Goal: Task Accomplishment & Management: Use online tool/utility

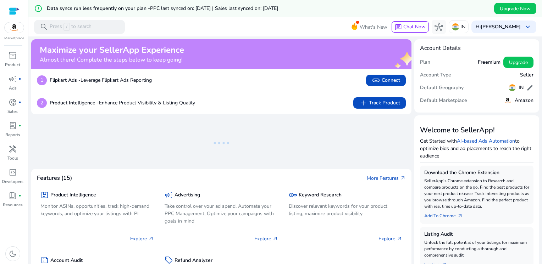
click at [13, 29] on img at bounding box center [14, 27] width 19 height 11
click at [10, 154] on span "handyman" at bounding box center [13, 149] width 9 height 9
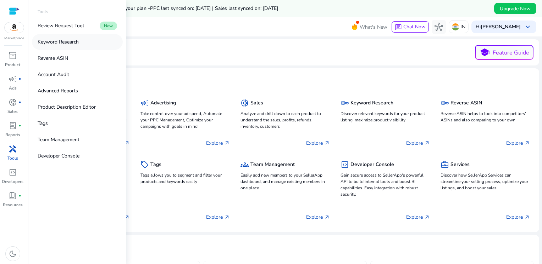
click at [85, 40] on link "Keyword Research" at bounding box center [77, 42] width 91 height 16
click at [61, 40] on p "Keyword Research" at bounding box center [58, 41] width 41 height 7
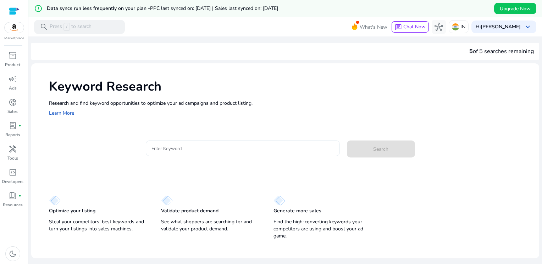
click at [179, 149] on input "Enter Keyword" at bounding box center [242, 149] width 182 height 8
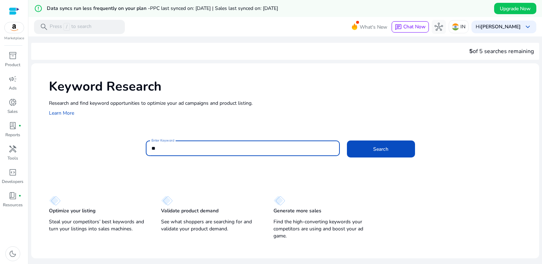
type input "*"
type input "**********"
click at [383, 150] on span "Search" at bounding box center [380, 149] width 15 height 7
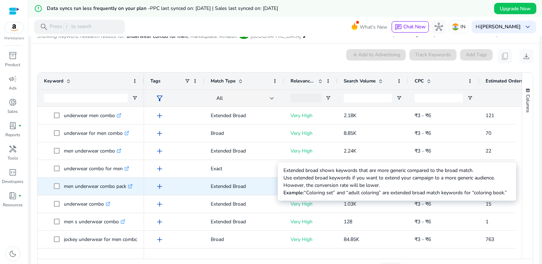
scroll to position [101, 0]
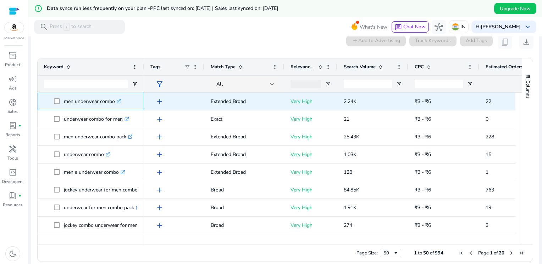
drag, startPoint x: 63, startPoint y: 100, endPoint x: 114, endPoint y: 104, distance: 50.5
click at [114, 104] on p "men underwear combo .st0{fill:#2c8af8}" at bounding box center [92, 101] width 57 height 15
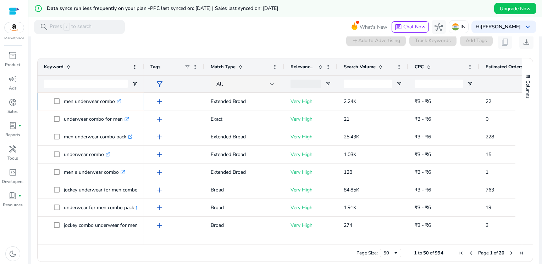
copy p "men underwear combo"
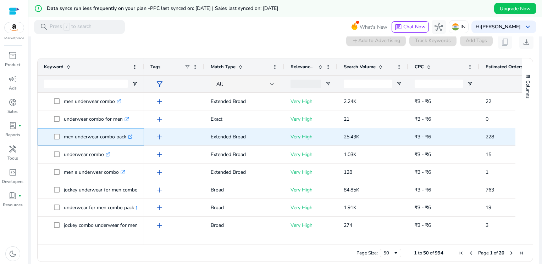
drag, startPoint x: 63, startPoint y: 138, endPoint x: 126, endPoint y: 138, distance: 62.8
click at [126, 138] on span "men underwear combo pack .st0{fill:#2c8af8}" at bounding box center [96, 137] width 84 height 15
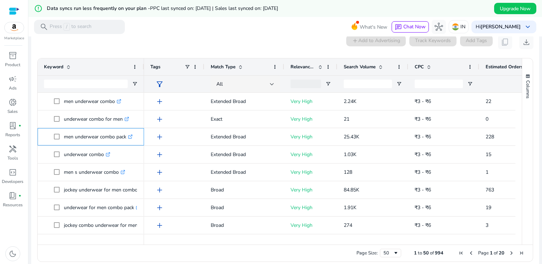
copy span "men underwear combo pack"
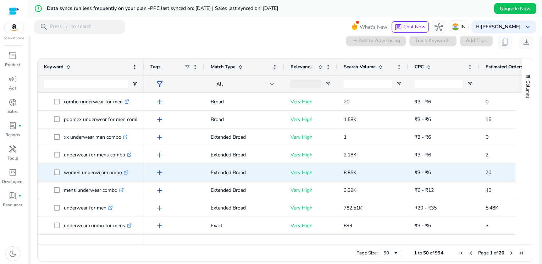
scroll to position [177, 0]
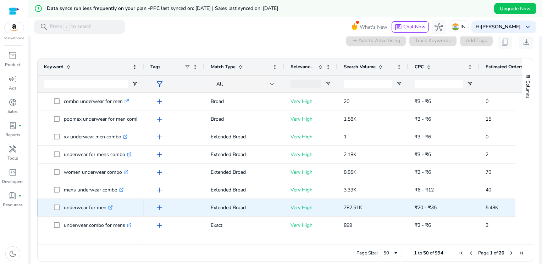
drag, startPoint x: 64, startPoint y: 209, endPoint x: 106, endPoint y: 209, distance: 42.2
click at [106, 209] on p "underwear for men .st0{fill:#2c8af8}" at bounding box center [88, 208] width 49 height 15
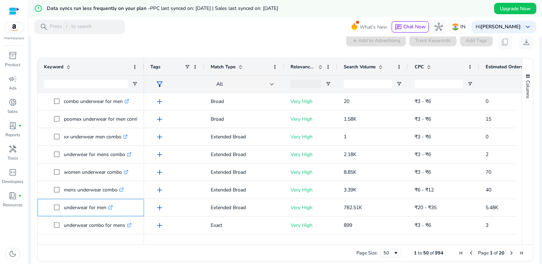
copy p "underwear for men"
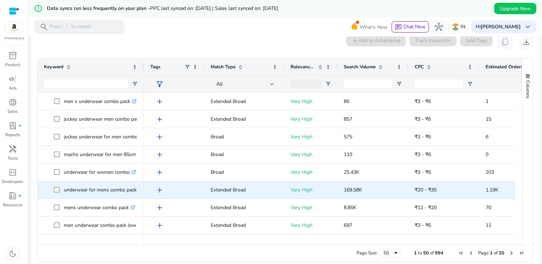
scroll to position [355, 0]
drag, startPoint x: 64, startPoint y: 190, endPoint x: 136, endPoint y: 192, distance: 72.0
click at [136, 192] on p "underwear for mens combo pack .st0{fill:#2c8af8}" at bounding box center [103, 190] width 79 height 15
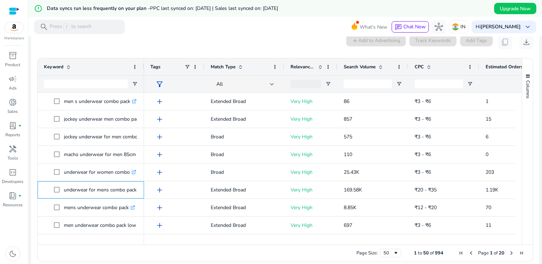
copy p "underwear for mens combo pack"
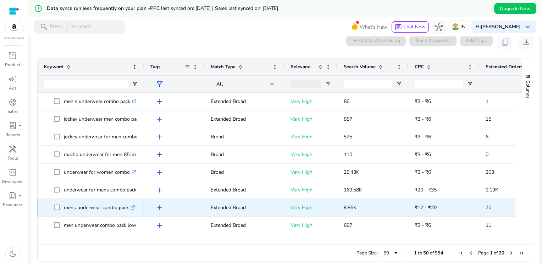
drag, startPoint x: 65, startPoint y: 209, endPoint x: 128, endPoint y: 213, distance: 63.2
click at [128, 213] on p "mens underwear combo pack .st0{fill:#2c8af8}" at bounding box center [99, 208] width 71 height 15
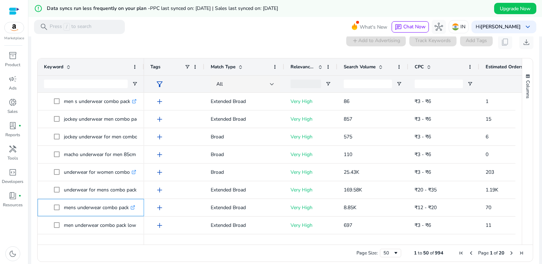
copy p "mens underwear combo pack"
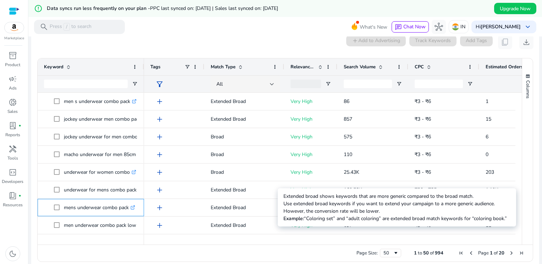
scroll to position [425, 0]
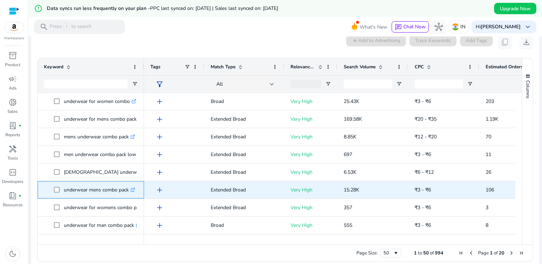
drag, startPoint x: 64, startPoint y: 190, endPoint x: 129, endPoint y: 191, distance: 64.5
click at [129, 191] on p "underwear mens combo pack .st0{fill:#2c8af8}" at bounding box center [99, 190] width 71 height 15
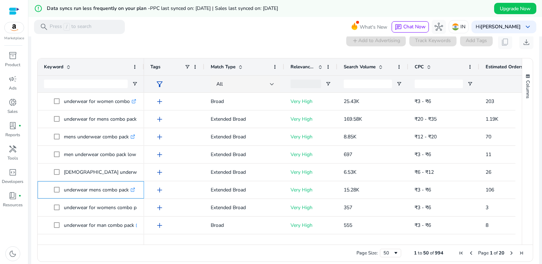
copy p "underwear mens combo pack"
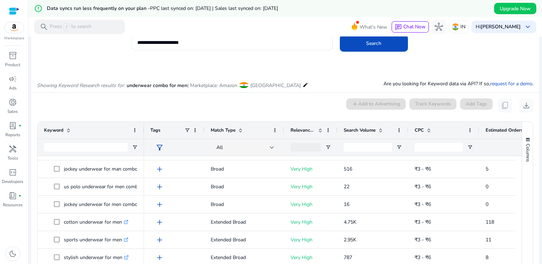
scroll to position [37, 0]
click at [73, 148] on input "Keyword Filter Input" at bounding box center [86, 148] width 84 height 9
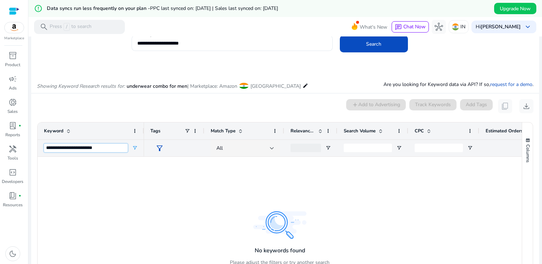
type input "**********"
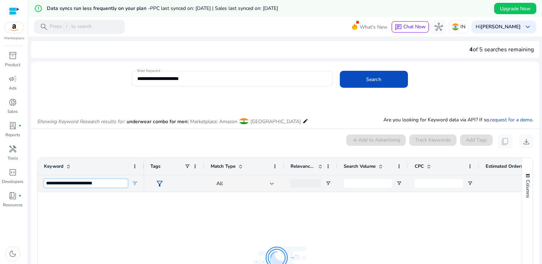
drag, startPoint x: 100, startPoint y: 185, endPoint x: 41, endPoint y: 182, distance: 58.9
click at [41, 182] on div "**********" at bounding box center [91, 183] width 106 height 17
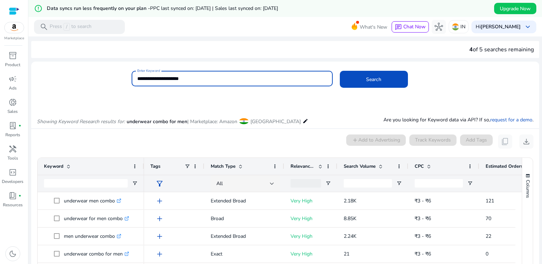
drag, startPoint x: 196, startPoint y: 78, endPoint x: 118, endPoint y: 83, distance: 78.2
click at [124, 84] on div "**********" at bounding box center [282, 82] width 502 height 23
paste input "***"
type input "**********"
click at [363, 76] on span at bounding box center [374, 79] width 68 height 17
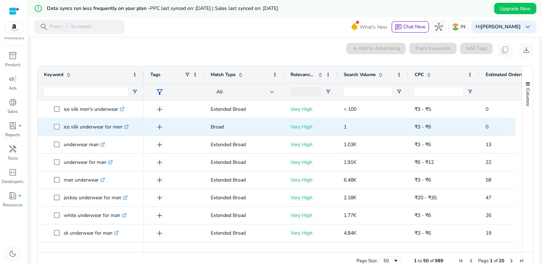
scroll to position [101, 0]
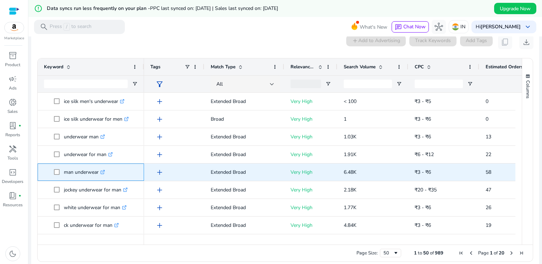
drag, startPoint x: 64, startPoint y: 173, endPoint x: 98, endPoint y: 173, distance: 34.4
click at [98, 173] on p "man underwear .st0{fill:#2c8af8}" at bounding box center [84, 172] width 41 height 15
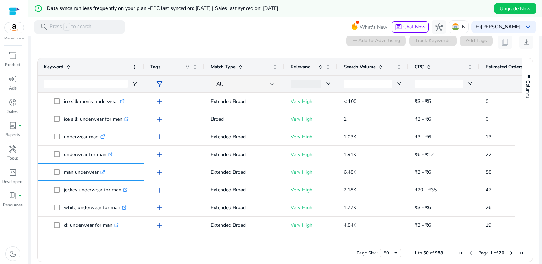
copy p "man underwear"
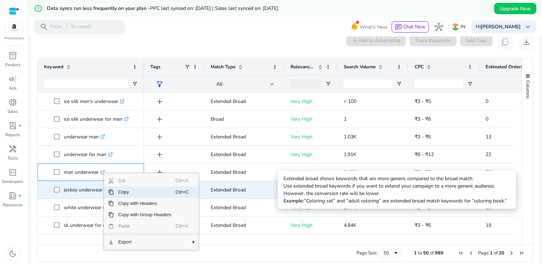
click at [225, 186] on p "Extended Broad" at bounding box center [244, 190] width 67 height 15
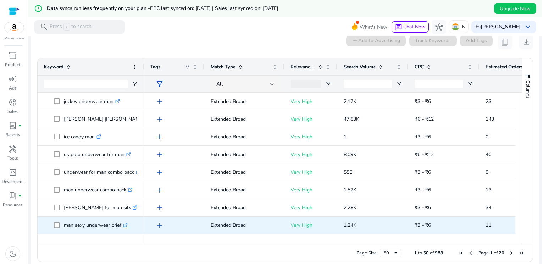
scroll to position [390, 0]
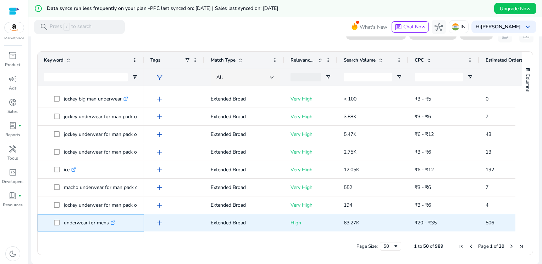
drag, startPoint x: 64, startPoint y: 223, endPoint x: 109, endPoint y: 228, distance: 45.2
click at [109, 228] on p "underwear for mens .st0{fill:#2c8af8}" at bounding box center [89, 223] width 51 height 15
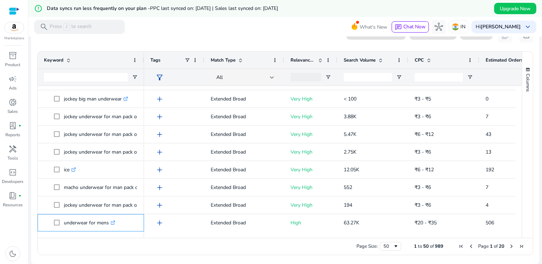
copy p "underwear for mens"
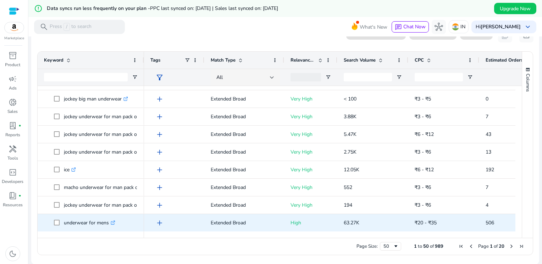
click at [159, 222] on span "add" at bounding box center [159, 223] width 9 height 9
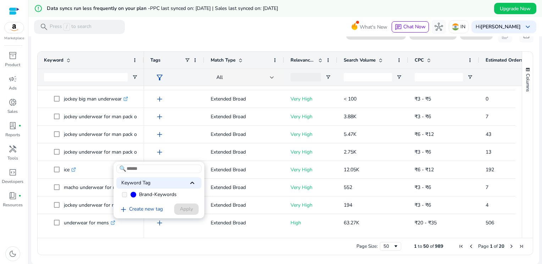
click at [169, 185] on div "Keyword Tag keyboard_arrow_up" at bounding box center [158, 183] width 85 height 11
click at [190, 194] on span "keyboard_arrow_down" at bounding box center [192, 194] width 9 height 9
click at [142, 209] on link "add Create new tag" at bounding box center [140, 210] width 49 height 9
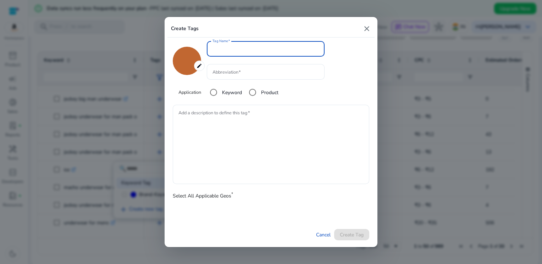
type input "*******"
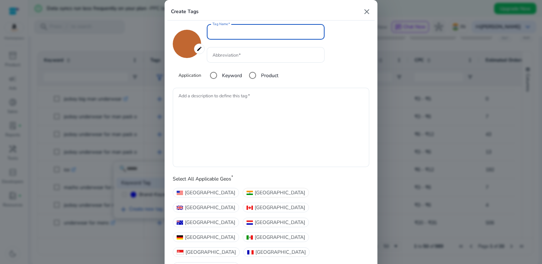
click at [255, 197] on span "India" at bounding box center [280, 192] width 50 height 7
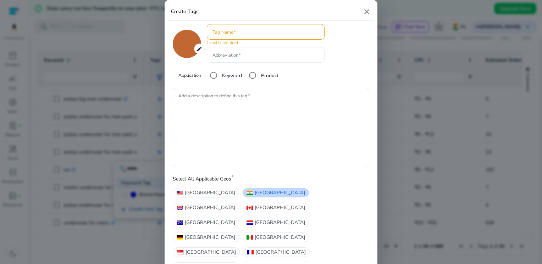
click at [229, 36] on input "Tag Name" at bounding box center [265, 32] width 106 height 8
type input "*"
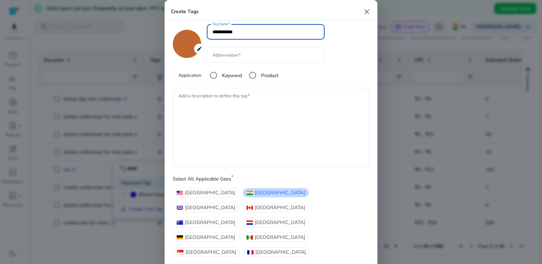
type input "**********"
click at [293, 59] on input "Abbreviation" at bounding box center [265, 55] width 106 height 8
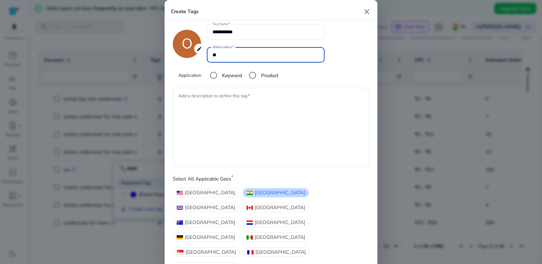
type input "*"
type input "**"
click at [235, 103] on textarea "Add a description to define this tag" at bounding box center [270, 127] width 185 height 72
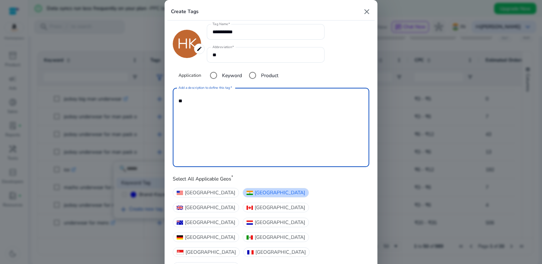
type textarea "**"
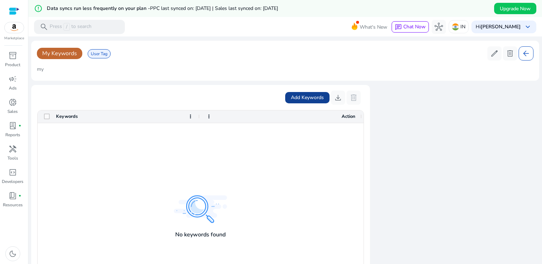
click at [306, 98] on span "Add Keywords" at bounding box center [307, 97] width 33 height 7
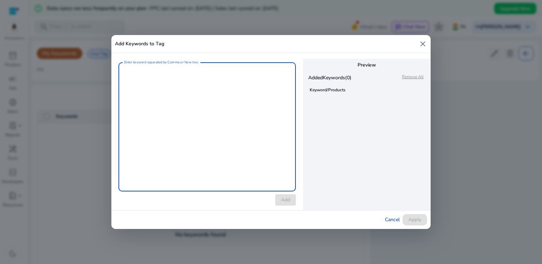
click at [424, 41] on mat-icon "close" at bounding box center [422, 44] width 9 height 9
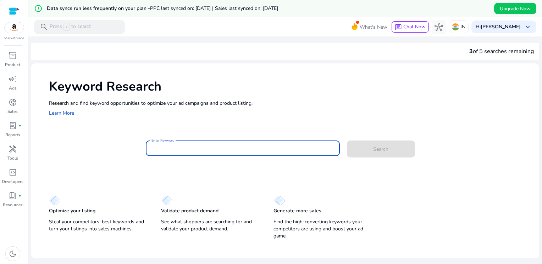
click at [172, 151] on input "Enter Keyword" at bounding box center [242, 149] width 182 height 8
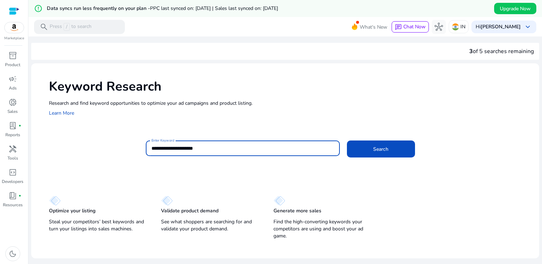
click at [347, 141] on button "Search" at bounding box center [381, 149] width 68 height 17
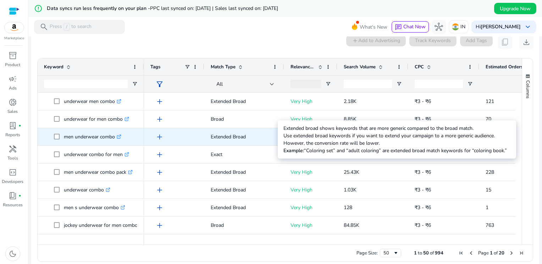
scroll to position [66, 0]
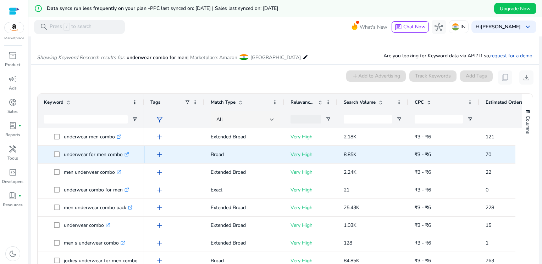
click at [160, 154] on span "add" at bounding box center [159, 155] width 9 height 9
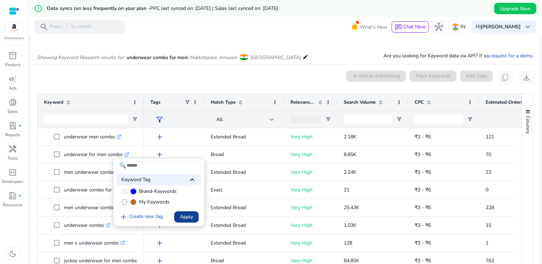
click at [185, 218] on span "Apply" at bounding box center [186, 216] width 13 height 7
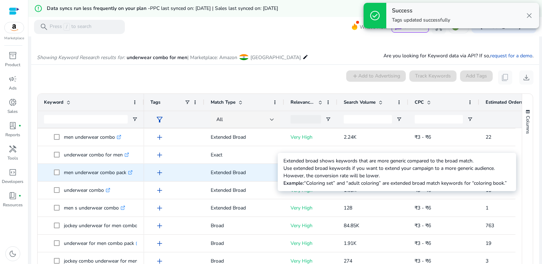
scroll to position [35, 0]
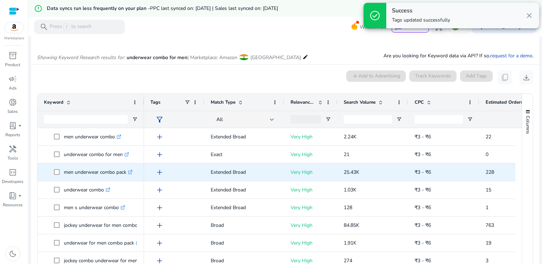
click at [158, 172] on span "add" at bounding box center [159, 172] width 9 height 9
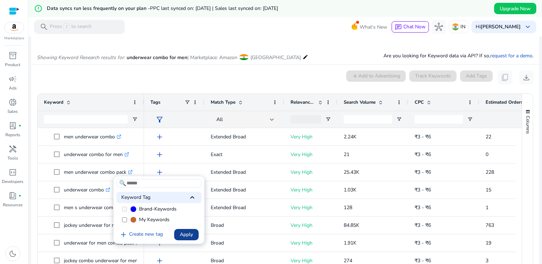
click at [190, 235] on span "Apply" at bounding box center [186, 234] width 13 height 7
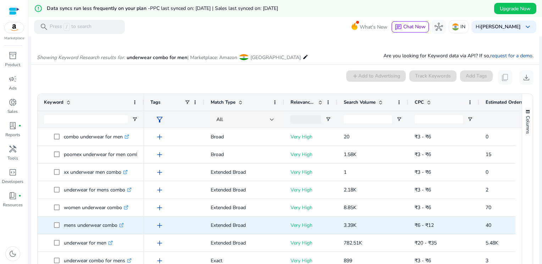
scroll to position [213, 0]
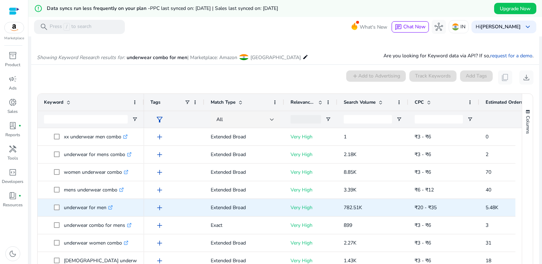
click at [158, 208] on span "add" at bounding box center [159, 208] width 9 height 9
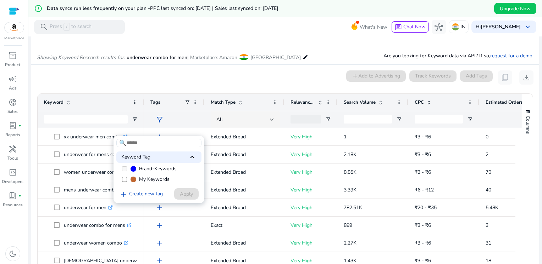
click at [141, 179] on span "My Keywords" at bounding box center [154, 179] width 30 height 7
click at [183, 195] on span "Apply" at bounding box center [186, 194] width 13 height 7
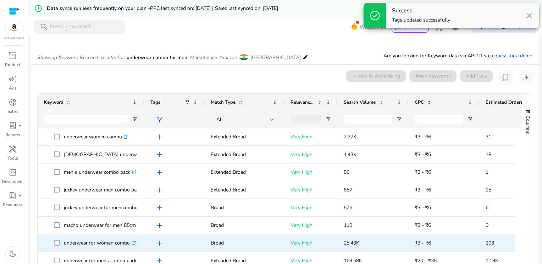
scroll to position [0, 0]
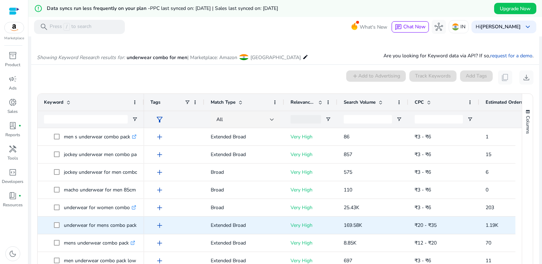
click at [158, 224] on span "add" at bounding box center [159, 226] width 9 height 9
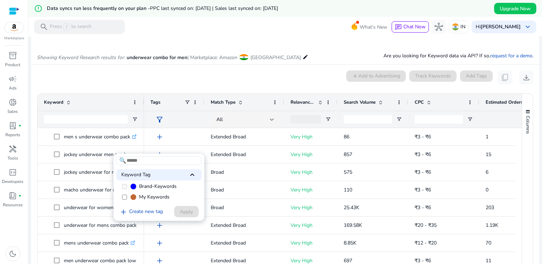
click at [151, 199] on span "My Keywords" at bounding box center [154, 197] width 30 height 7
click at [182, 213] on span "Apply" at bounding box center [186, 211] width 13 height 7
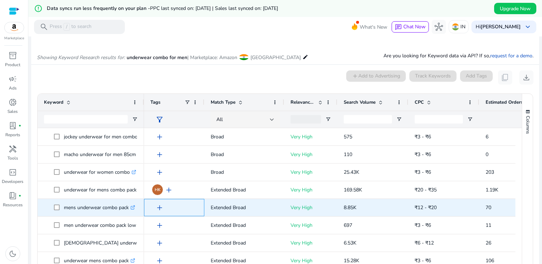
click at [159, 208] on span "add" at bounding box center [159, 208] width 9 height 9
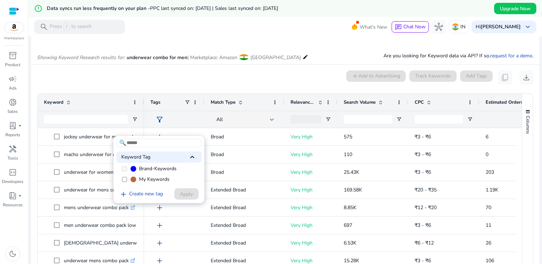
click at [156, 179] on span "My Keywords" at bounding box center [154, 179] width 30 height 7
click at [182, 194] on span "Apply" at bounding box center [186, 194] width 13 height 7
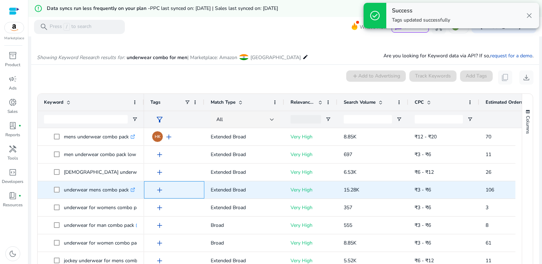
click at [159, 190] on span "add" at bounding box center [159, 190] width 9 height 9
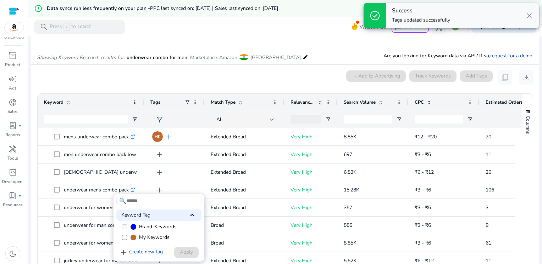
click at [158, 239] on span "My Keywords" at bounding box center [154, 237] width 30 height 7
click at [185, 255] on span "Apply" at bounding box center [186, 252] width 13 height 7
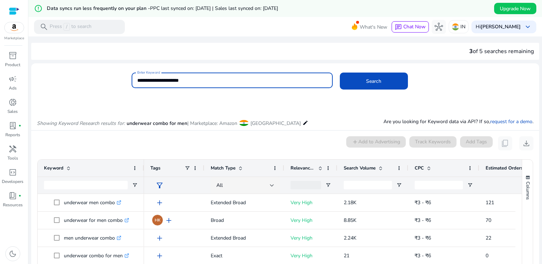
drag, startPoint x: 196, startPoint y: 81, endPoint x: 97, endPoint y: 77, distance: 99.3
click at [97, 77] on div "**********" at bounding box center [282, 84] width 502 height 23
click at [144, 81] on input "**********" at bounding box center [231, 81] width 189 height 8
type input "**********"
click at [340, 73] on button "Search" at bounding box center [374, 81] width 68 height 17
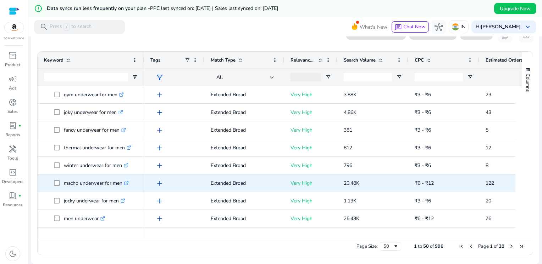
scroll to position [177, 0]
click at [160, 183] on span "add" at bounding box center [159, 183] width 9 height 9
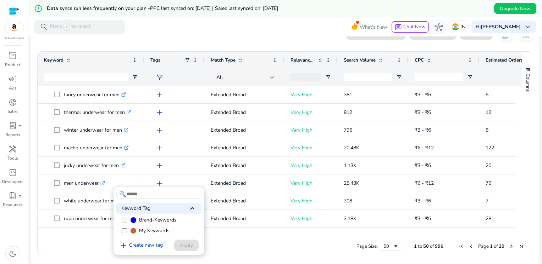
click at [149, 230] on span "My Keywords" at bounding box center [154, 231] width 30 height 7
click at [189, 249] on span "Apply" at bounding box center [186, 245] width 13 height 7
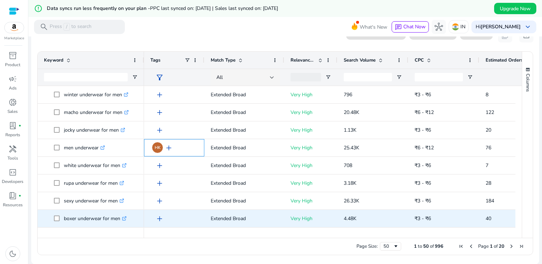
scroll to position [248, 0]
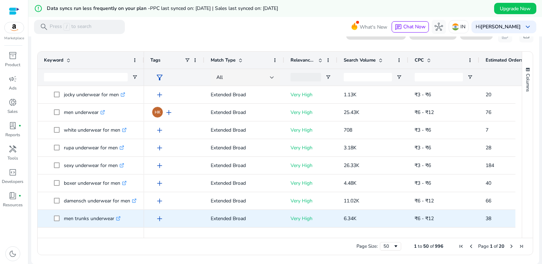
click at [158, 219] on span "add" at bounding box center [159, 219] width 9 height 9
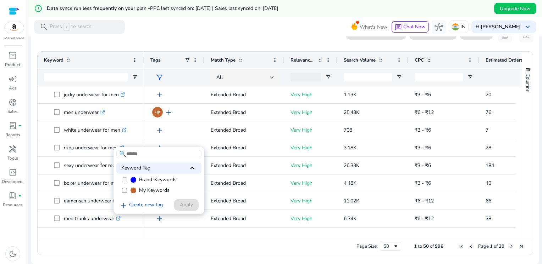
click at [158, 189] on span "My Keywords" at bounding box center [154, 190] width 30 height 7
click at [189, 207] on span "Apply" at bounding box center [186, 204] width 13 height 7
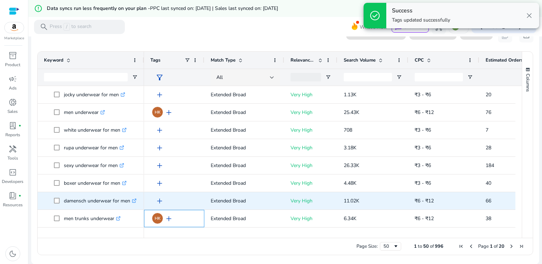
scroll to position [299, 0]
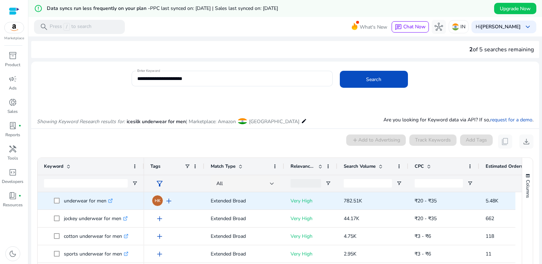
click at [112, 200] on icon at bounding box center [111, 200] width 2 height 2
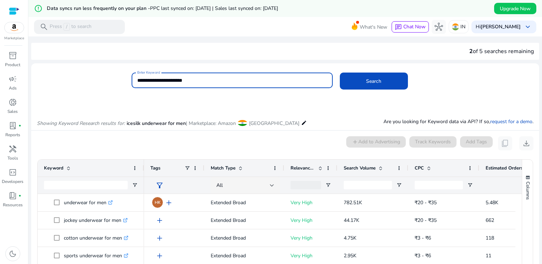
drag, startPoint x: 193, startPoint y: 80, endPoint x: 103, endPoint y: 84, distance: 89.4
click at [103, 84] on div "**********" at bounding box center [282, 84] width 502 height 23
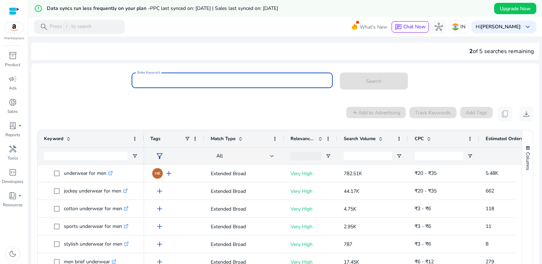
click at [87, 84] on div "Enter Keyword Search" at bounding box center [282, 84] width 502 height 23
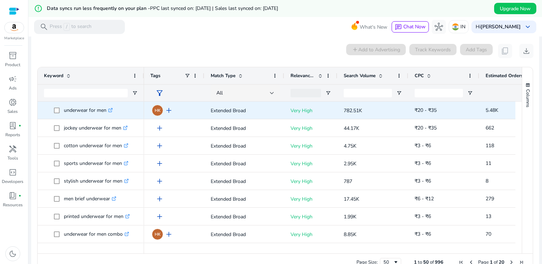
scroll to position [71, 0]
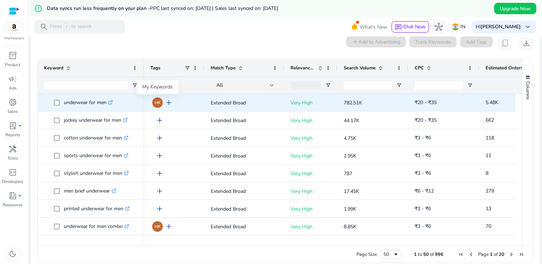
click at [156, 103] on span "HK" at bounding box center [158, 103] width 6 height 4
click at [157, 103] on span "HK" at bounding box center [158, 103] width 6 height 4
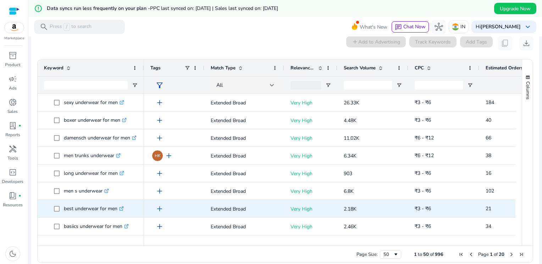
scroll to position [319, 0]
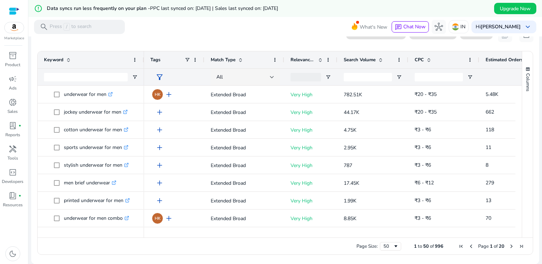
scroll to position [214, 0]
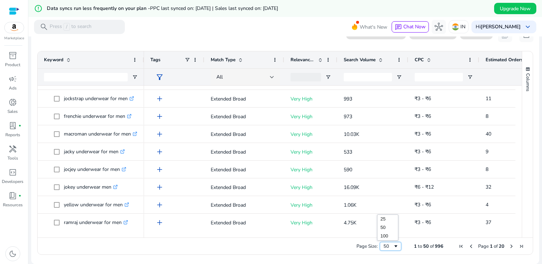
click at [395, 245] on span "Page Size" at bounding box center [396, 247] width 6 height 6
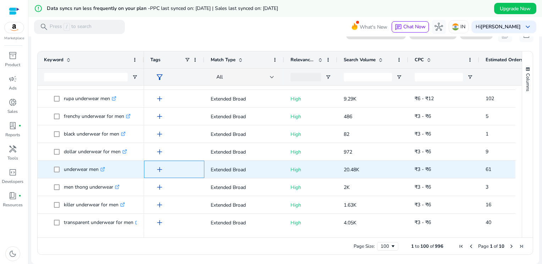
click at [157, 169] on span "add" at bounding box center [159, 170] width 9 height 9
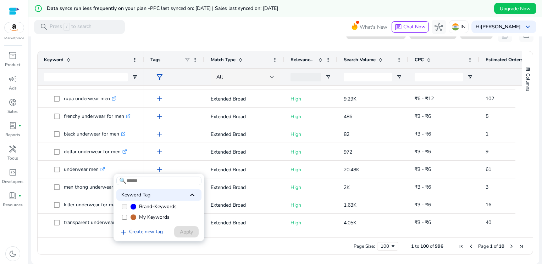
click at [151, 217] on span "My Keywords" at bounding box center [154, 217] width 30 height 7
click at [184, 234] on span "Apply" at bounding box center [186, 232] width 13 height 7
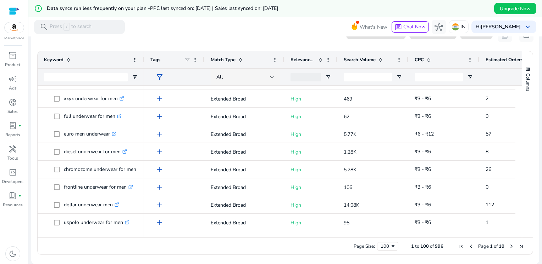
click at [508, 247] on span "Next Page" at bounding box center [511, 247] width 6 height 6
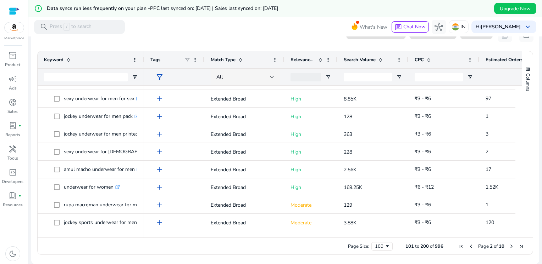
click at [508, 246] on span "Next Page" at bounding box center [511, 247] width 6 height 6
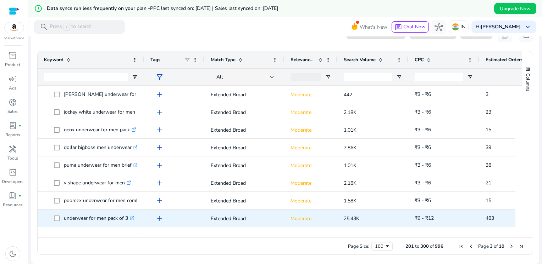
click at [159, 218] on span "add" at bounding box center [159, 218] width 9 height 9
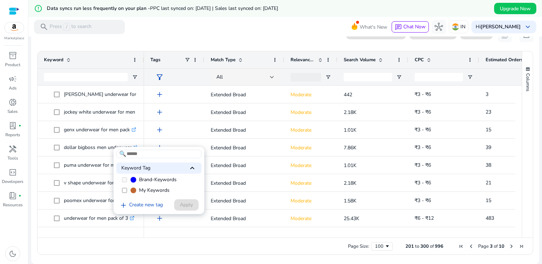
click at [160, 193] on span "My Keywords" at bounding box center [154, 190] width 30 height 7
click at [180, 205] on span "Apply" at bounding box center [186, 204] width 13 height 7
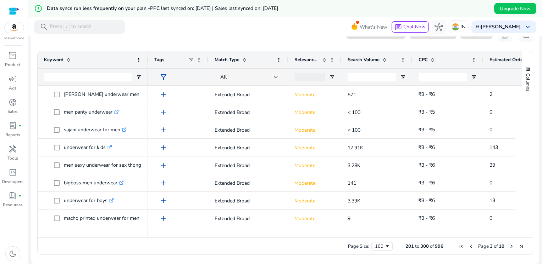
drag, startPoint x: 143, startPoint y: 60, endPoint x: 147, endPoint y: 60, distance: 3.9
click at [147, 60] on div at bounding box center [147, 59] width 3 height 17
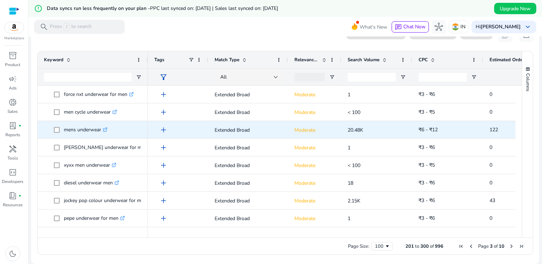
click at [162, 130] on span "add" at bounding box center [163, 130] width 9 height 9
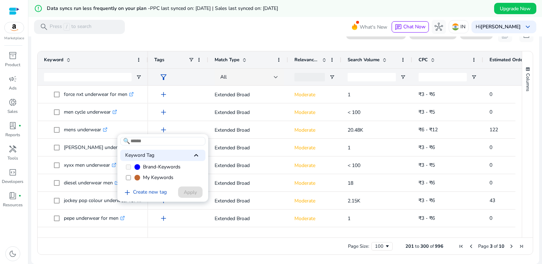
click at [163, 175] on span "My Keywords" at bounding box center [158, 177] width 30 height 7
click at [186, 194] on span "Apply" at bounding box center [190, 192] width 13 height 7
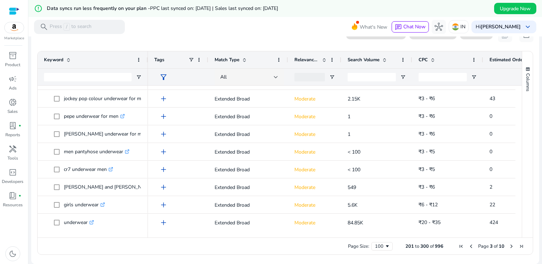
click at [508, 247] on span "Next Page" at bounding box center [511, 247] width 6 height 6
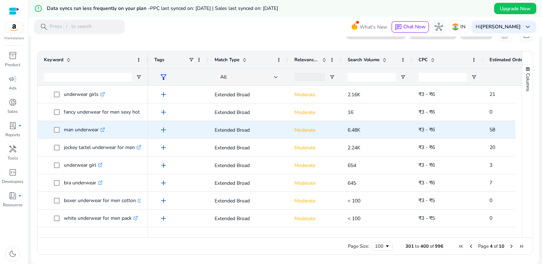
click at [163, 130] on span "add" at bounding box center [163, 130] width 9 height 9
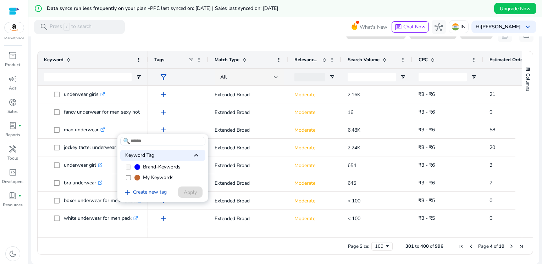
click at [157, 179] on span "My Keywords" at bounding box center [158, 177] width 30 height 7
click at [189, 193] on span "Apply" at bounding box center [190, 192] width 13 height 7
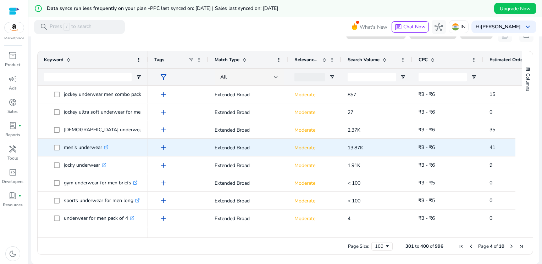
click at [162, 148] on span "add" at bounding box center [163, 148] width 9 height 9
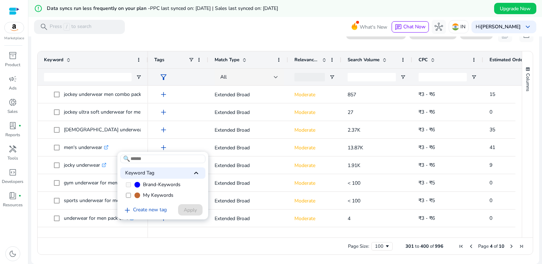
click at [150, 195] on span "My Keywords" at bounding box center [158, 195] width 30 height 7
click at [191, 211] on span "Apply" at bounding box center [190, 210] width 13 height 7
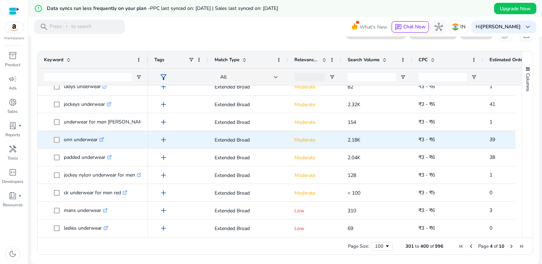
scroll to position [1627, 0]
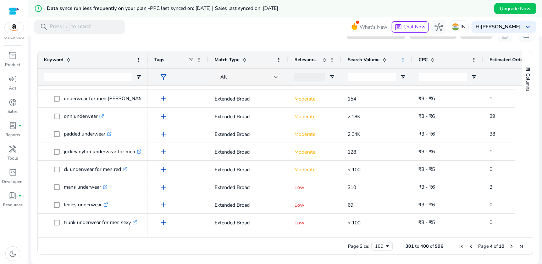
click at [403, 60] on span at bounding box center [403, 60] width 6 height 6
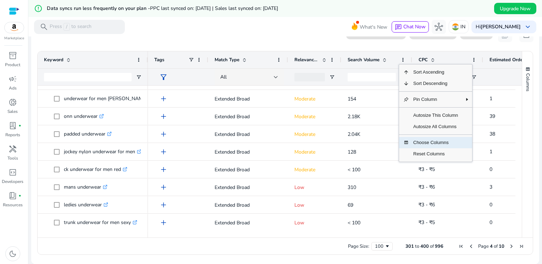
click at [428, 143] on span "Choose Columns" at bounding box center [435, 142] width 53 height 11
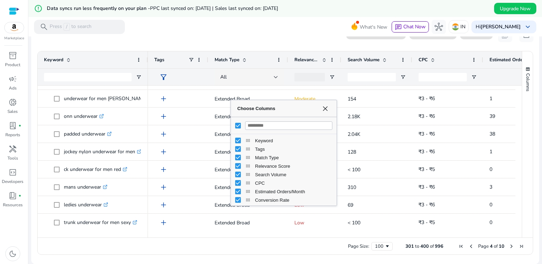
scroll to position [0, 0]
click at [325, 107] on span "Choose Columns" at bounding box center [325, 109] width 6 height 6
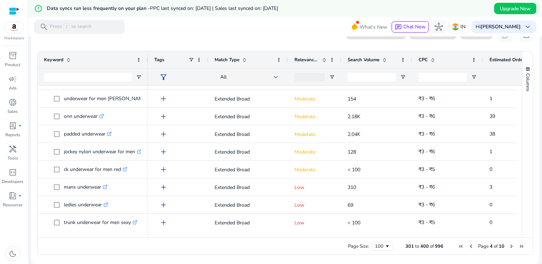
click at [509, 245] on span "Next Page" at bounding box center [511, 247] width 6 height 6
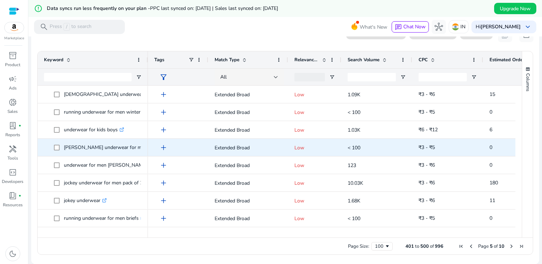
scroll to position [0, 0]
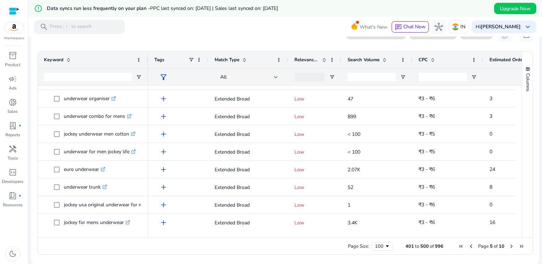
click at [509, 248] on span "Next Page" at bounding box center [511, 247] width 6 height 6
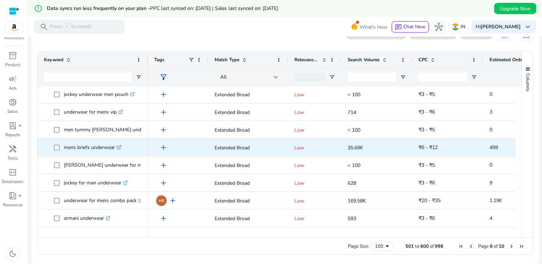
click at [163, 149] on span "add" at bounding box center [163, 148] width 9 height 9
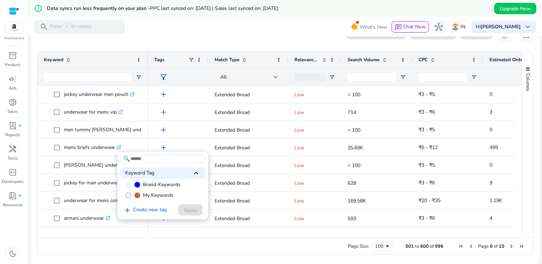
click at [153, 194] on span "My Keywords" at bounding box center [158, 195] width 30 height 7
click at [184, 210] on span "Apply" at bounding box center [190, 210] width 13 height 7
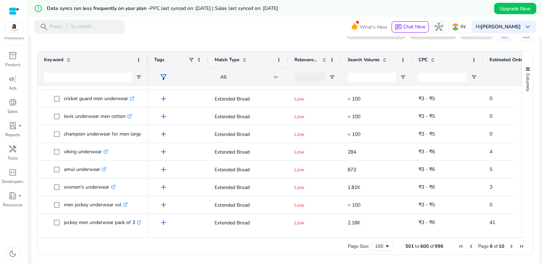
click at [508, 246] on span "Next Page" at bounding box center [511, 247] width 6 height 6
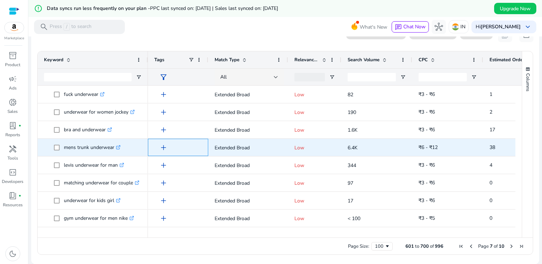
click at [163, 149] on span "add" at bounding box center [163, 148] width 9 height 9
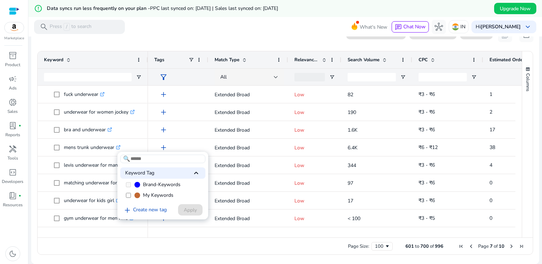
click at [165, 197] on span "My Keywords" at bounding box center [158, 195] width 30 height 7
click at [193, 211] on span "Apply" at bounding box center [190, 210] width 13 height 7
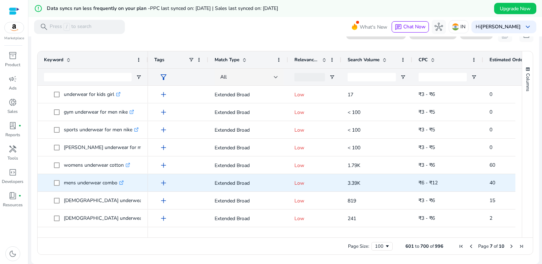
click at [163, 184] on span "add" at bounding box center [163, 183] width 9 height 9
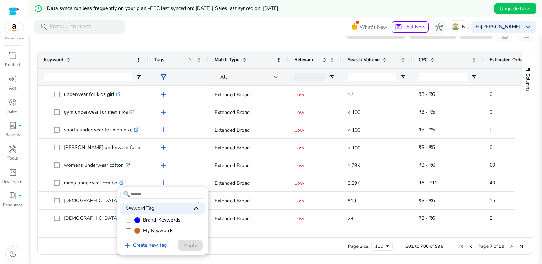
click at [145, 233] on span "My Keywords" at bounding box center [158, 231] width 30 height 7
click at [189, 247] on span "Apply" at bounding box center [190, 245] width 13 height 7
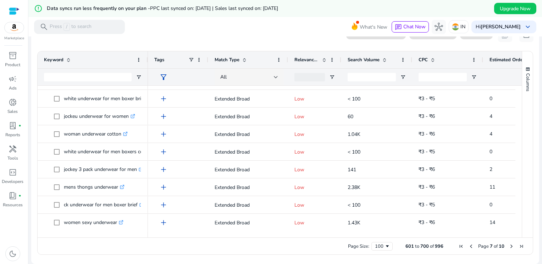
click at [508, 247] on span "Next Page" at bounding box center [511, 247] width 6 height 6
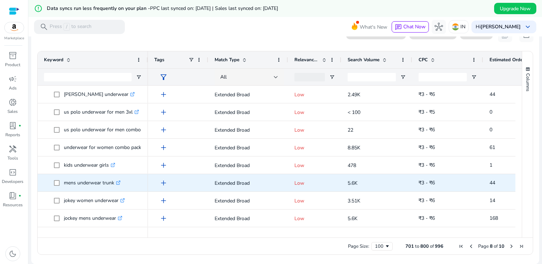
click at [162, 183] on span "add" at bounding box center [163, 183] width 9 height 9
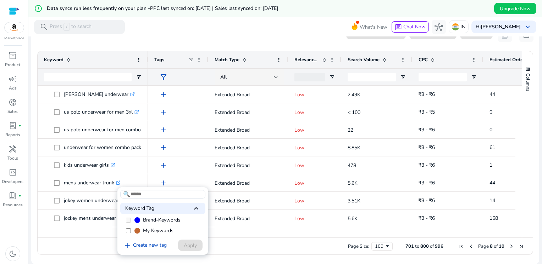
click at [154, 231] on span "My Keywords" at bounding box center [158, 231] width 30 height 7
click at [195, 247] on span "Apply" at bounding box center [190, 245] width 13 height 7
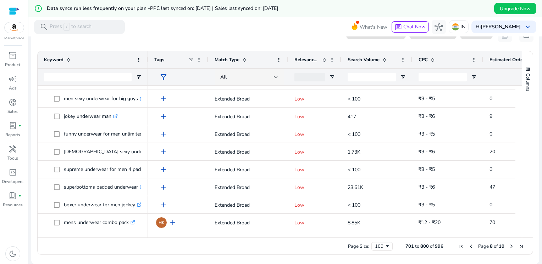
click at [508, 246] on span "Next Page" at bounding box center [511, 247] width 6 height 6
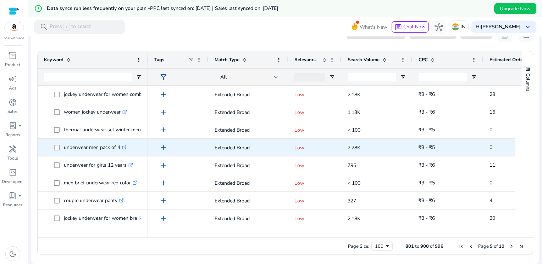
click at [162, 147] on span "add" at bounding box center [163, 148] width 9 height 9
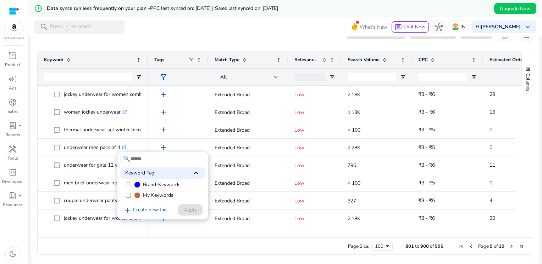
click at [149, 195] on span "My Keywords" at bounding box center [158, 195] width 30 height 7
click at [189, 212] on span "Apply" at bounding box center [190, 210] width 13 height 7
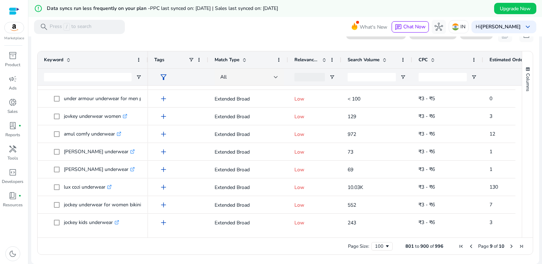
click at [509, 249] on span "Next Page" at bounding box center [511, 247] width 6 height 6
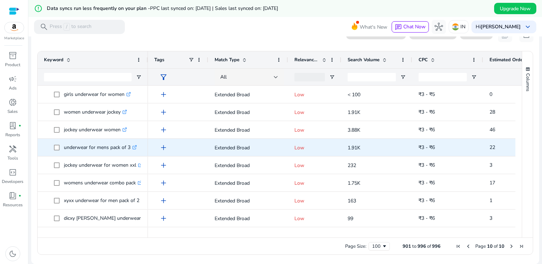
click at [162, 147] on span "add" at bounding box center [163, 148] width 9 height 9
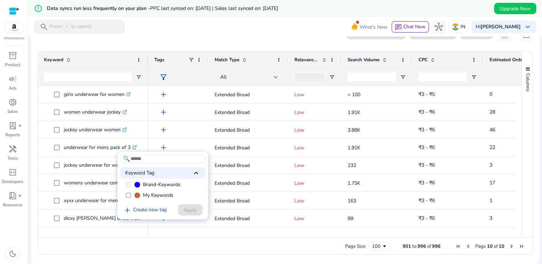
click at [165, 195] on span "My Keywords" at bounding box center [158, 195] width 30 height 7
click at [193, 214] on span "Apply" at bounding box center [190, 210] width 13 height 7
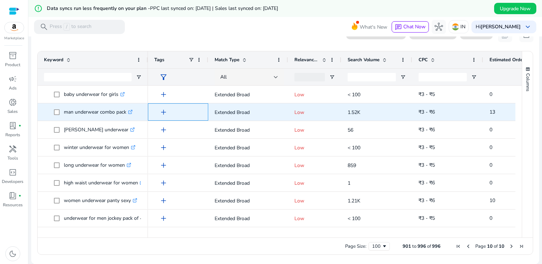
click at [161, 113] on span "add" at bounding box center [163, 112] width 9 height 9
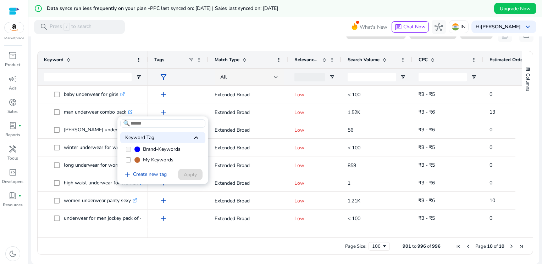
click at [157, 161] on span "My Keywords" at bounding box center [158, 160] width 30 height 7
click at [190, 172] on span "Apply" at bounding box center [190, 174] width 13 height 7
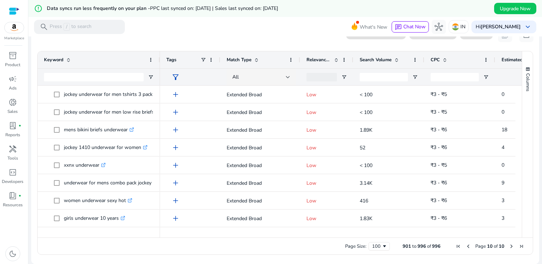
drag, startPoint x: 146, startPoint y: 61, endPoint x: 158, endPoint y: 65, distance: 12.5
click at [158, 65] on div at bounding box center [159, 59] width 3 height 17
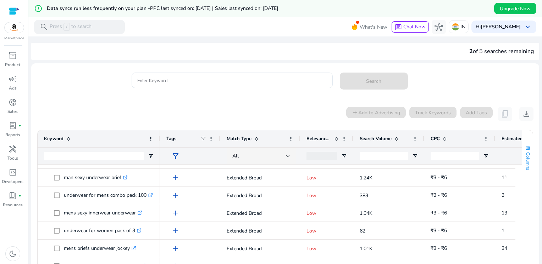
click at [525, 149] on span "button" at bounding box center [528, 149] width 6 height 6
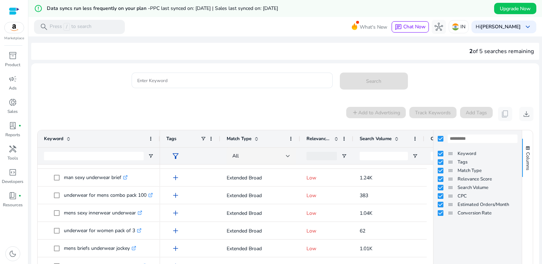
click at [241, 99] on mat-card "Enter Keyword Search" at bounding box center [285, 84] width 508 height 34
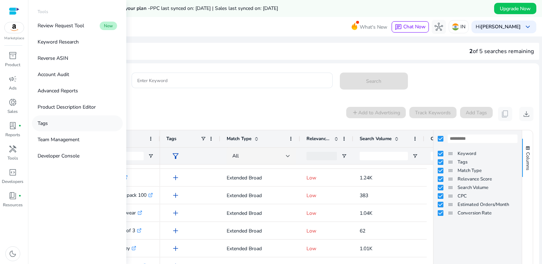
click at [47, 124] on p "Tags" at bounding box center [43, 123] width 10 height 7
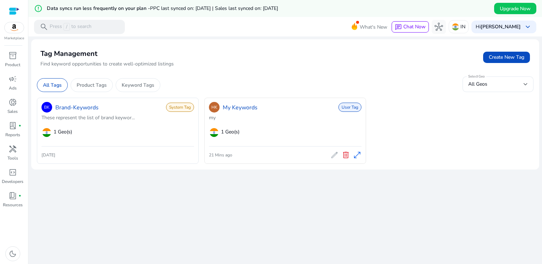
click at [295, 113] on div "HK My Keywords User Tag" at bounding box center [285, 107] width 152 height 13
click at [234, 107] on link "My Keywords" at bounding box center [240, 108] width 35 height 9
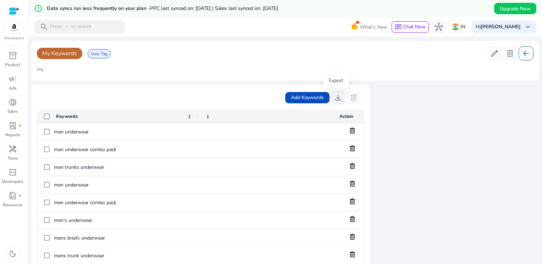
click at [336, 97] on span "download" at bounding box center [338, 98] width 9 height 9
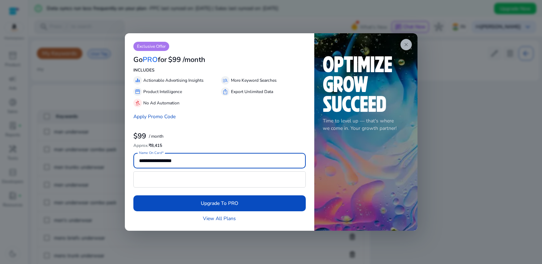
click at [407, 45] on span "close" at bounding box center [406, 45] width 6 height 6
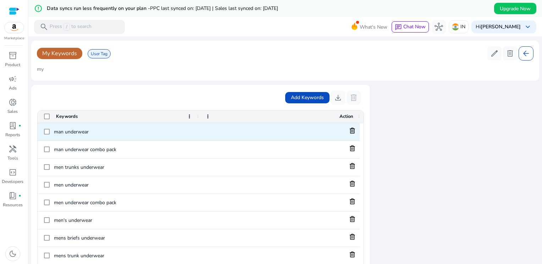
scroll to position [39, 0]
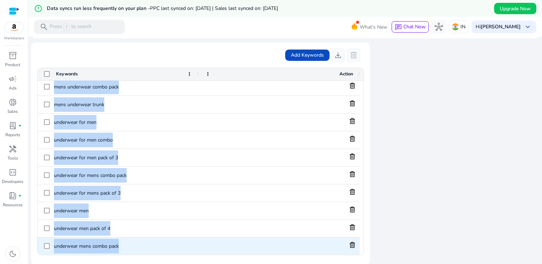
drag, startPoint x: 54, startPoint y: 131, endPoint x: 121, endPoint y: 247, distance: 134.2
click at [121, 247] on div "man underwear man underwear combo pack men trunks underwear men underwear men u…" at bounding box center [199, 78] width 322 height 355
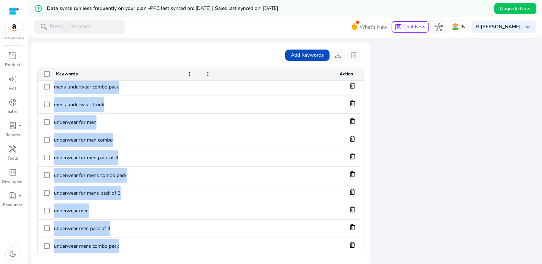
copy div "man underwear man underwear combo pack men trunks underwear men underwear men u…"
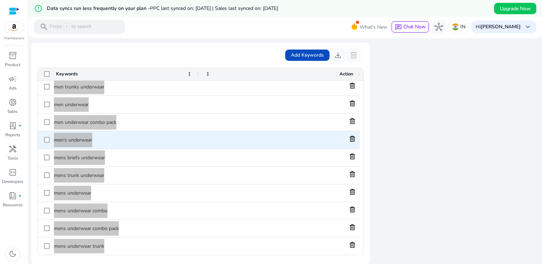
scroll to position [0, 0]
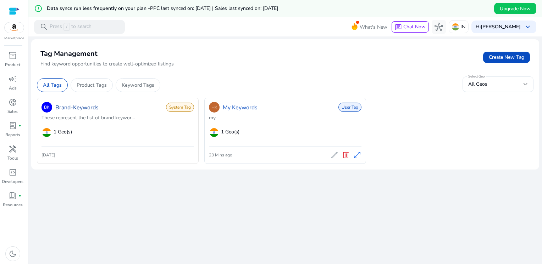
click at [71, 107] on link "Brand-Keywords" at bounding box center [76, 108] width 43 height 9
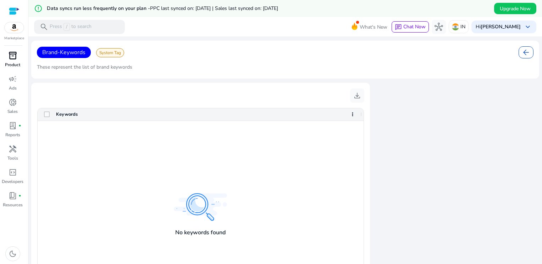
click at [16, 59] on span "inventory_2" at bounding box center [13, 55] width 9 height 9
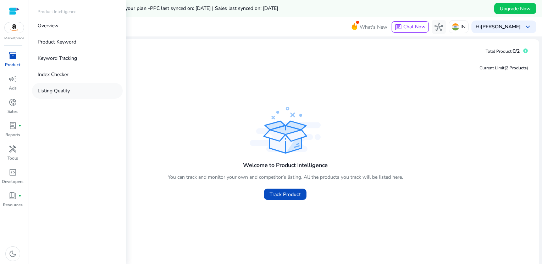
click at [51, 94] on p "Listing Quality" at bounding box center [54, 90] width 32 height 7
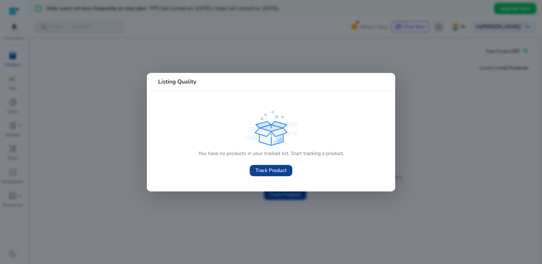
click at [267, 170] on span "Track Product" at bounding box center [270, 170] width 31 height 7
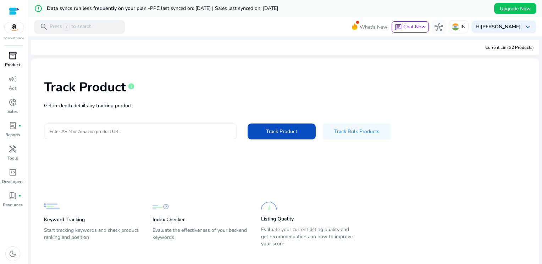
click at [12, 62] on p "Product" at bounding box center [12, 65] width 15 height 6
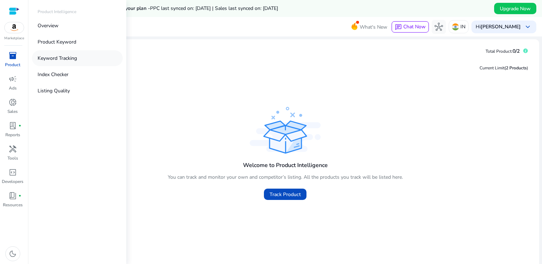
click at [64, 58] on p "Keyword Tracking" at bounding box center [57, 58] width 39 height 7
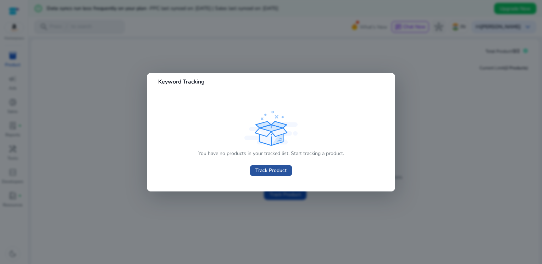
click at [258, 169] on span "Track Product" at bounding box center [270, 170] width 31 height 7
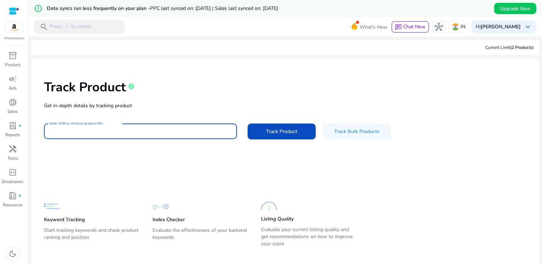
click at [97, 130] on input "Enter ASIN or Amazon product URL" at bounding box center [141, 132] width 182 height 8
paste input "**********"
type input "**********"
click at [279, 130] on span "Track Product" at bounding box center [281, 131] width 31 height 7
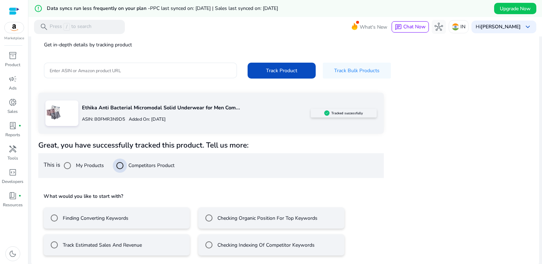
scroll to position [62, 0]
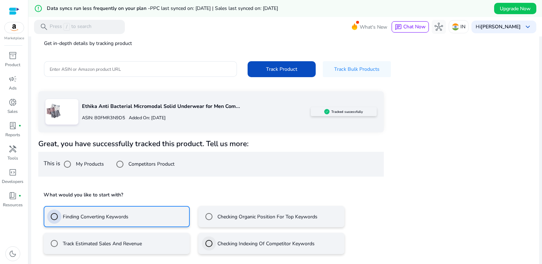
scroll to position [94, 0]
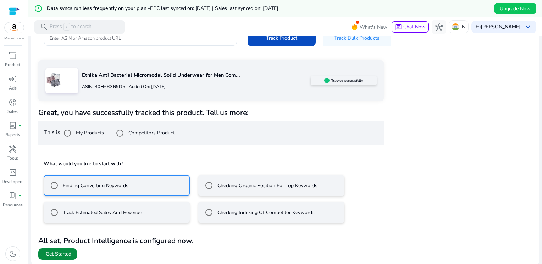
click at [56, 253] on span "Get Started" at bounding box center [59, 254] width 26 height 7
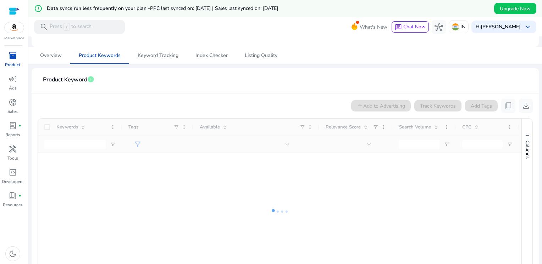
scroll to position [35, 0]
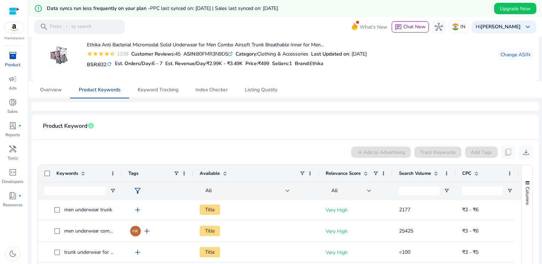
drag, startPoint x: 111, startPoint y: 64, endPoint x: 431, endPoint y: 78, distance: 320.5
click at [431, 78] on mat-card "Ethika Anti Bacterial Micromodal Solid Underwear for Men Combo Airsoft Trunk Br…" at bounding box center [285, 55] width 507 height 54
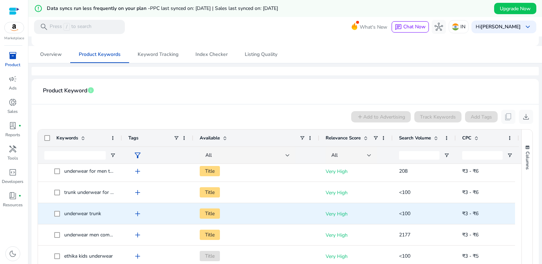
scroll to position [106, 0]
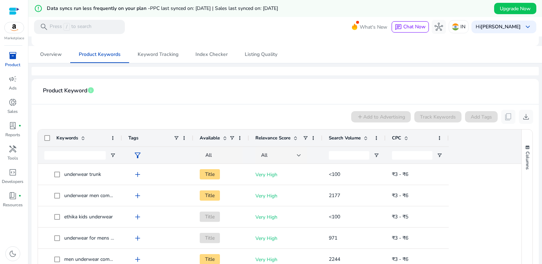
drag, startPoint x: 318, startPoint y: 136, endPoint x: 248, endPoint y: 140, distance: 70.3
click at [248, 140] on div at bounding box center [248, 138] width 3 height 17
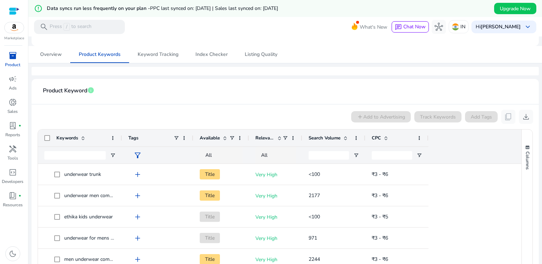
drag, startPoint x: 320, startPoint y: 137, endPoint x: 300, endPoint y: 138, distance: 20.6
click at [300, 138] on div at bounding box center [301, 138] width 3 height 17
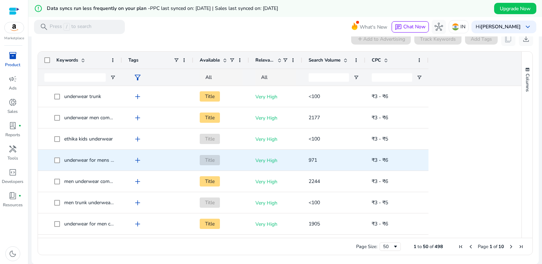
scroll to position [213, 0]
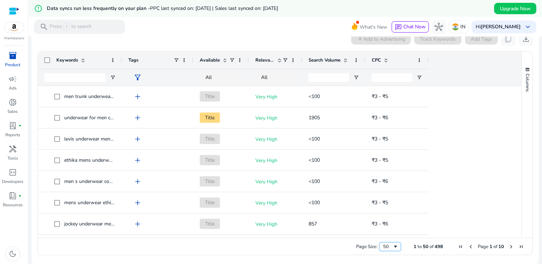
click at [392, 246] on span "Page Size" at bounding box center [395, 247] width 6 height 6
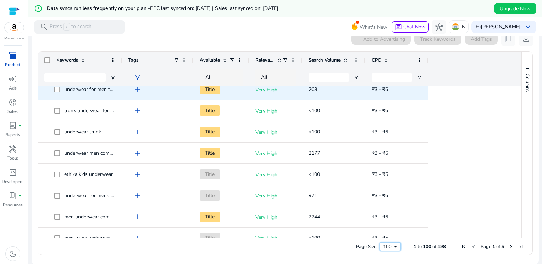
scroll to position [0, 0]
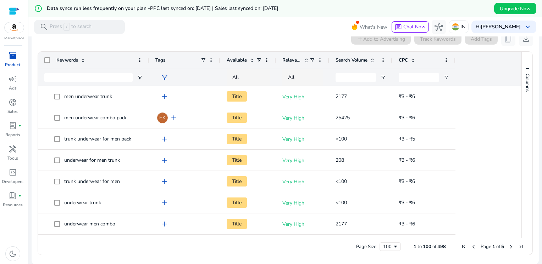
drag, startPoint x: 120, startPoint y: 61, endPoint x: 147, endPoint y: 66, distance: 27.5
click at [147, 66] on div at bounding box center [148, 60] width 3 height 17
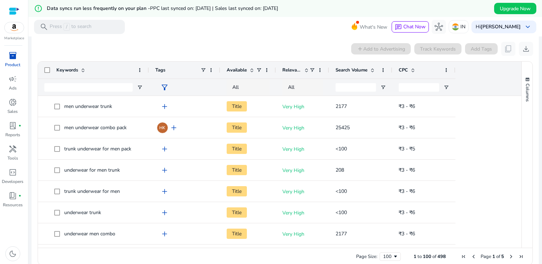
scroll to position [149, 0]
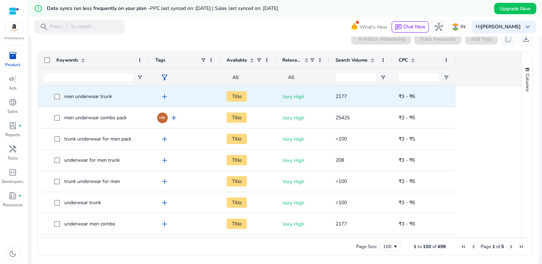
click at [163, 97] on span "add" at bounding box center [164, 97] width 9 height 9
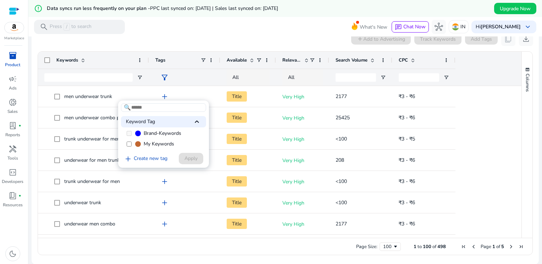
click at [156, 143] on span "My Keywords" at bounding box center [159, 144] width 30 height 7
click at [184, 158] on span "Apply" at bounding box center [190, 158] width 13 height 7
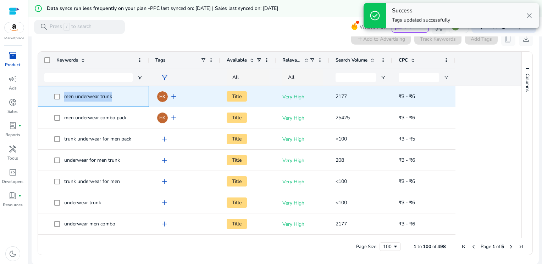
drag, startPoint x: 64, startPoint y: 96, endPoint x: 113, endPoint y: 97, distance: 48.6
click at [113, 97] on span "men underwear trunk" at bounding box center [98, 96] width 88 height 15
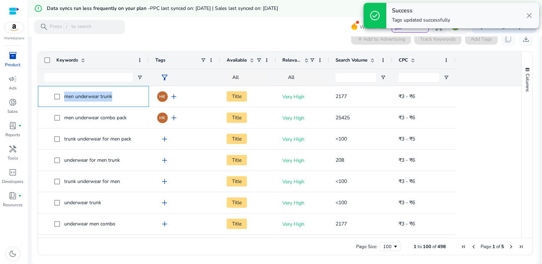
copy span "men underwear trunk"
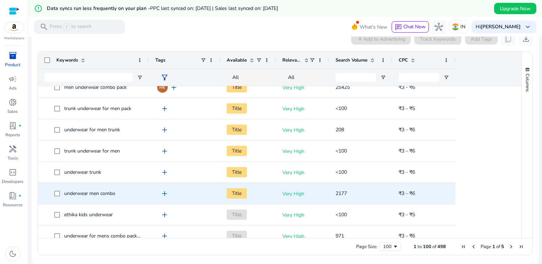
scroll to position [35, 0]
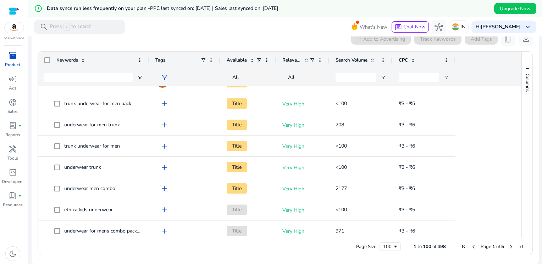
drag, startPoint x: 274, startPoint y: 61, endPoint x: 274, endPoint y: 67, distance: 6.0
click at [274, 67] on div at bounding box center [275, 60] width 3 height 17
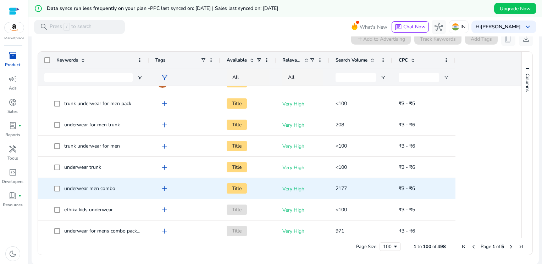
click at [163, 189] on span "add" at bounding box center [164, 189] width 9 height 9
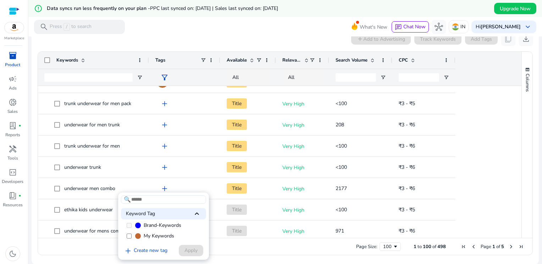
click at [154, 236] on span "My Keywords" at bounding box center [159, 236] width 30 height 7
click at [190, 251] on span "Apply" at bounding box center [190, 250] width 13 height 7
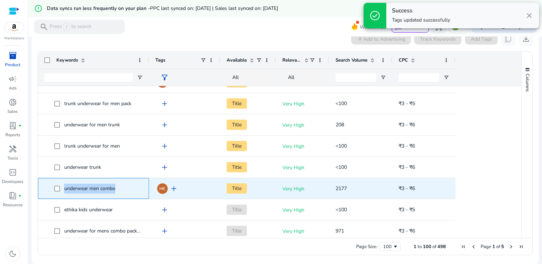
drag, startPoint x: 65, startPoint y: 188, endPoint x: 116, endPoint y: 191, distance: 51.2
click at [116, 191] on span "underwear men combo" at bounding box center [98, 189] width 88 height 15
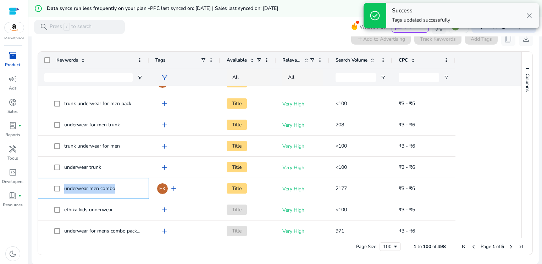
copy span "underwear men combo"
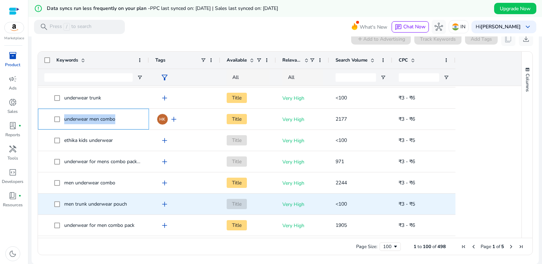
scroll to position [106, 0]
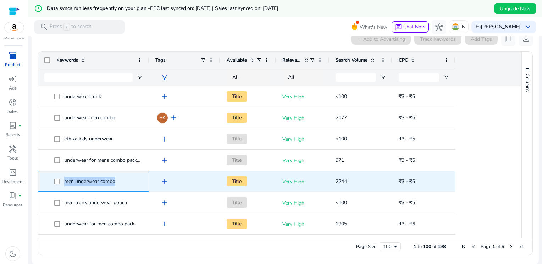
drag, startPoint x: 65, startPoint y: 181, endPoint x: 116, endPoint y: 180, distance: 50.3
click at [116, 180] on span "men underwear combo" at bounding box center [98, 181] width 88 height 15
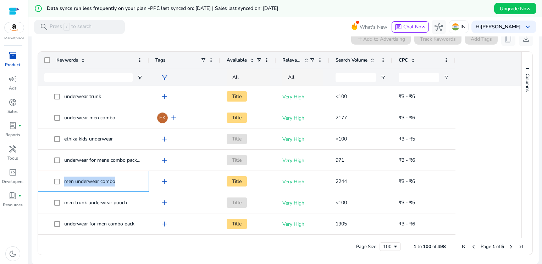
copy span "men underwear combo"
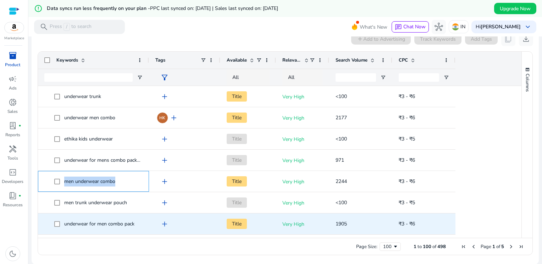
scroll to position [142, 0]
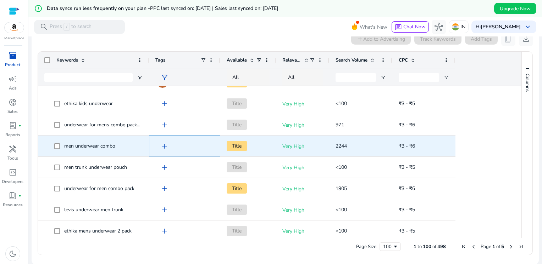
click at [166, 146] on span "add" at bounding box center [164, 146] width 9 height 9
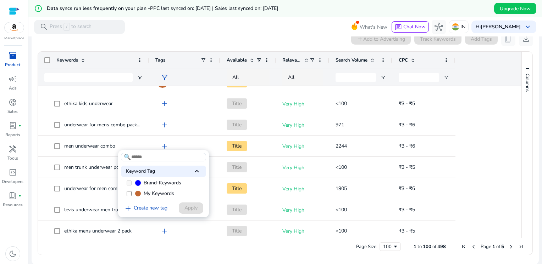
click at [162, 195] on span "My Keywords" at bounding box center [159, 193] width 30 height 7
click at [185, 208] on span "Apply" at bounding box center [190, 208] width 13 height 7
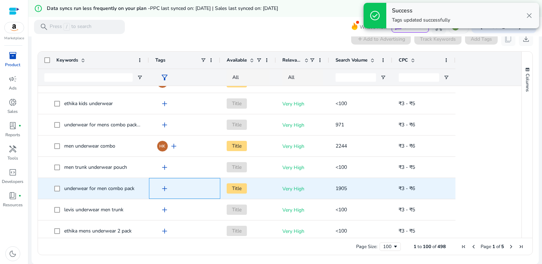
click at [165, 188] on span "add" at bounding box center [164, 189] width 9 height 9
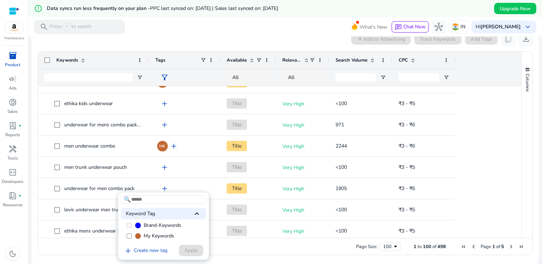
click at [153, 237] on span "My Keywords" at bounding box center [159, 236] width 30 height 7
click at [191, 252] on span "Apply" at bounding box center [190, 250] width 13 height 7
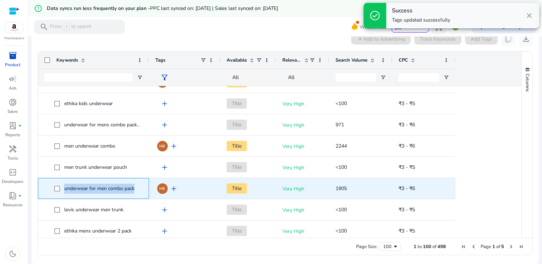
drag, startPoint x: 63, startPoint y: 189, endPoint x: 134, endPoint y: 193, distance: 70.7
click at [134, 193] on span "underwear for men combo pack" at bounding box center [98, 189] width 88 height 15
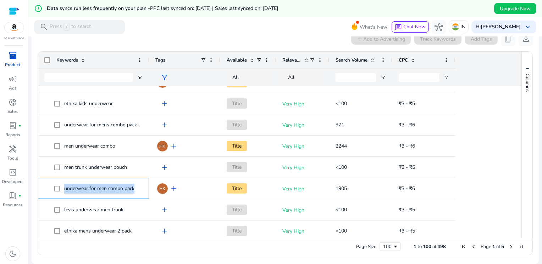
copy span "underwear for men combo pack"
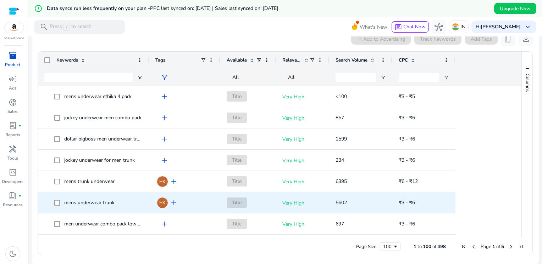
scroll to position [0, 0]
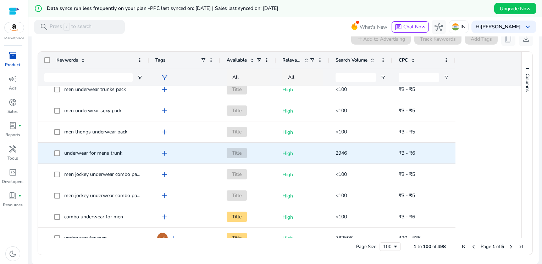
click at [164, 154] on span "add" at bounding box center [164, 153] width 9 height 9
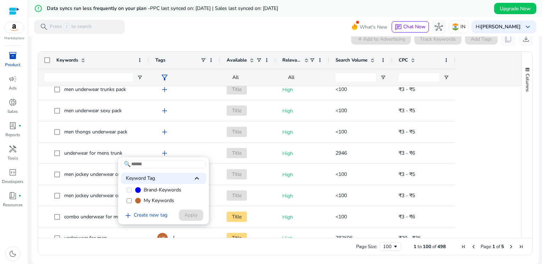
click at [152, 202] on span "My Keywords" at bounding box center [159, 200] width 30 height 7
click at [196, 214] on span "Apply" at bounding box center [190, 215] width 13 height 7
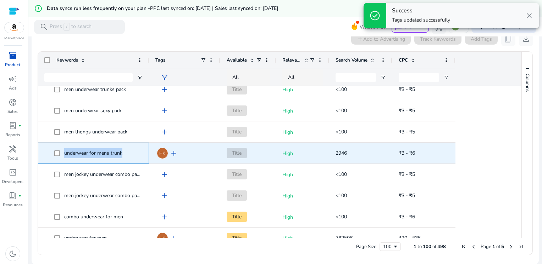
drag, startPoint x: 65, startPoint y: 152, endPoint x: 122, endPoint y: 154, distance: 56.4
click at [122, 154] on span "underwear for mens trunk" at bounding box center [93, 153] width 58 height 7
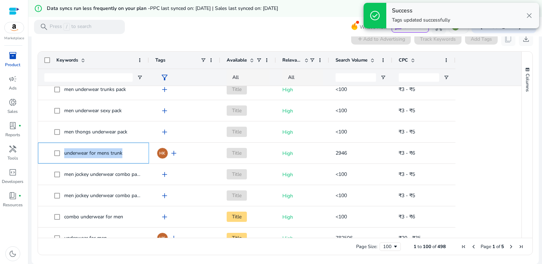
copy span "underwear for mens trunk"
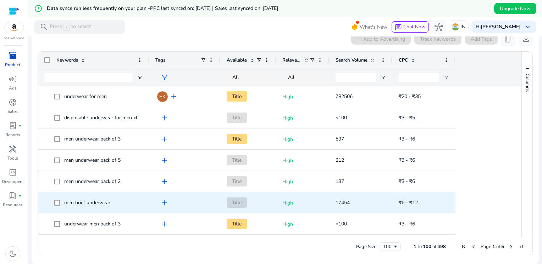
click at [163, 202] on span "add" at bounding box center [164, 203] width 9 height 9
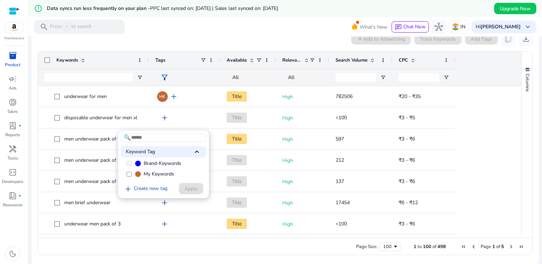
click at [165, 175] on span "My Keywords" at bounding box center [159, 174] width 30 height 7
drag, startPoint x: 183, startPoint y: 189, endPoint x: 179, endPoint y: 191, distance: 3.7
click at [183, 189] on span at bounding box center [191, 188] width 24 height 17
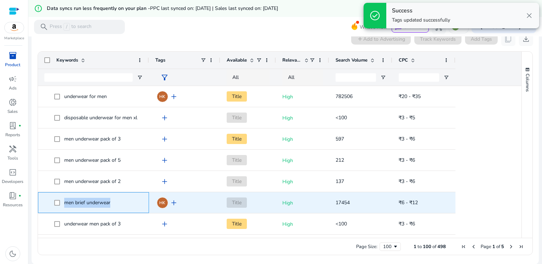
drag, startPoint x: 64, startPoint y: 204, endPoint x: 112, endPoint y: 205, distance: 47.5
click at [112, 205] on span "men brief underwear" at bounding box center [98, 203] width 88 height 15
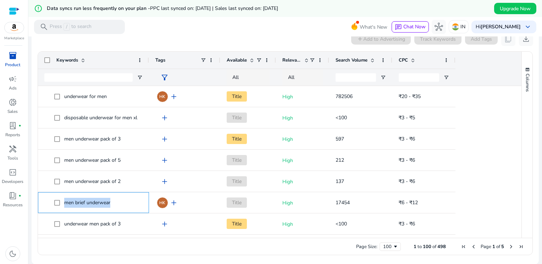
copy span "men brief underwear"
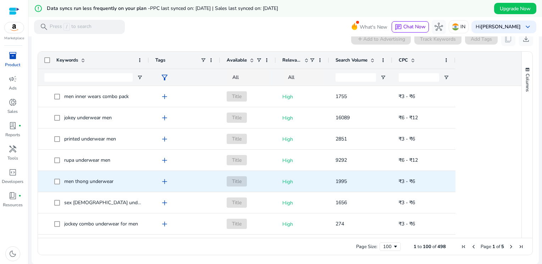
scroll to position [1409, 0]
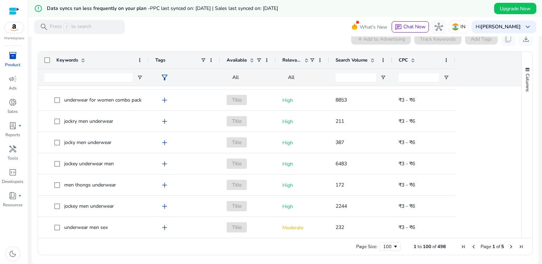
click at [508, 246] on span "Next Page" at bounding box center [511, 247] width 6 height 6
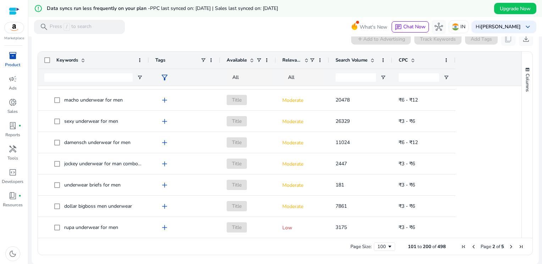
click at [508, 247] on span "Next Page" at bounding box center [511, 247] width 6 height 6
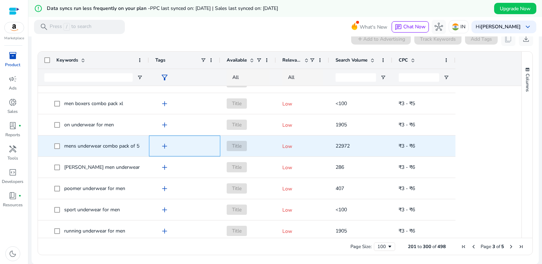
click at [163, 145] on span "add" at bounding box center [164, 146] width 9 height 9
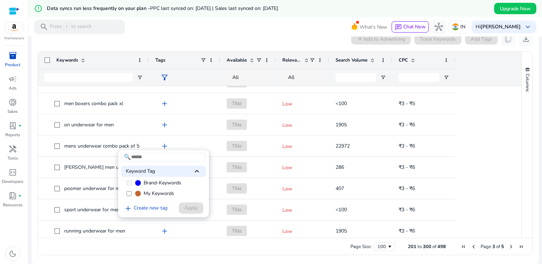
click at [153, 192] on span "My Keywords" at bounding box center [159, 193] width 30 height 7
click at [188, 206] on span "Apply" at bounding box center [190, 208] width 13 height 7
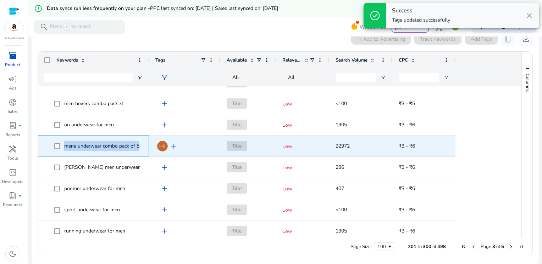
drag, startPoint x: 64, startPoint y: 146, endPoint x: 142, endPoint y: 146, distance: 78.0
click at [142, 146] on span "mens underwear combo pack of 5" at bounding box center [98, 146] width 88 height 15
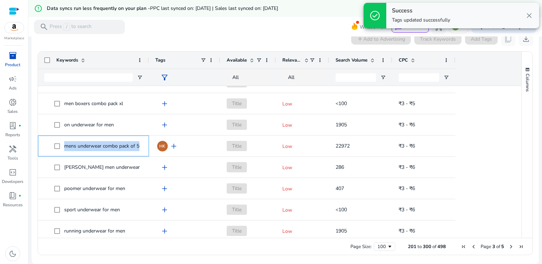
copy span "mens underwear combo pack of 5"
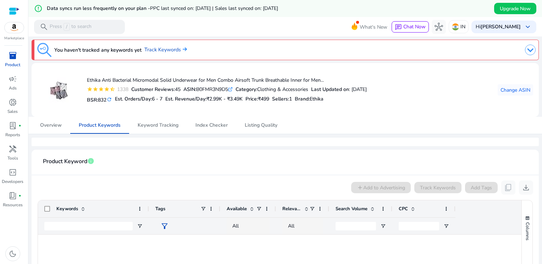
scroll to position [1975, 0]
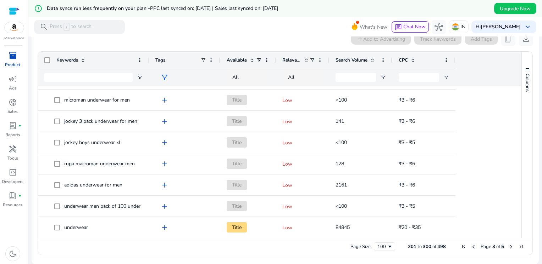
click at [508, 246] on span "Next Page" at bounding box center [511, 247] width 6 height 6
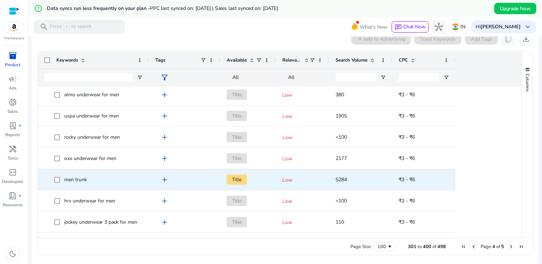
scroll to position [35, 0]
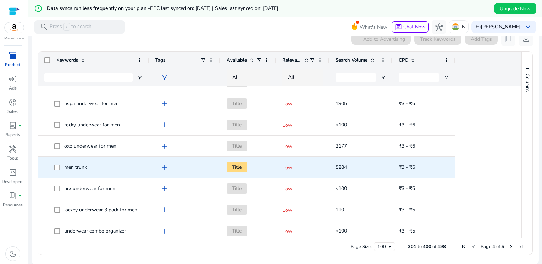
click at [164, 167] on span "add" at bounding box center [164, 167] width 9 height 9
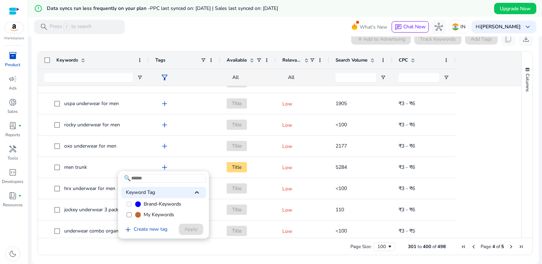
click at [156, 217] on span "My Keywords" at bounding box center [159, 215] width 30 height 7
click at [192, 232] on span "Apply" at bounding box center [190, 229] width 13 height 7
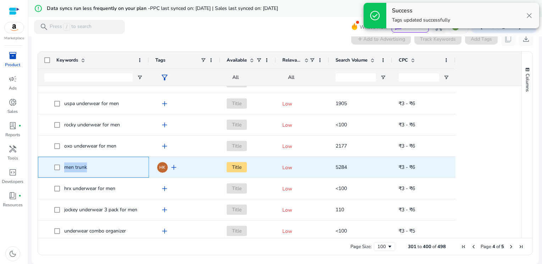
drag, startPoint x: 64, startPoint y: 167, endPoint x: 90, endPoint y: 168, distance: 25.5
click at [90, 168] on span "men trunk" at bounding box center [98, 167] width 88 height 15
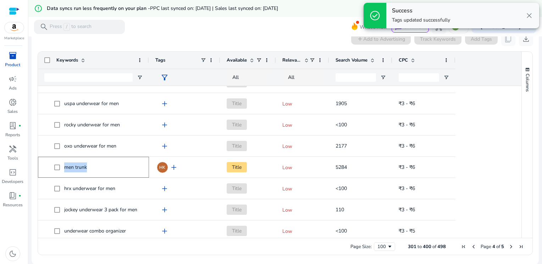
copy span "men trunk"
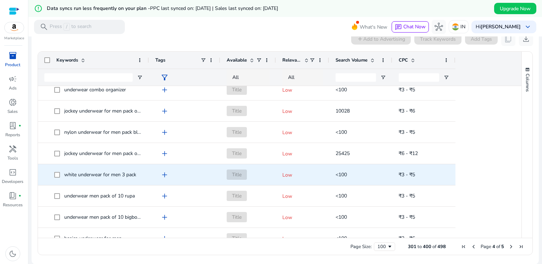
scroll to position [177, 0]
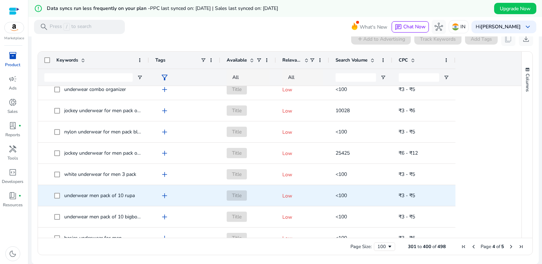
click at [211, 197] on div "add" at bounding box center [186, 195] width 55 height 13
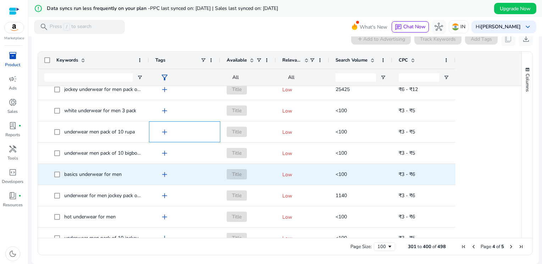
scroll to position [0, 0]
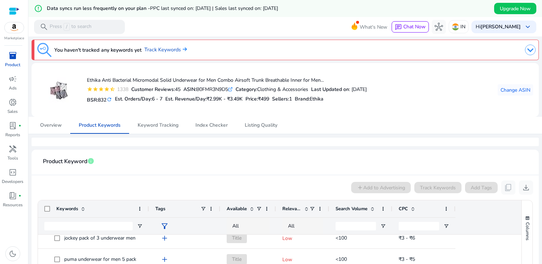
drag, startPoint x: 152, startPoint y: 51, endPoint x: 158, endPoint y: 26, distance: 25.5
click at [158, 26] on mat-toolbar "search Press / to search What's New chat Chat Now hub IN Hi [PERSON_NAME] keybo…" at bounding box center [284, 26] width 513 height 19
click at [156, 49] on link "Track Keywords" at bounding box center [165, 50] width 43 height 8
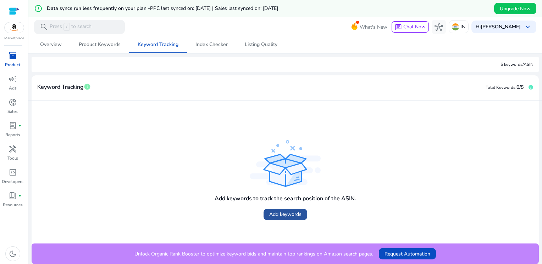
click at [279, 212] on span "Add keywords" at bounding box center [285, 214] width 32 height 7
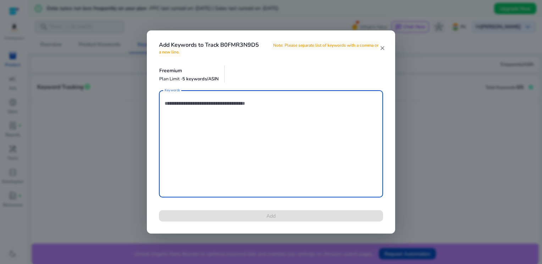
paste textarea "**********"
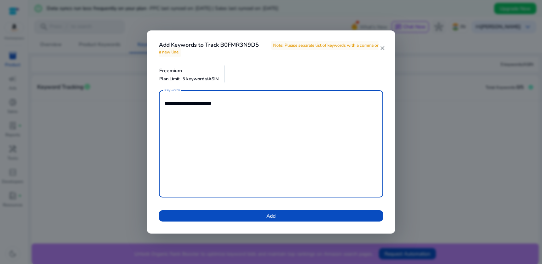
paste textarea "**********"
click at [361, 106] on textarea "**********" at bounding box center [271, 144] width 213 height 100
paste textarea "**********"
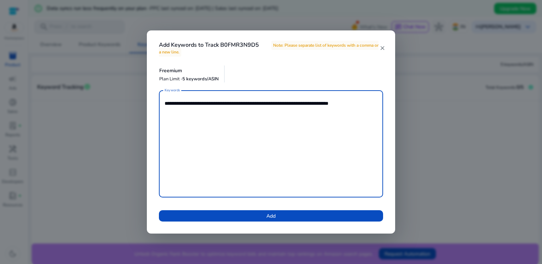
type textarea "**********"
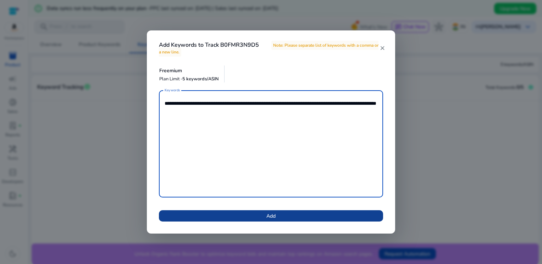
click at [272, 219] on span "Add" at bounding box center [270, 216] width 9 height 7
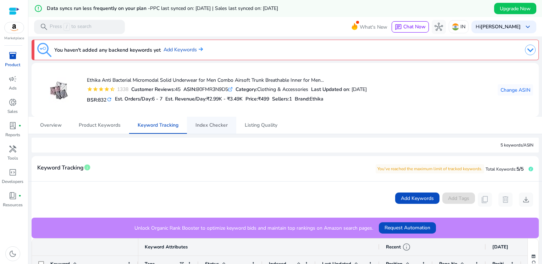
click at [210, 128] on span "Index Checker" at bounding box center [211, 125] width 32 height 17
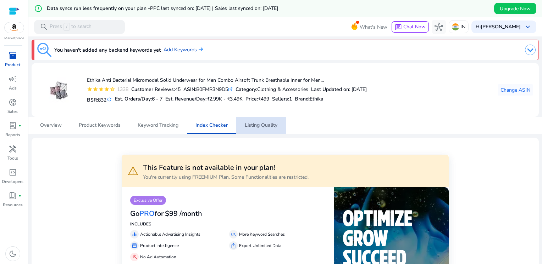
click at [253, 126] on span "Listing Quality" at bounding box center [261, 125] width 33 height 5
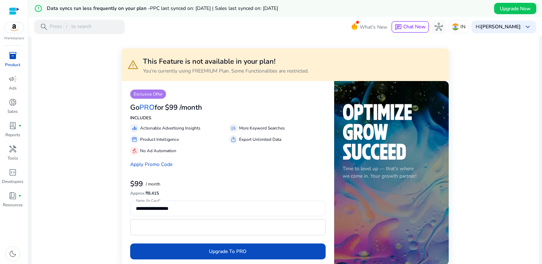
scroll to position [35, 0]
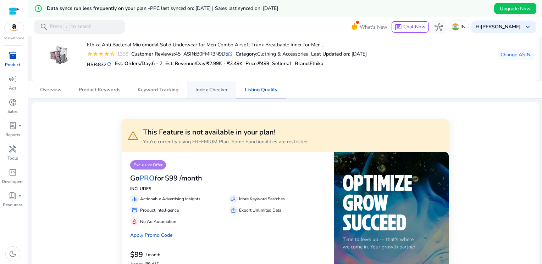
click at [216, 91] on span "Index Checker" at bounding box center [211, 90] width 32 height 5
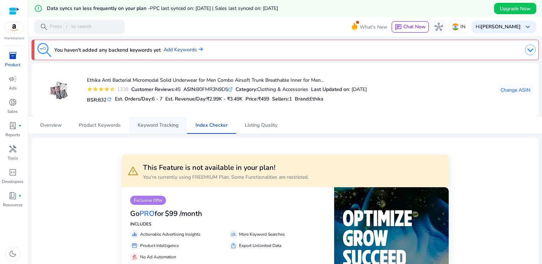
click at [177, 126] on span "Keyword Tracking" at bounding box center [158, 125] width 41 height 5
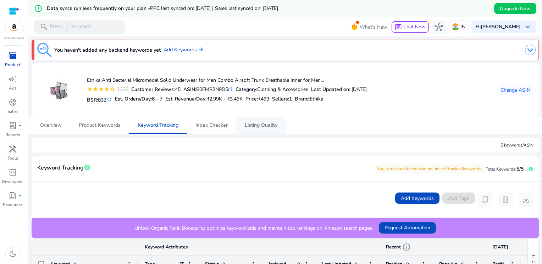
click at [248, 126] on span "Listing Quality" at bounding box center [261, 125] width 33 height 5
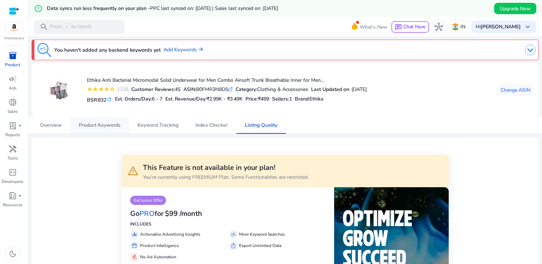
click at [92, 127] on span "Product Keywords" at bounding box center [100, 125] width 42 height 5
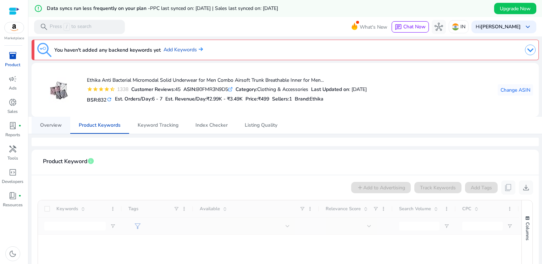
click at [50, 129] on span "Overview" at bounding box center [51, 125] width 22 height 17
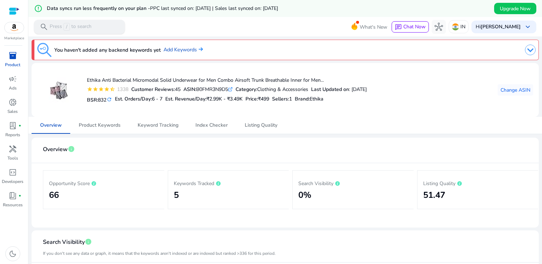
click at [77, 24] on p "Press / to search" at bounding box center [71, 27] width 42 height 8
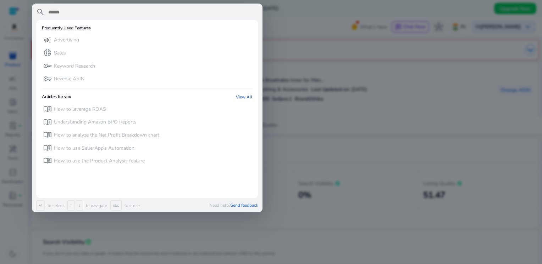
click at [322, 48] on div at bounding box center [271, 132] width 542 height 264
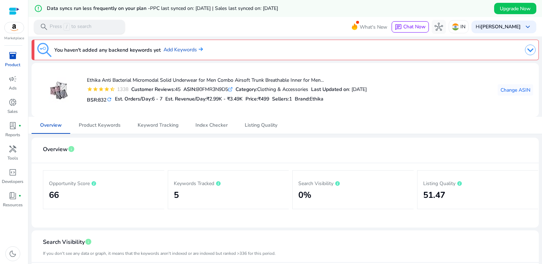
click at [44, 24] on span "search" at bounding box center [44, 27] width 9 height 9
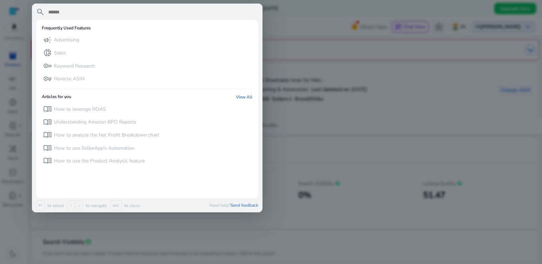
click at [328, 54] on div at bounding box center [271, 132] width 542 height 264
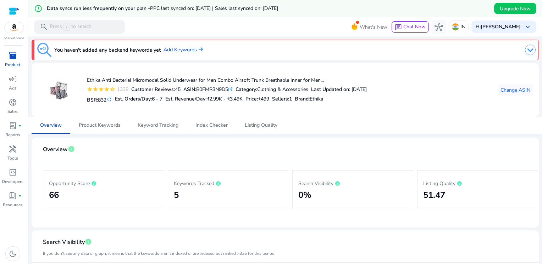
click at [526, 51] on img at bounding box center [530, 50] width 11 height 11
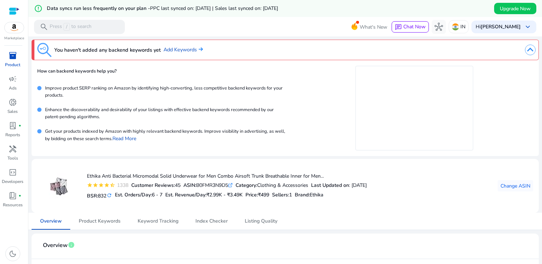
click at [526, 51] on img at bounding box center [530, 50] width 11 height 11
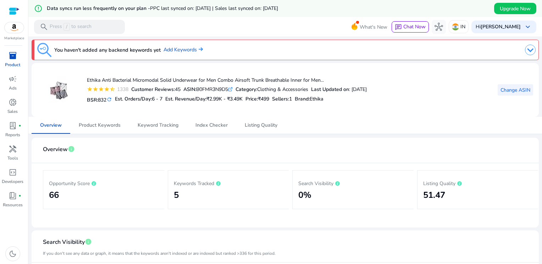
click at [514, 89] on span "Change ASIN" at bounding box center [515, 90] width 30 height 7
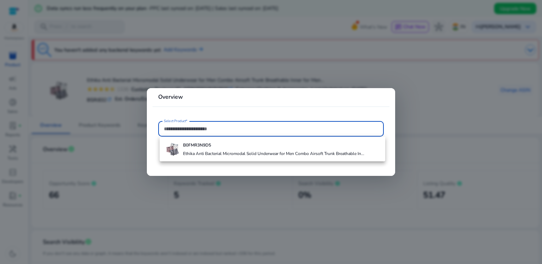
paste input "**********"
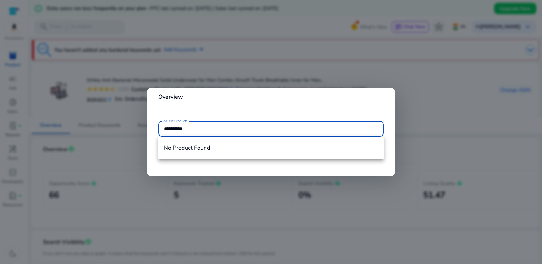
type input "**********"
click at [202, 129] on input "**********" at bounding box center [271, 129] width 214 height 8
click at [205, 107] on mat-card "**********" at bounding box center [271, 132] width 248 height 88
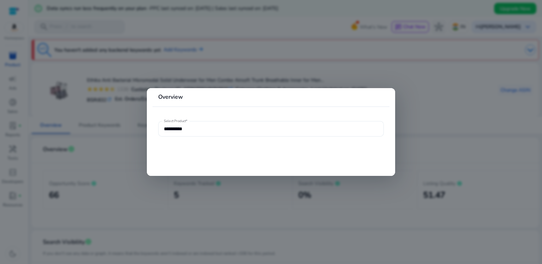
click at [199, 131] on input "**********" at bounding box center [271, 129] width 214 height 8
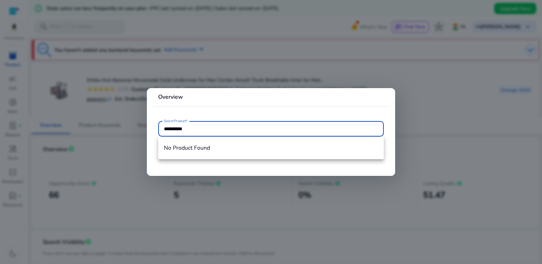
click at [178, 49] on div at bounding box center [271, 132] width 542 height 264
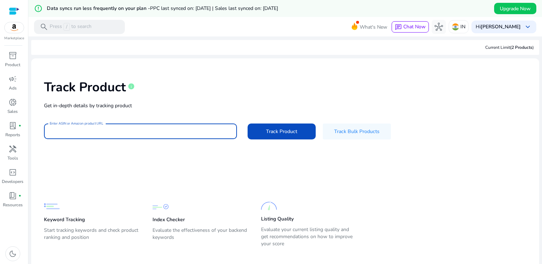
paste input "**********"
type input "**********"
click at [270, 134] on span "Track Product" at bounding box center [281, 131] width 31 height 7
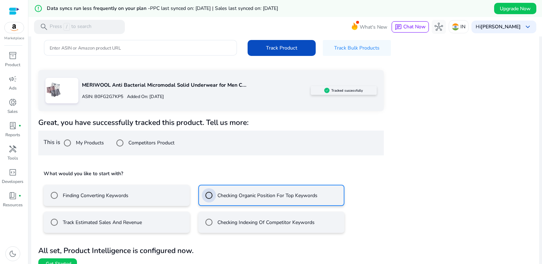
scroll to position [94, 0]
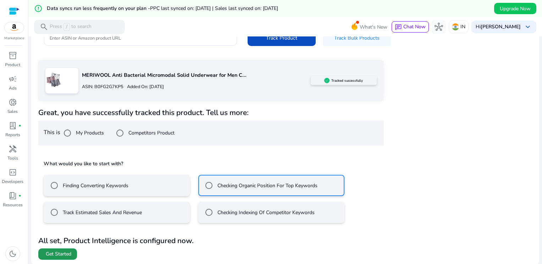
click at [54, 254] on span "Get Started" at bounding box center [59, 254] width 26 height 7
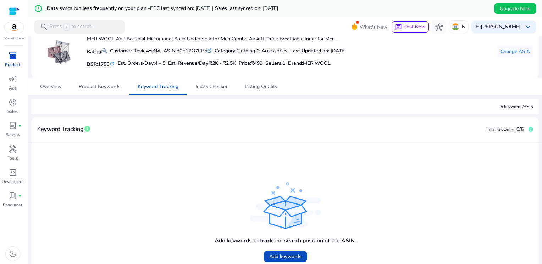
scroll to position [64, 0]
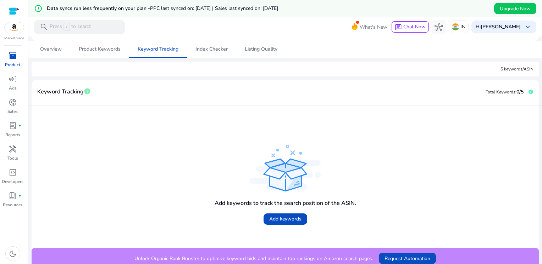
scroll to position [81, 0]
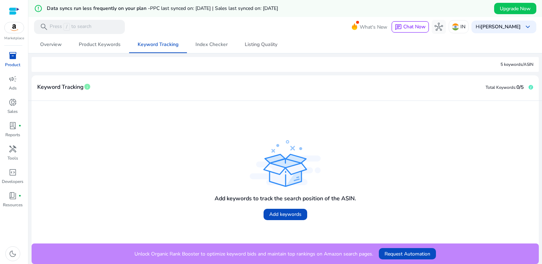
drag, startPoint x: 266, startPoint y: 46, endPoint x: 231, endPoint y: 43, distance: 34.5
click at [266, 46] on span "Listing Quality" at bounding box center [261, 44] width 33 height 5
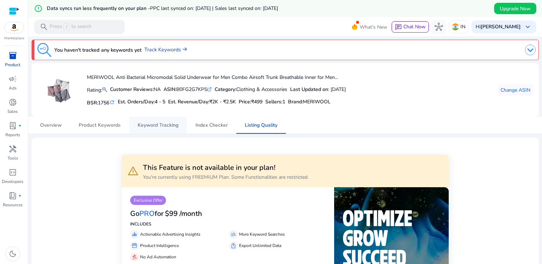
click at [212, 127] on span "Index Checker" at bounding box center [211, 125] width 32 height 5
click at [166, 125] on span "Keyword Tracking" at bounding box center [158, 125] width 41 height 5
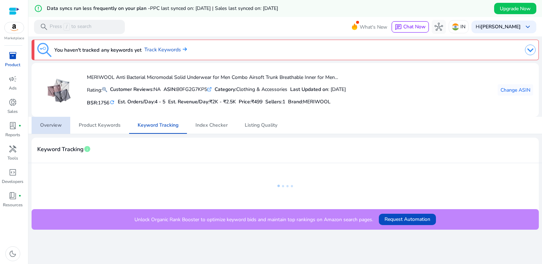
click at [55, 129] on span "Overview" at bounding box center [51, 125] width 22 height 17
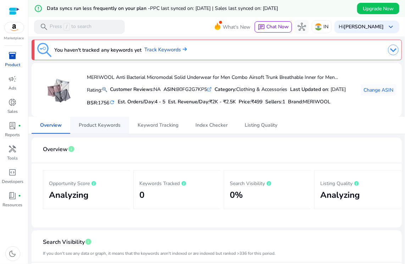
drag, startPoint x: 106, startPoint y: 124, endPoint x: 94, endPoint y: 126, distance: 12.2
click at [106, 124] on span "Product Keywords" at bounding box center [100, 125] width 42 height 17
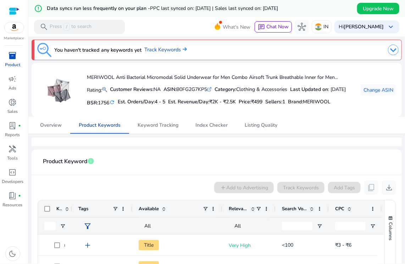
click at [78, 151] on div "You haven't tracked any keywords yet Track Keywords MERIWOOL Anti Bacterial Mic…" at bounding box center [216, 226] width 371 height 378
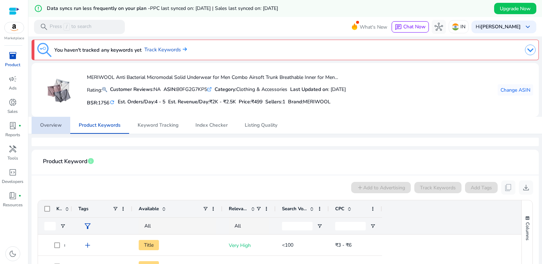
click at [44, 127] on span "Overview" at bounding box center [51, 125] width 22 height 5
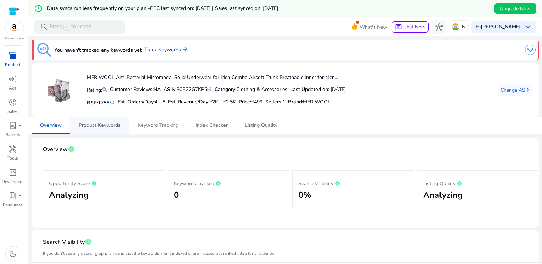
click at [99, 127] on span "Product Keywords" at bounding box center [100, 125] width 42 height 5
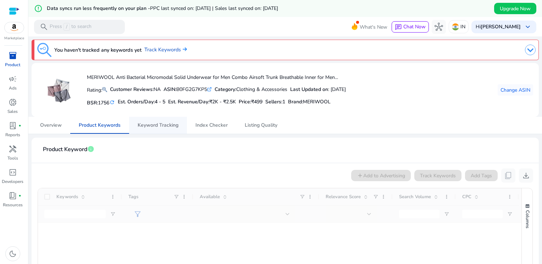
click at [153, 130] on span "Keyword Tracking" at bounding box center [158, 125] width 41 height 17
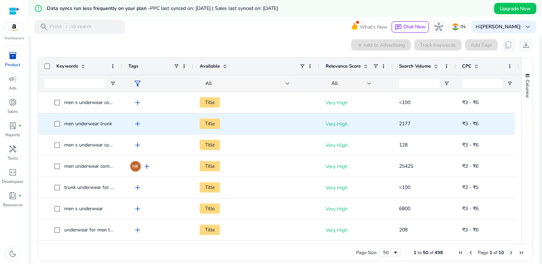
scroll to position [149, 0]
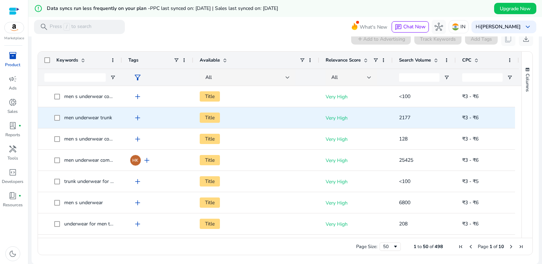
click at [135, 117] on span "add" at bounding box center [137, 118] width 9 height 9
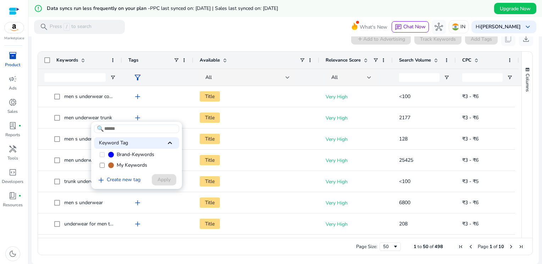
click at [137, 168] on span "My Keywords" at bounding box center [132, 165] width 30 height 7
click at [167, 182] on span "Apply" at bounding box center [163, 179] width 13 height 7
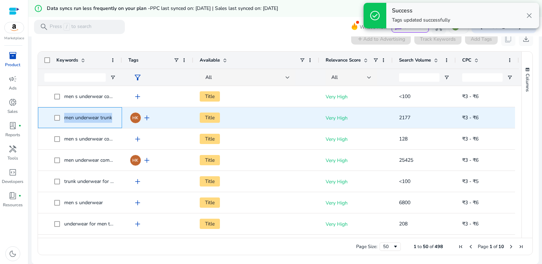
drag, startPoint x: 63, startPoint y: 118, endPoint x: 112, endPoint y: 121, distance: 49.4
click at [112, 121] on span "men underwear trunk" at bounding box center [84, 118] width 61 height 15
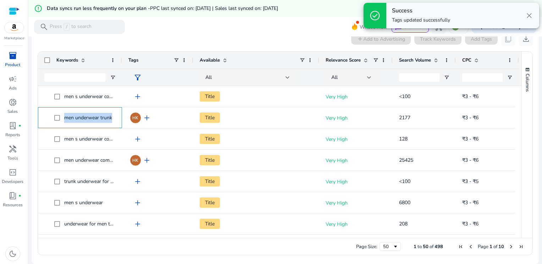
copy span "men underwear trunk"
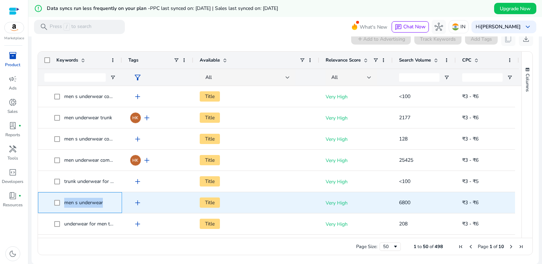
drag, startPoint x: 63, startPoint y: 204, endPoint x: 103, endPoint y: 204, distance: 39.7
click at [103, 204] on span "men s underwear" at bounding box center [84, 203] width 61 height 15
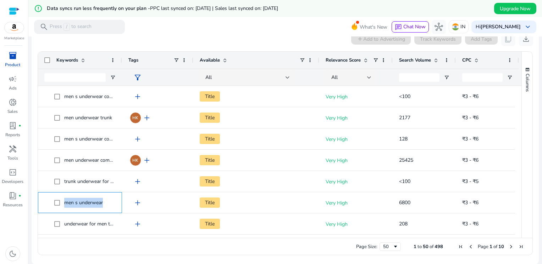
copy span "men s underwear"
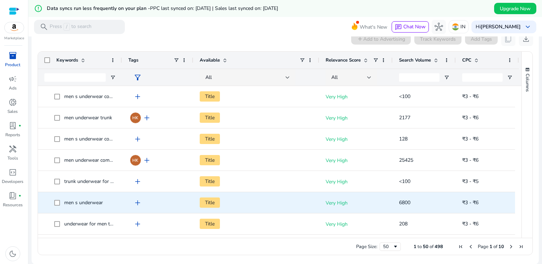
click at [137, 202] on span "add" at bounding box center [137, 203] width 9 height 9
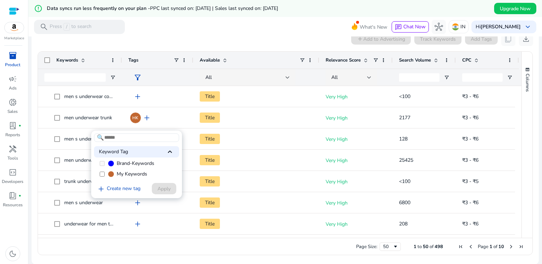
click at [128, 173] on span "My Keywords" at bounding box center [132, 174] width 30 height 7
click at [156, 191] on span at bounding box center [164, 188] width 24 height 17
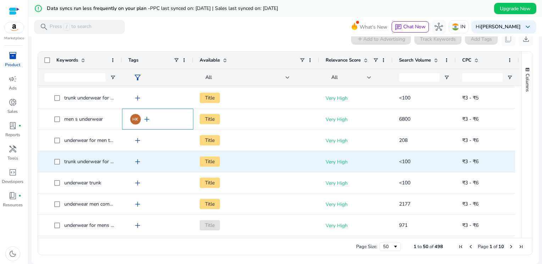
scroll to position [106, 0]
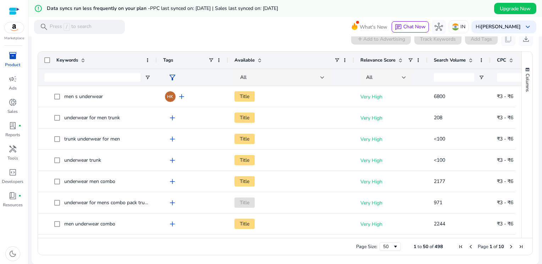
drag, startPoint x: 121, startPoint y: 61, endPoint x: 156, endPoint y: 61, distance: 34.8
click at [156, 61] on div at bounding box center [156, 60] width 3 height 17
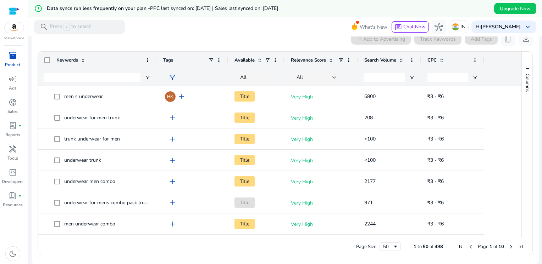
drag, startPoint x: 352, startPoint y: 58, endPoint x: 283, endPoint y: 60, distance: 69.5
click at [283, 60] on div at bounding box center [284, 60] width 3 height 17
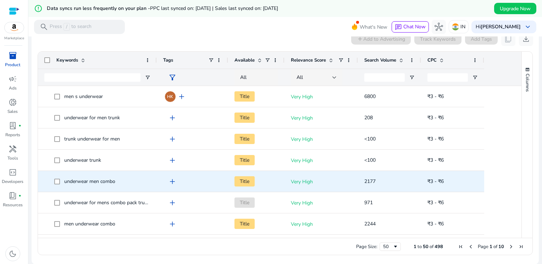
click at [172, 180] on span "add" at bounding box center [172, 182] width 9 height 9
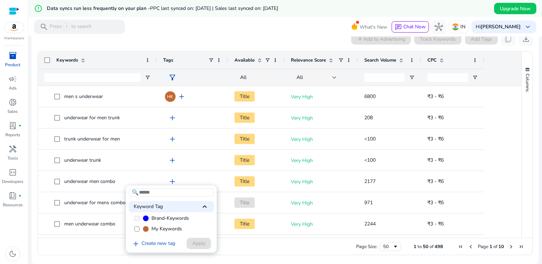
click at [172, 229] on span "My Keywords" at bounding box center [166, 229] width 30 height 7
click at [198, 247] on span "Apply" at bounding box center [198, 243] width 13 height 7
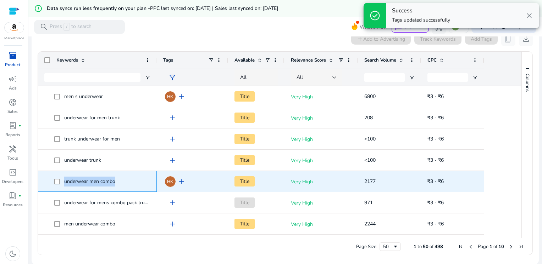
drag, startPoint x: 116, startPoint y: 182, endPoint x: 63, endPoint y: 178, distance: 52.3
click at [63, 178] on span "underwear men combo" at bounding box center [102, 181] width 96 height 15
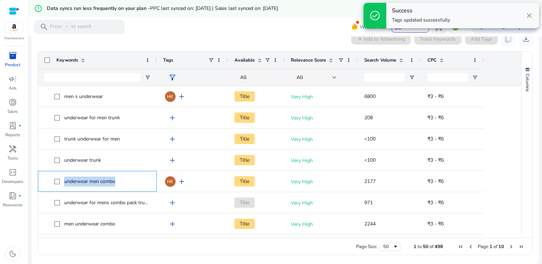
copy span "underwear men combo"
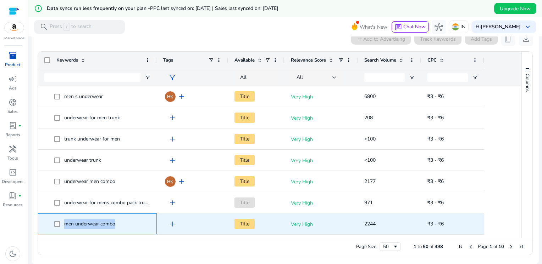
drag, startPoint x: 64, startPoint y: 224, endPoint x: 116, endPoint y: 224, distance: 51.8
click at [116, 224] on span "men underwear combo" at bounding box center [102, 224] width 96 height 15
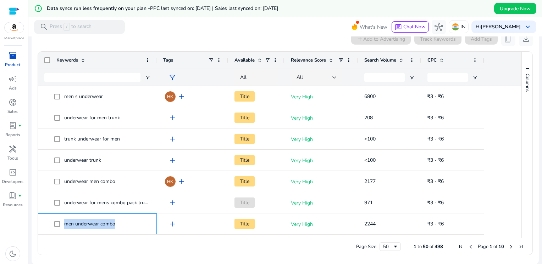
copy span "men underwear combo"
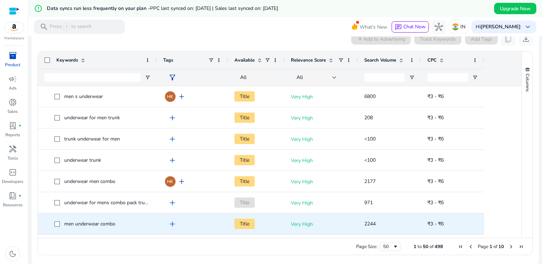
click at [174, 223] on span "add" at bounding box center [172, 224] width 9 height 9
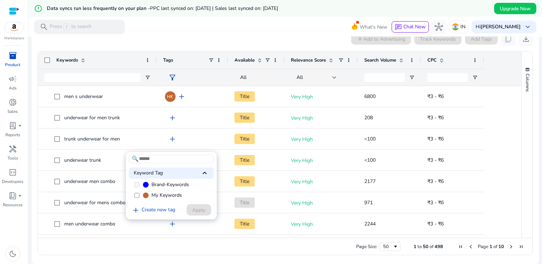
click at [167, 197] on span "My Keywords" at bounding box center [166, 195] width 30 height 7
click at [195, 211] on span "Apply" at bounding box center [198, 210] width 13 height 7
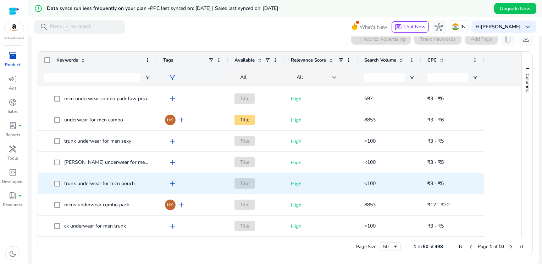
scroll to position [0, 0]
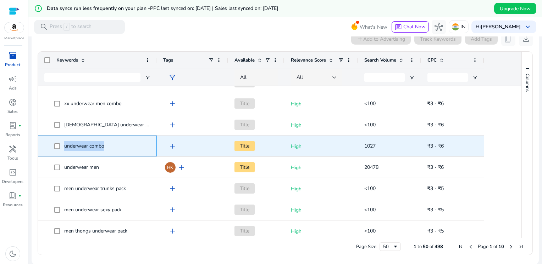
drag, startPoint x: 63, startPoint y: 147, endPoint x: 113, endPoint y: 148, distance: 50.4
click at [113, 148] on span "underwear combo" at bounding box center [102, 146] width 96 height 15
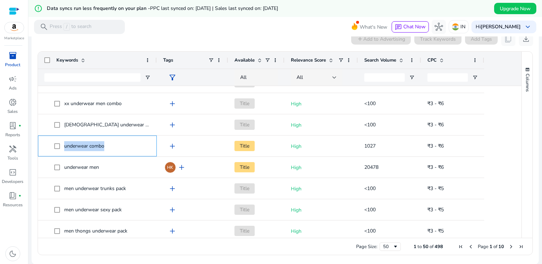
copy span "underwear combo"
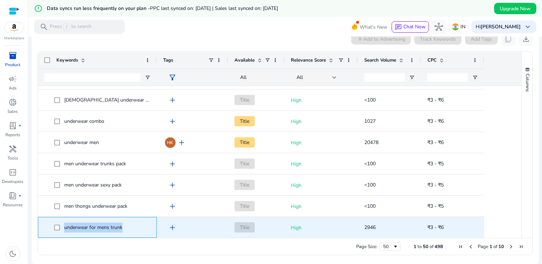
drag, startPoint x: 64, startPoint y: 228, endPoint x: 123, endPoint y: 228, distance: 58.5
click at [123, 228] on span "underwear for mens trunk" at bounding box center [102, 228] width 96 height 15
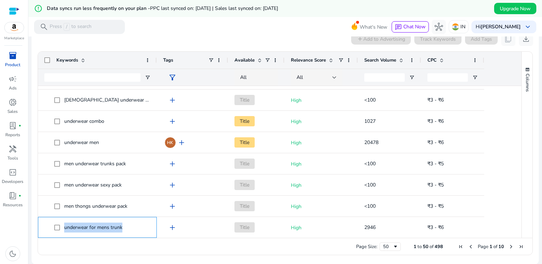
copy span "underwear for mens trunk"
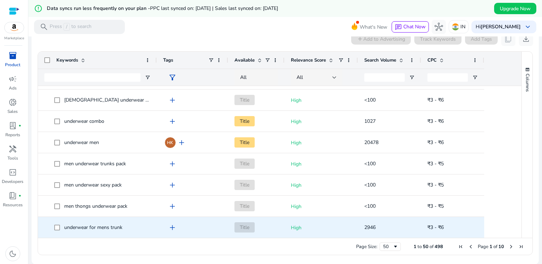
click at [168, 226] on span "add" at bounding box center [172, 228] width 9 height 9
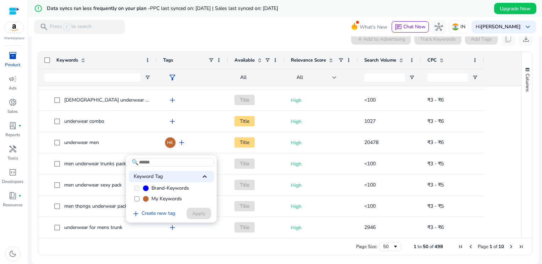
click at [168, 201] on span "My Keywords" at bounding box center [166, 199] width 30 height 7
click at [201, 214] on span "Apply" at bounding box center [198, 213] width 13 height 7
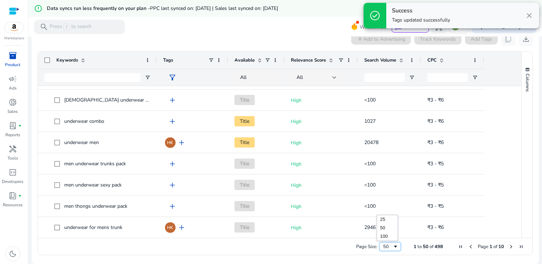
click at [383, 247] on div "50" at bounding box center [388, 247] width 10 height 6
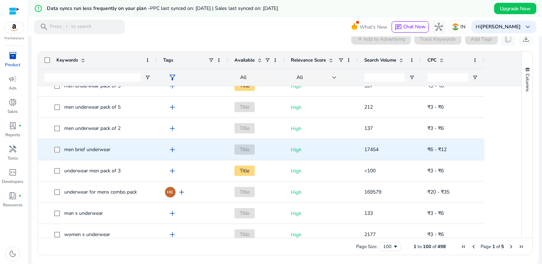
click at [170, 151] on span "add" at bounding box center [172, 150] width 9 height 9
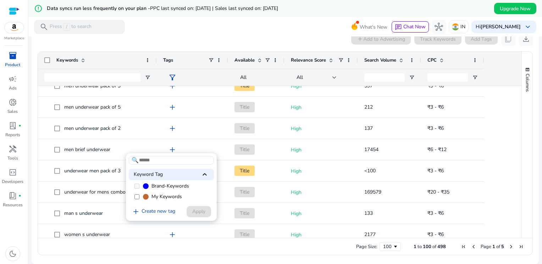
click at [172, 196] on span "My Keywords" at bounding box center [166, 197] width 30 height 7
click at [201, 212] on span "Apply" at bounding box center [198, 211] width 13 height 7
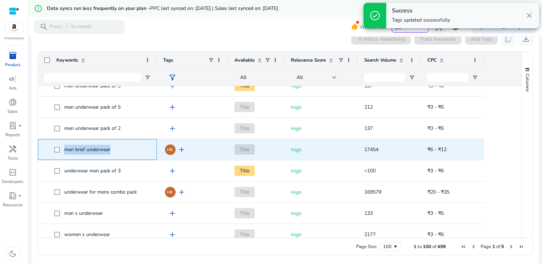
drag, startPoint x: 63, startPoint y: 150, endPoint x: 111, endPoint y: 150, distance: 47.2
click at [111, 150] on span "men brief underwear" at bounding box center [102, 150] width 96 height 15
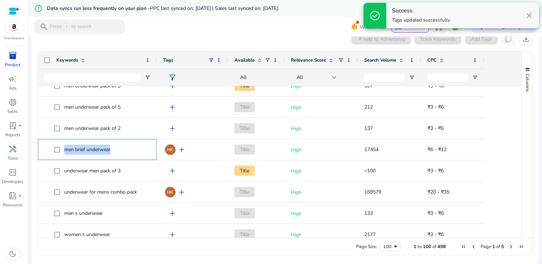
copy span "men brief underwear"
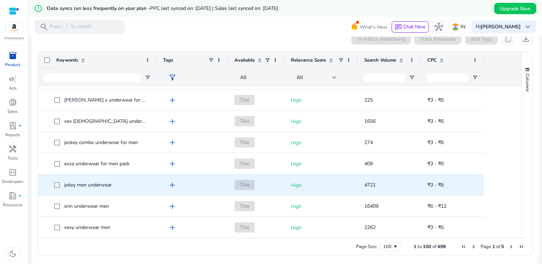
scroll to position [1585, 0]
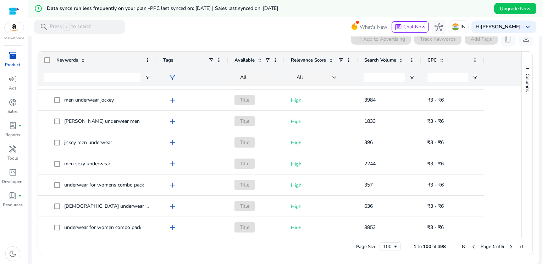
click at [508, 246] on span "Next Page" at bounding box center [511, 247] width 6 height 6
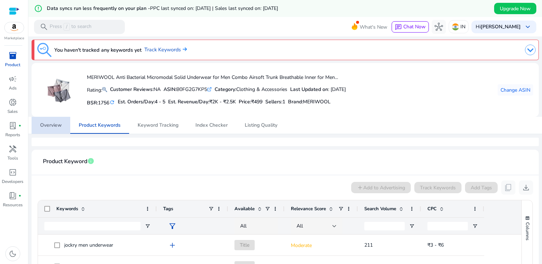
click at [49, 123] on span "Overview" at bounding box center [51, 125] width 22 height 5
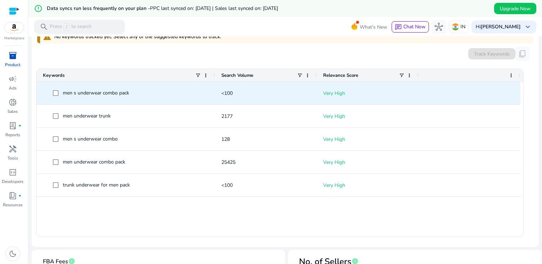
scroll to position [248, 0]
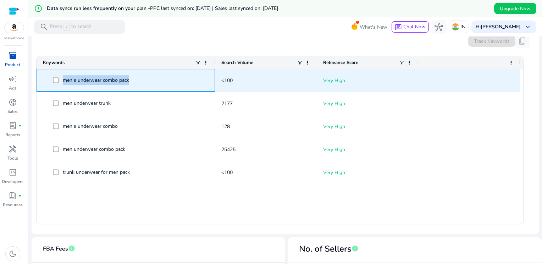
drag, startPoint x: 128, startPoint y: 81, endPoint x: 61, endPoint y: 76, distance: 67.6
click at [61, 76] on span "men s underwear combo pack" at bounding box center [131, 80] width 156 height 15
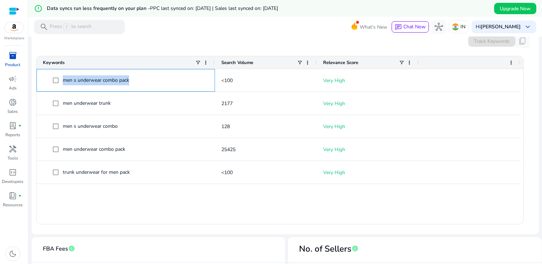
copy span "men s underwear combo pack"
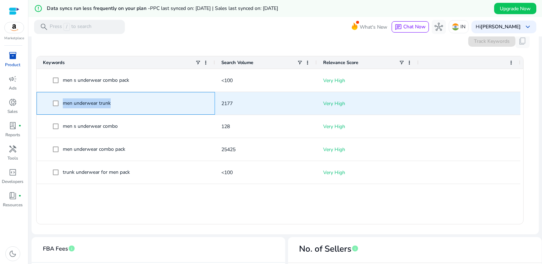
drag, startPoint x: 112, startPoint y: 104, endPoint x: 63, endPoint y: 100, distance: 48.7
click at [63, 100] on span "men underwear trunk" at bounding box center [131, 103] width 156 height 15
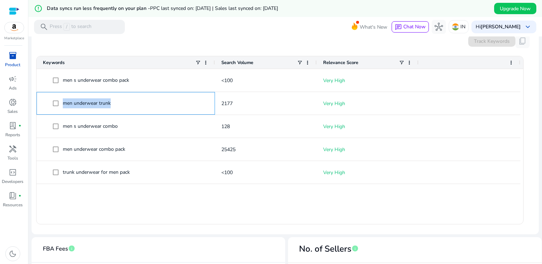
copy span "men underwear trunk"
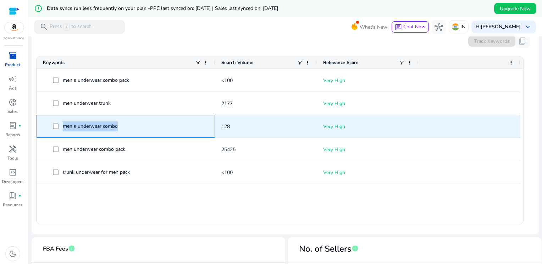
drag, startPoint x: 63, startPoint y: 127, endPoint x: 119, endPoint y: 128, distance: 56.7
click at [119, 128] on span "men s underwear combo" at bounding box center [131, 126] width 156 height 15
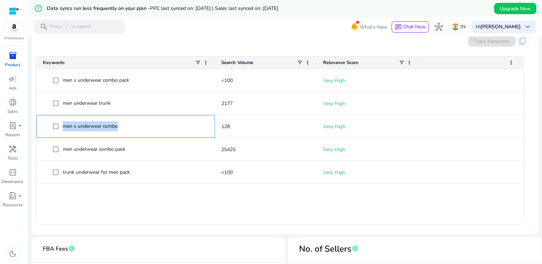
copy span "men s underwear combo"
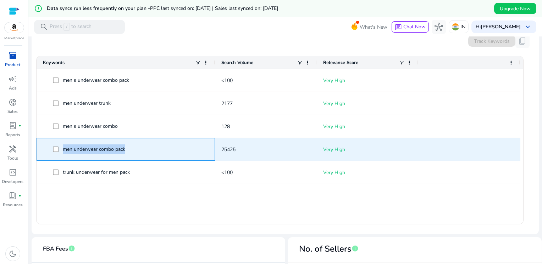
drag, startPoint x: 62, startPoint y: 147, endPoint x: 127, endPoint y: 152, distance: 65.1
click at [127, 152] on span "men underwear combo pack" at bounding box center [131, 150] width 156 height 15
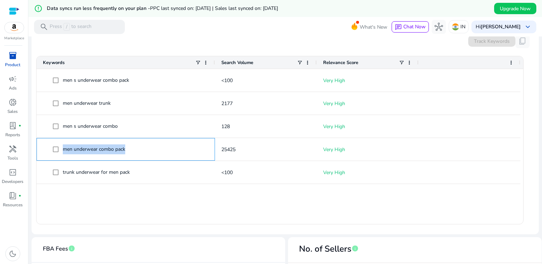
copy span "men underwear combo pack"
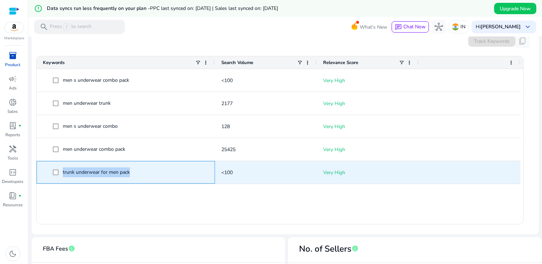
drag, startPoint x: 62, startPoint y: 171, endPoint x: 139, endPoint y: 170, distance: 76.9
click at [139, 170] on span "trunk underwear for men pack" at bounding box center [131, 173] width 156 height 15
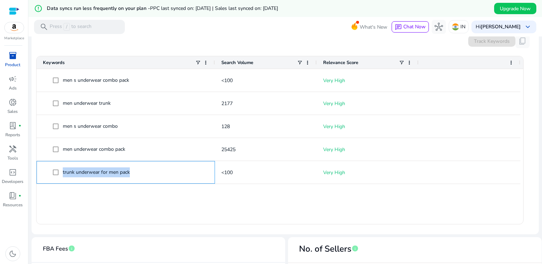
copy span "trunk underwear for men pack"
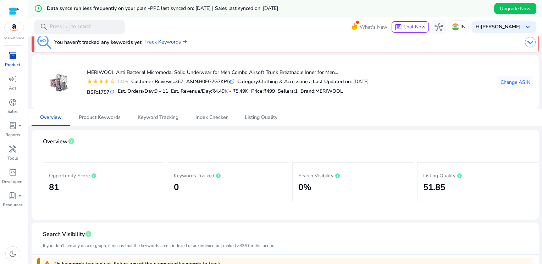
scroll to position [0, 0]
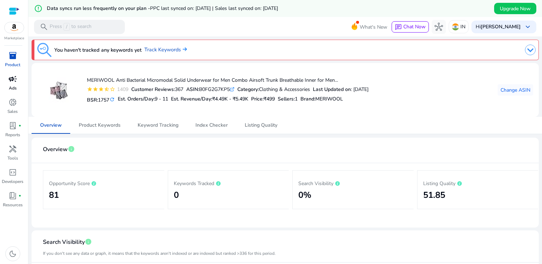
click at [16, 81] on span "campaign" at bounding box center [13, 79] width 9 height 9
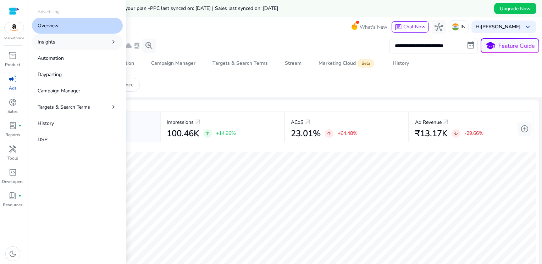
click at [96, 39] on link "Insights chevron_right" at bounding box center [77, 42] width 91 height 16
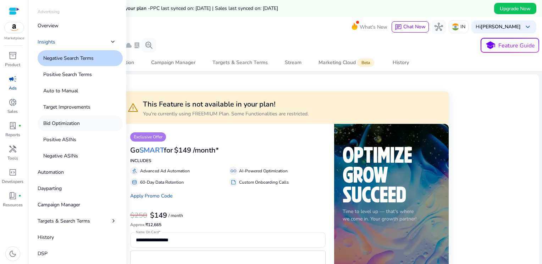
click at [85, 118] on link "Bid Optimization" at bounding box center [80, 124] width 85 height 16
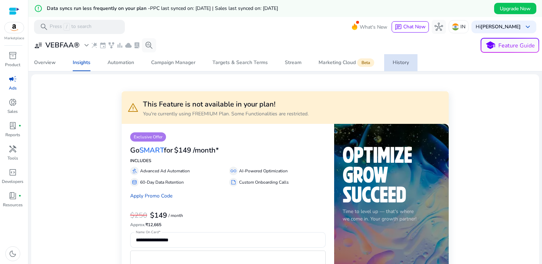
click at [403, 65] on div "History" at bounding box center [400, 62] width 16 height 5
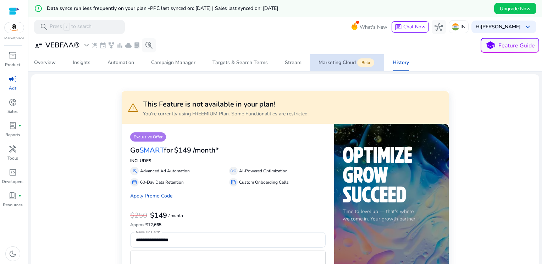
click at [337, 62] on div "Marketing Cloud Beta" at bounding box center [346, 63] width 57 height 6
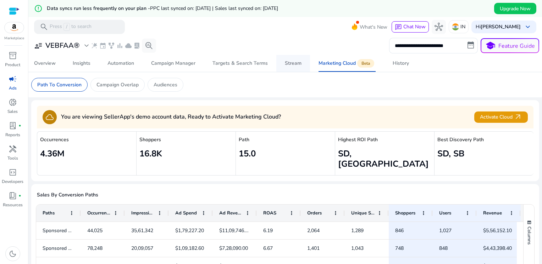
click at [285, 63] on div "Stream" at bounding box center [293, 63] width 17 height 5
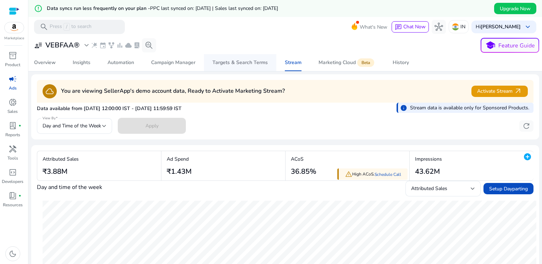
click at [230, 62] on div "Targets & Search Terms" at bounding box center [239, 62] width 55 height 5
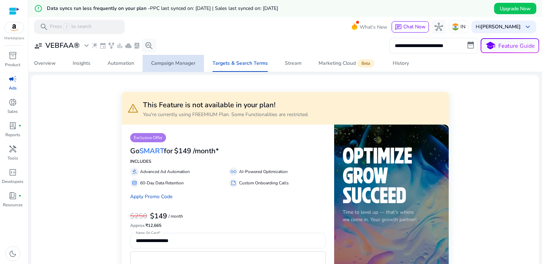
click at [186, 66] on div "Campaign Manager" at bounding box center [173, 63] width 44 height 5
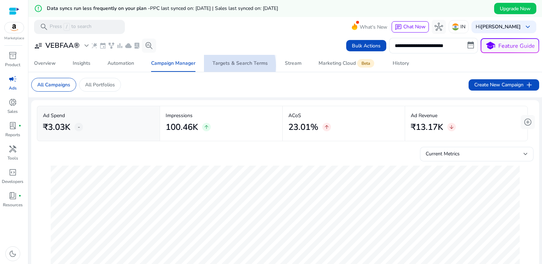
click at [228, 66] on div "Targets & Search Terms" at bounding box center [239, 63] width 55 height 5
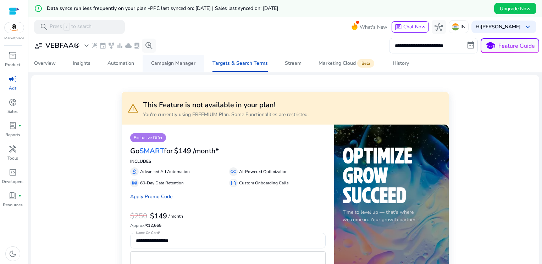
click at [188, 66] on div "Campaign Manager" at bounding box center [173, 63] width 44 height 5
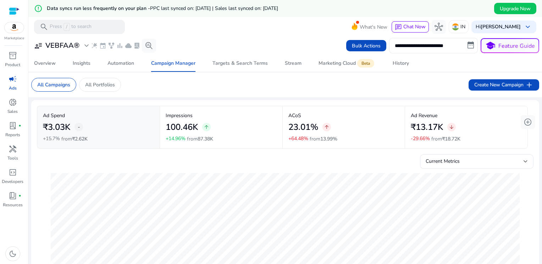
click at [465, 44] on input "**********" at bounding box center [433, 46] width 89 height 16
select select "*"
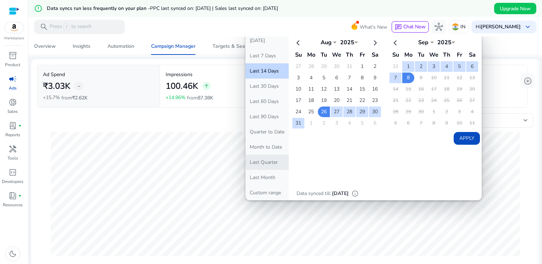
scroll to position [35, 0]
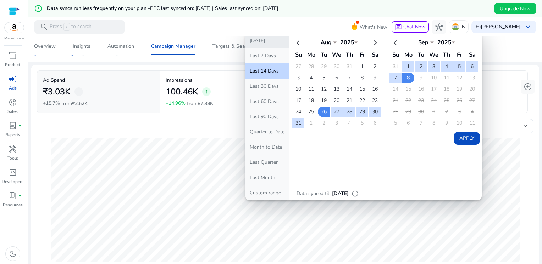
click at [270, 42] on button "[DATE]" at bounding box center [266, 40] width 43 height 15
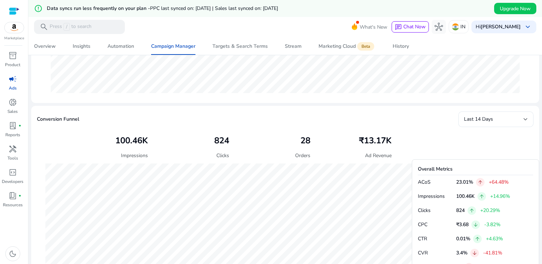
scroll to position [213, 0]
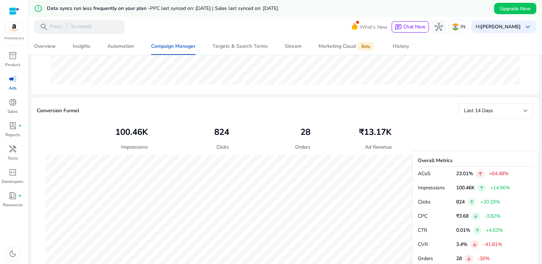
click at [468, 109] on span "Last 14 Days" at bounding box center [478, 110] width 29 height 7
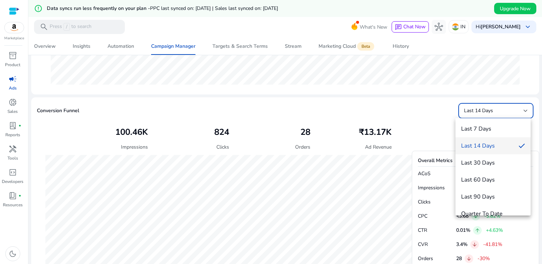
scroll to position [0, 0]
click at [482, 126] on span "Last 7 Days" at bounding box center [493, 130] width 64 height 8
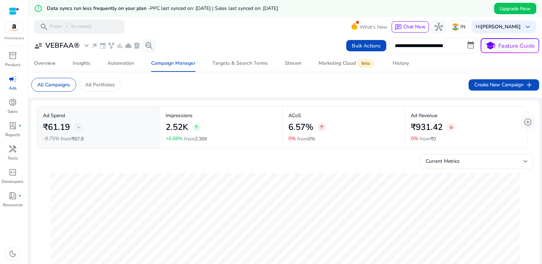
click at [421, 48] on input "**********" at bounding box center [433, 46] width 89 height 16
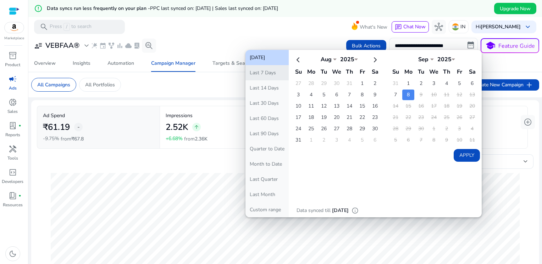
click at [267, 73] on button "Last 7 Days" at bounding box center [266, 72] width 43 height 15
type input "**********"
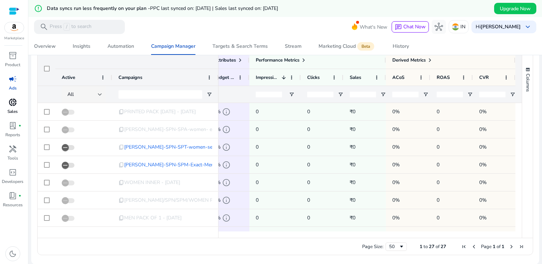
click at [17, 108] on p "Sales" at bounding box center [12, 111] width 10 height 6
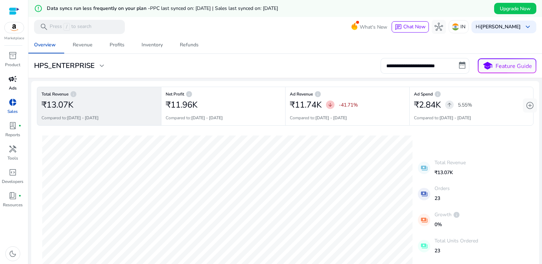
click at [8, 86] on link "campaign Ads" at bounding box center [12, 84] width 25 height 23
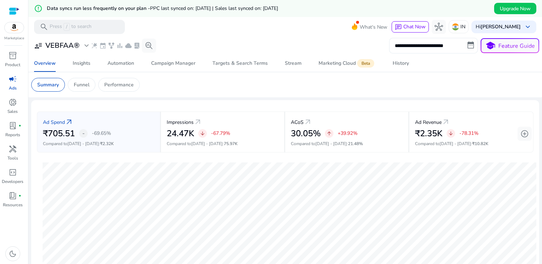
click at [466, 45] on input "**********" at bounding box center [433, 46] width 89 height 16
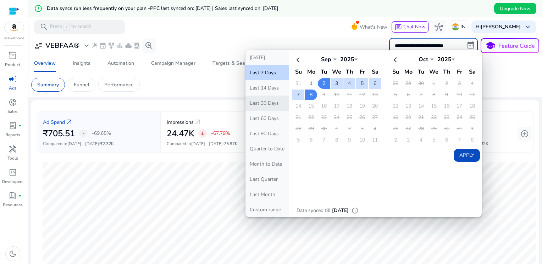
click at [260, 107] on button "Last 30 Days" at bounding box center [266, 103] width 43 height 15
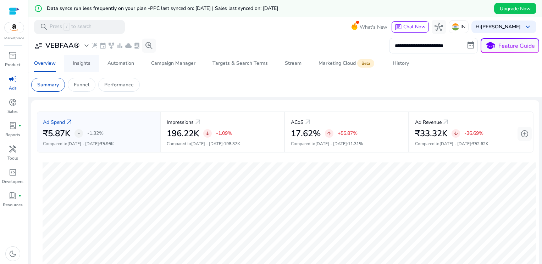
click at [77, 65] on div "Insights" at bounding box center [82, 63] width 18 height 5
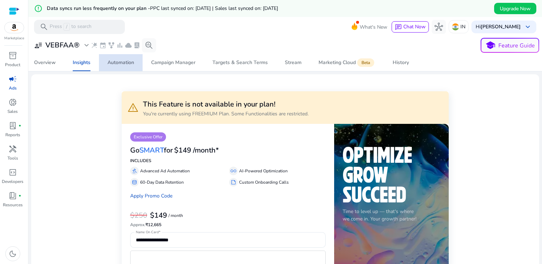
click at [118, 63] on div "Automation" at bounding box center [120, 62] width 27 height 5
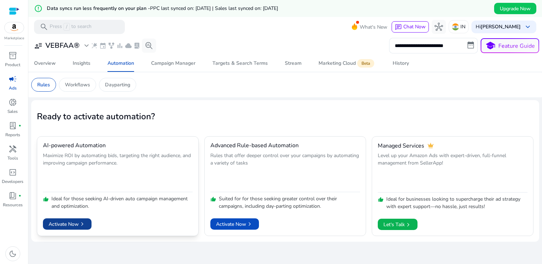
click at [78, 223] on span "Activate Now chevron_right" at bounding box center [67, 224] width 37 height 7
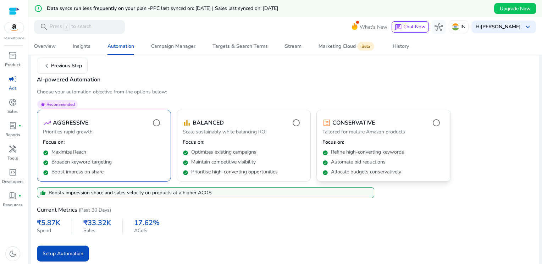
scroll to position [51, 0]
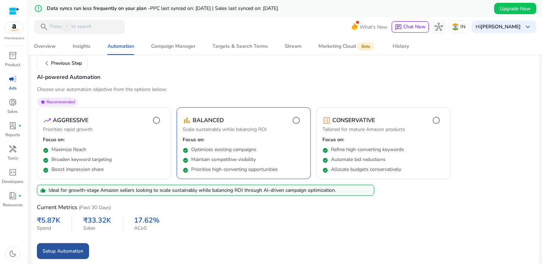
click at [68, 248] on span "Setup Automation" at bounding box center [63, 251] width 41 height 7
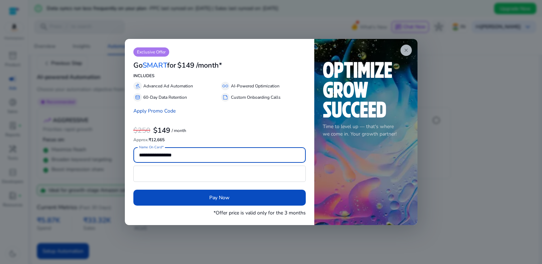
click at [404, 51] on span "close" at bounding box center [406, 51] width 6 height 6
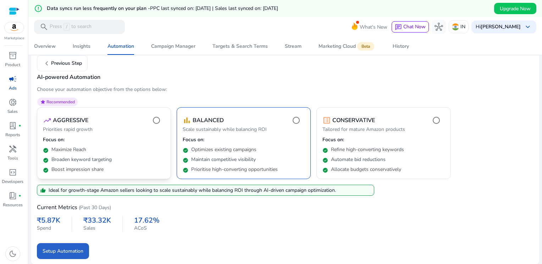
scroll to position [0, 0]
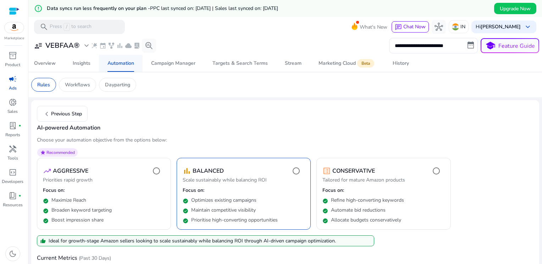
click at [121, 67] on span "Automation" at bounding box center [120, 63] width 27 height 17
click at [78, 112] on span "chevron_left Previous Step" at bounding box center [62, 114] width 39 height 9
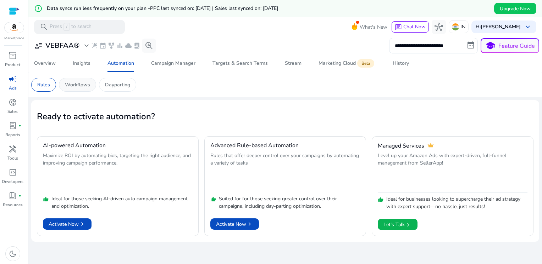
click at [77, 85] on p "Workflows" at bounding box center [77, 84] width 25 height 7
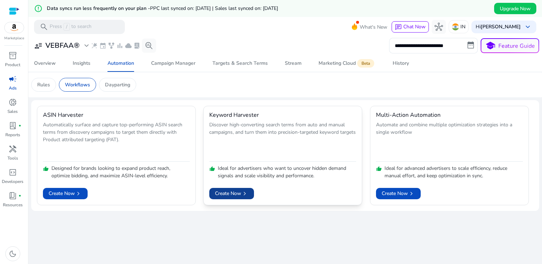
click at [230, 193] on span "Create Now chevron_right" at bounding box center [231, 193] width 33 height 7
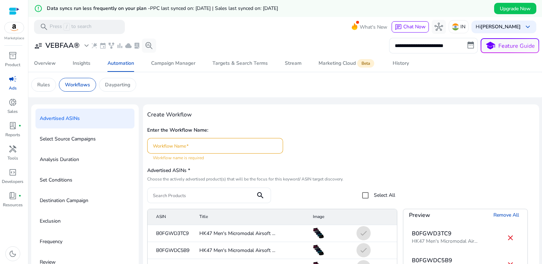
click at [194, 145] on input "Workflow Name" at bounding box center [215, 146] width 124 height 8
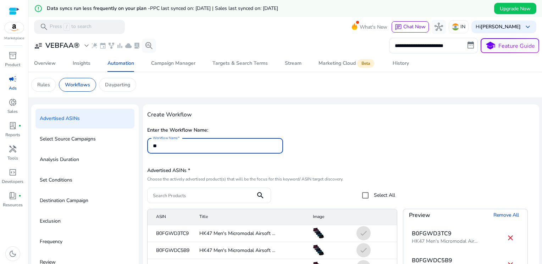
type input "**"
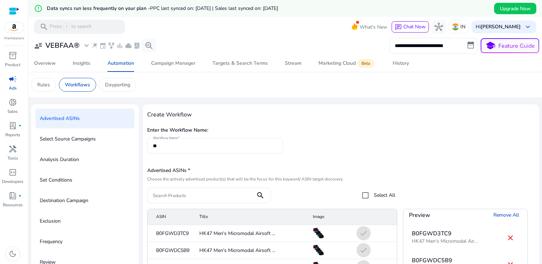
click at [289, 127] on div "Enter the Workflow Name: Workflow Name **" at bounding box center [341, 143] width 388 height 36
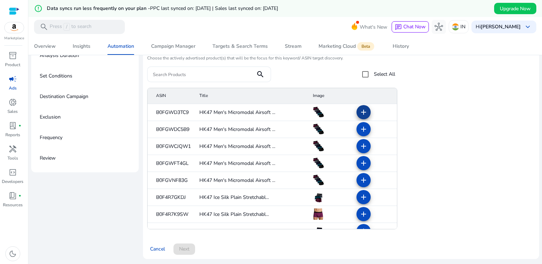
click at [359, 113] on mat-icon "add" at bounding box center [363, 112] width 9 height 9
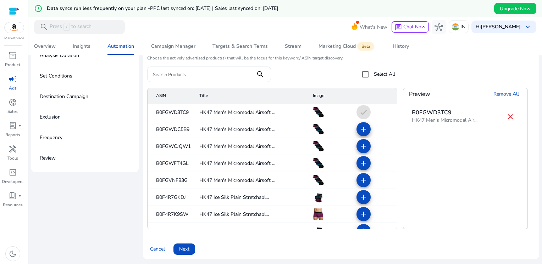
click at [359, 128] on mat-icon "add" at bounding box center [363, 129] width 9 height 9
click at [359, 145] on mat-icon "add" at bounding box center [363, 146] width 9 height 9
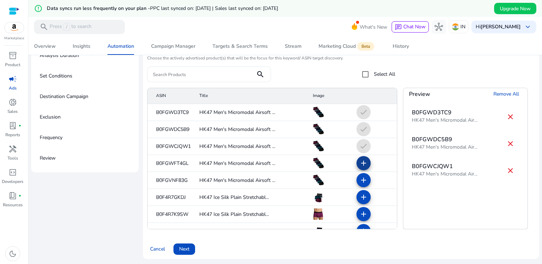
click at [360, 168] on span at bounding box center [363, 163] width 17 height 17
click at [359, 177] on mat-icon "add" at bounding box center [363, 180] width 9 height 9
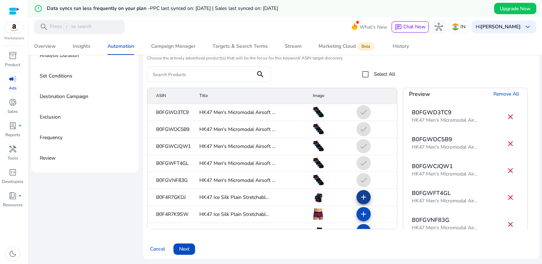
click at [359, 201] on mat-icon "add" at bounding box center [363, 197] width 9 height 9
click at [359, 211] on mat-icon "add" at bounding box center [363, 214] width 9 height 9
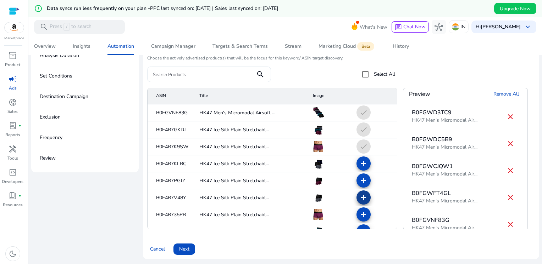
scroll to position [71, 0]
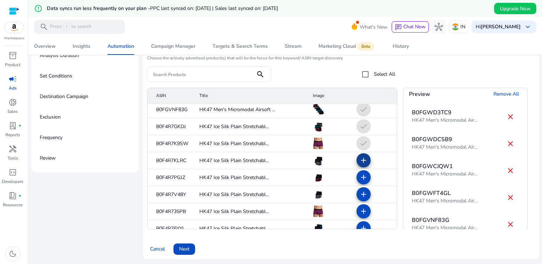
click at [359, 162] on mat-icon "add" at bounding box center [363, 160] width 9 height 9
drag, startPoint x: 358, startPoint y: 172, endPoint x: 359, endPoint y: 180, distance: 7.8
click at [359, 174] on button "add" at bounding box center [363, 178] width 14 height 14
click at [359, 192] on mat-icon "add" at bounding box center [363, 194] width 9 height 9
click at [360, 207] on mat-icon "add" at bounding box center [363, 211] width 9 height 9
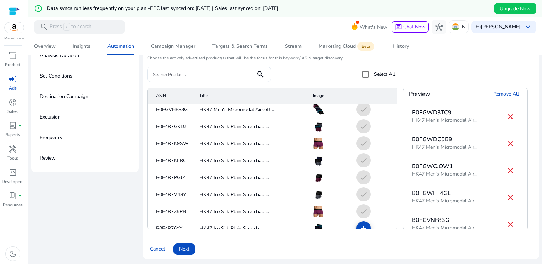
scroll to position [142, 0]
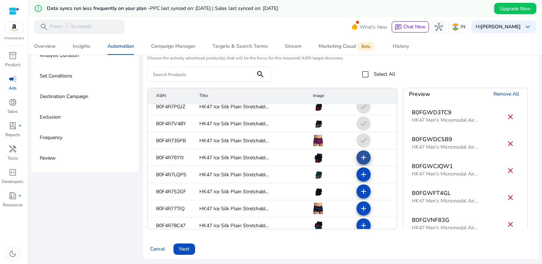
click at [359, 160] on mat-icon "add" at bounding box center [363, 158] width 9 height 9
click at [359, 175] on mat-icon "add" at bounding box center [363, 175] width 9 height 9
drag, startPoint x: 359, startPoint y: 189, endPoint x: 357, endPoint y: 202, distance: 12.8
click at [359, 191] on mat-icon "add" at bounding box center [363, 192] width 9 height 9
click at [359, 209] on mat-icon "add" at bounding box center [363, 209] width 9 height 9
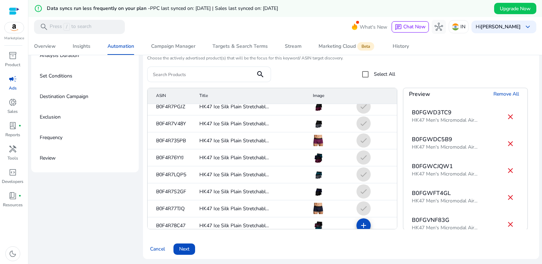
scroll to position [213, 0]
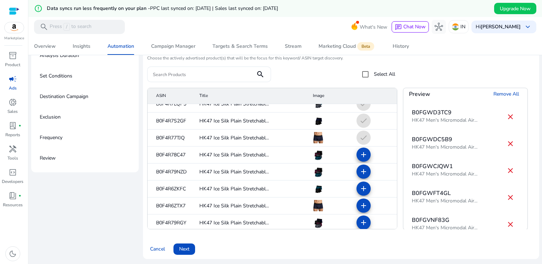
click at [359, 157] on mat-icon "add" at bounding box center [363, 155] width 9 height 9
click at [359, 172] on mat-icon "add" at bounding box center [363, 172] width 9 height 9
drag, startPoint x: 358, startPoint y: 183, endPoint x: 357, endPoint y: 203, distance: 19.9
click at [358, 184] on button "add" at bounding box center [363, 189] width 14 height 14
click at [359, 205] on mat-icon "add" at bounding box center [363, 206] width 9 height 9
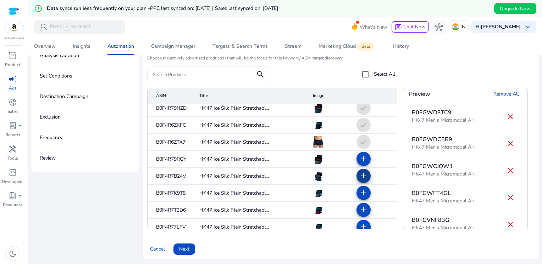
scroll to position [284, 0]
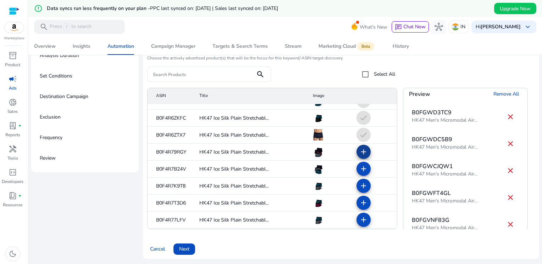
click at [359, 151] on mat-icon "add" at bounding box center [363, 152] width 9 height 9
click at [355, 171] on span at bounding box center [363, 169] width 17 height 17
drag, startPoint x: 356, startPoint y: 183, endPoint x: 356, endPoint y: 190, distance: 7.8
click at [359, 184] on mat-icon "add" at bounding box center [363, 186] width 9 height 9
drag, startPoint x: 358, startPoint y: 200, endPoint x: 359, endPoint y: 207, distance: 6.4
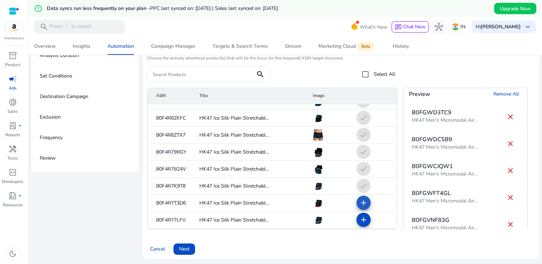
click at [359, 201] on mat-icon "add" at bounding box center [363, 203] width 9 height 9
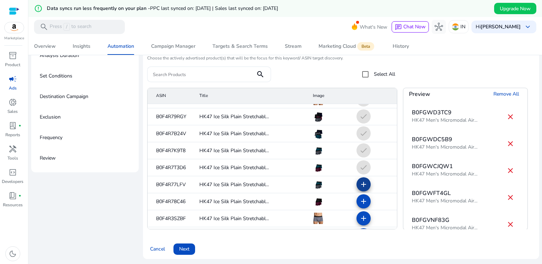
click at [359, 184] on mat-icon "add" at bounding box center [363, 184] width 9 height 9
drag, startPoint x: 359, startPoint y: 199, endPoint x: 359, endPoint y: 204, distance: 5.0
click at [359, 199] on mat-icon "add" at bounding box center [363, 201] width 9 height 9
click at [359, 216] on mat-icon "add" at bounding box center [363, 218] width 9 height 9
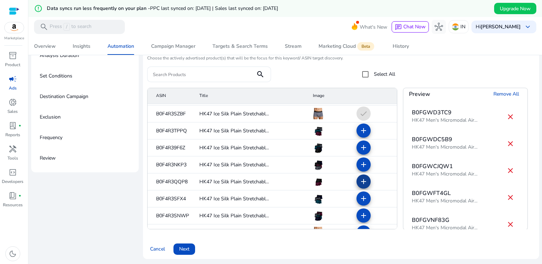
scroll to position [425, 0]
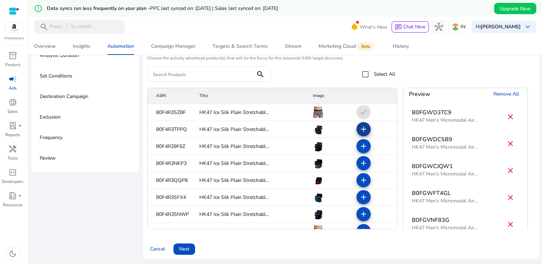
click at [359, 128] on mat-icon "add" at bounding box center [363, 129] width 9 height 9
click at [359, 147] on mat-icon "add" at bounding box center [363, 146] width 9 height 9
drag, startPoint x: 357, startPoint y: 161, endPoint x: 357, endPoint y: 179, distance: 18.4
click at [359, 162] on mat-icon "add" at bounding box center [363, 163] width 9 height 9
click at [359, 182] on mat-icon "add" at bounding box center [363, 180] width 9 height 9
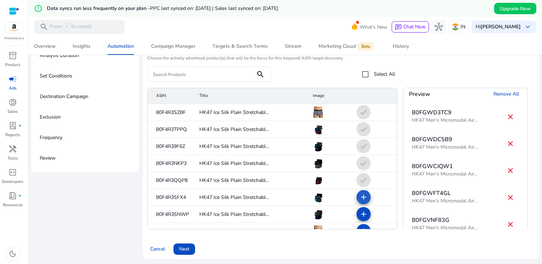
click at [359, 198] on mat-icon "add" at bounding box center [363, 197] width 9 height 9
drag, startPoint x: 356, startPoint y: 213, endPoint x: 356, endPoint y: 209, distance: 3.9
click at [359, 213] on mat-icon "add" at bounding box center [363, 214] width 9 height 9
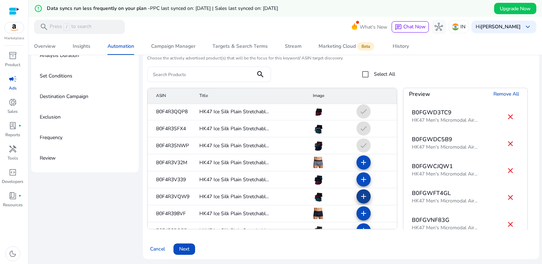
scroll to position [496, 0]
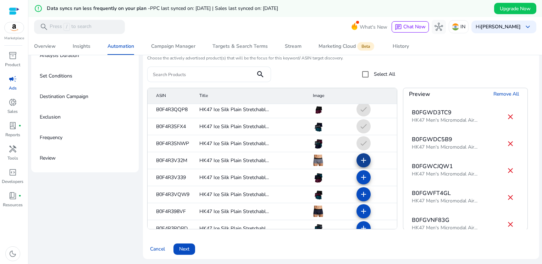
click at [359, 164] on mat-icon "add" at bounding box center [363, 160] width 9 height 9
click at [359, 178] on mat-icon "add" at bounding box center [363, 177] width 9 height 9
drag, startPoint x: 358, startPoint y: 191, endPoint x: 358, endPoint y: 204, distance: 12.4
click at [359, 192] on mat-icon "add" at bounding box center [363, 194] width 9 height 9
click at [359, 207] on mat-icon "add" at bounding box center [363, 211] width 9 height 9
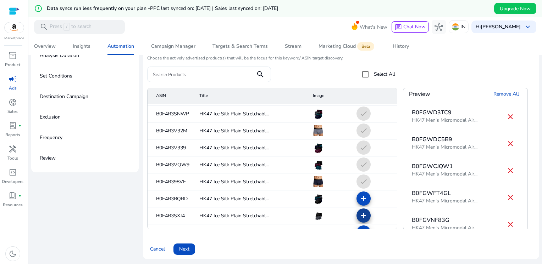
scroll to position [567, 0]
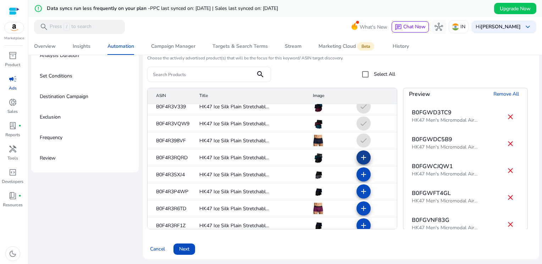
click at [359, 160] on mat-icon "add" at bounding box center [363, 158] width 9 height 9
click at [359, 174] on mat-icon "add" at bounding box center [363, 175] width 9 height 9
drag, startPoint x: 359, startPoint y: 188, endPoint x: 359, endPoint y: 192, distance: 4.3
click at [359, 189] on mat-icon "add" at bounding box center [363, 192] width 9 height 9
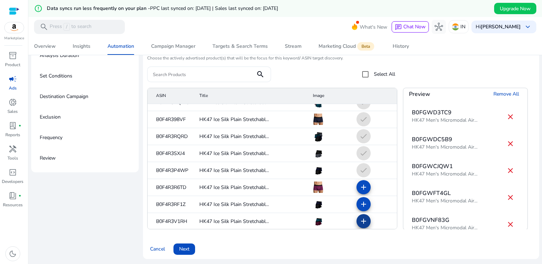
scroll to position [638, 0]
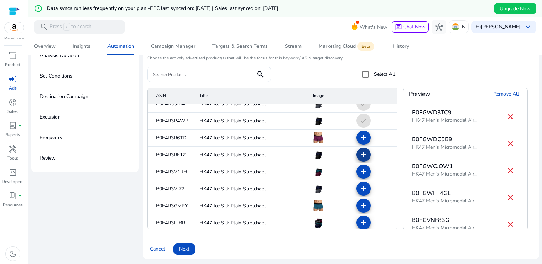
click at [359, 151] on mat-icon "add" at bounding box center [363, 155] width 9 height 9
click at [357, 142] on span at bounding box center [363, 137] width 17 height 17
click at [359, 173] on mat-icon "add" at bounding box center [363, 172] width 9 height 9
click at [359, 191] on mat-icon "add" at bounding box center [363, 189] width 9 height 9
click at [359, 208] on mat-icon "add" at bounding box center [363, 206] width 9 height 9
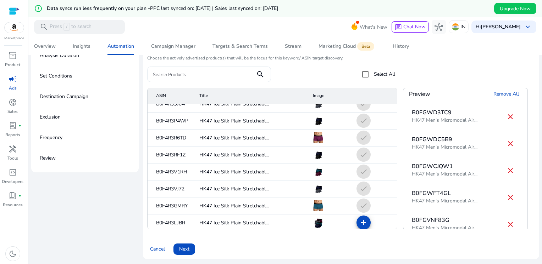
scroll to position [709, 0]
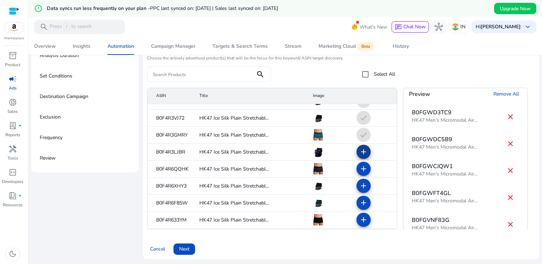
click at [359, 152] on mat-icon "add" at bounding box center [363, 152] width 9 height 9
click at [359, 169] on mat-icon "add" at bounding box center [363, 169] width 9 height 9
click at [359, 183] on mat-icon "add" at bounding box center [363, 186] width 9 height 9
click at [359, 206] on mat-icon "add" at bounding box center [363, 203] width 9 height 9
click at [359, 217] on mat-icon "add" at bounding box center [363, 220] width 9 height 9
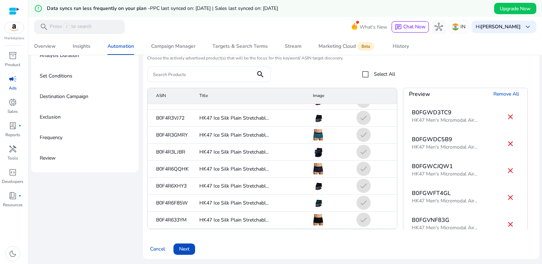
scroll to position [780, 0]
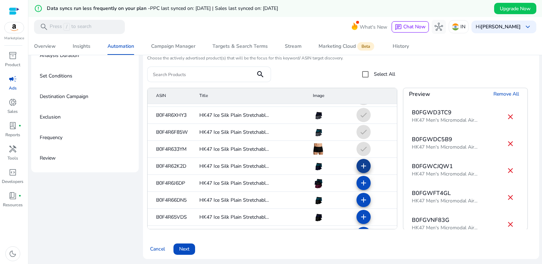
click at [358, 171] on span at bounding box center [363, 166] width 17 height 17
click at [359, 182] on mat-icon "add" at bounding box center [363, 183] width 9 height 9
drag, startPoint x: 359, startPoint y: 196, endPoint x: 359, endPoint y: 202, distance: 5.7
click at [359, 197] on mat-icon "add" at bounding box center [363, 200] width 9 height 9
click at [359, 215] on mat-icon "add" at bounding box center [363, 217] width 9 height 9
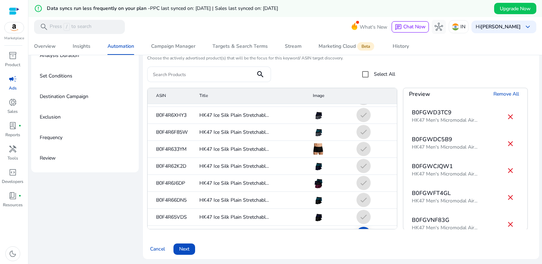
scroll to position [851, 0]
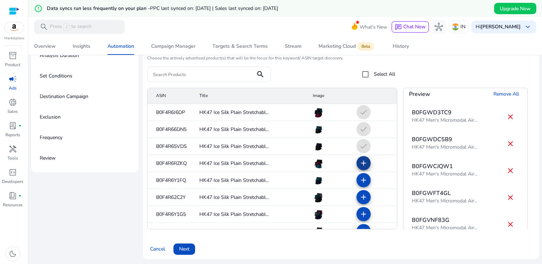
click at [359, 163] on mat-icon "add" at bounding box center [363, 163] width 9 height 9
click at [359, 181] on mat-icon "add" at bounding box center [363, 180] width 9 height 9
click at [356, 192] on span at bounding box center [363, 197] width 17 height 17
click at [359, 217] on mat-icon "add" at bounding box center [363, 214] width 9 height 9
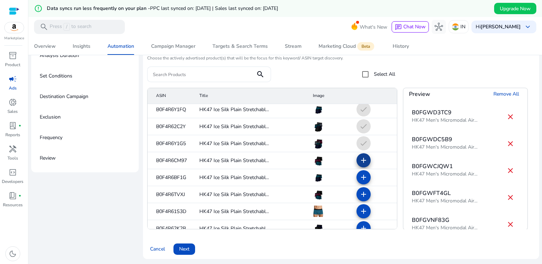
click at [359, 157] on mat-icon "add" at bounding box center [363, 160] width 9 height 9
click at [359, 178] on mat-icon "add" at bounding box center [363, 177] width 9 height 9
click at [359, 193] on mat-icon "add" at bounding box center [363, 194] width 9 height 9
click at [359, 211] on mat-icon "add" at bounding box center [363, 211] width 9 height 9
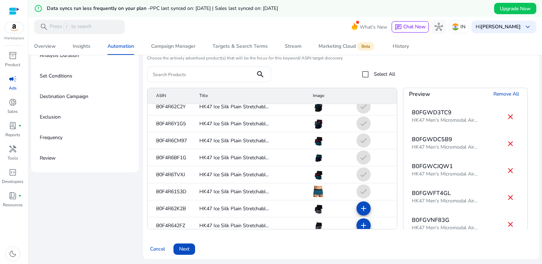
scroll to position [993, 0]
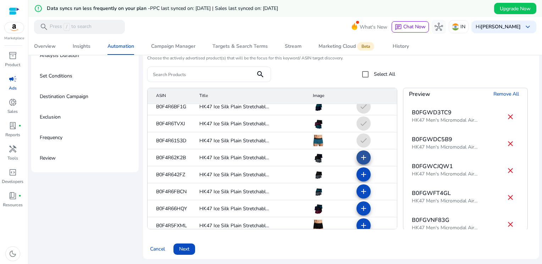
click at [360, 160] on mat-icon "add" at bounding box center [363, 158] width 9 height 9
click at [360, 173] on mat-icon "add" at bounding box center [363, 175] width 9 height 9
click at [360, 192] on mat-icon "add" at bounding box center [363, 192] width 9 height 9
click at [359, 206] on mat-icon "add" at bounding box center [363, 209] width 9 height 9
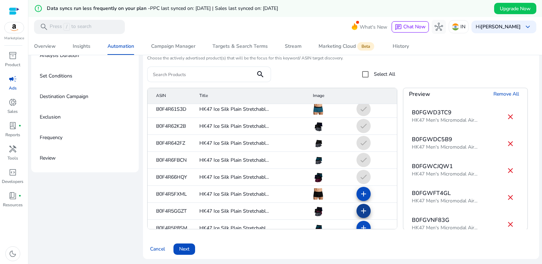
scroll to position [1064, 0]
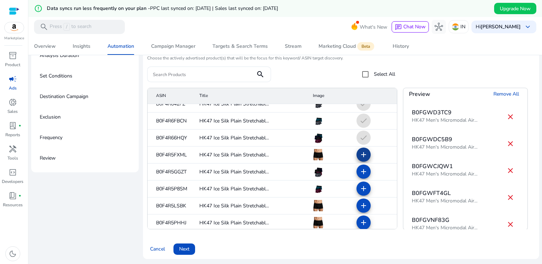
click at [359, 156] on mat-icon "add" at bounding box center [363, 155] width 9 height 9
click at [359, 175] on mat-icon "add" at bounding box center [363, 172] width 9 height 9
drag, startPoint x: 357, startPoint y: 186, endPoint x: 357, endPoint y: 196, distance: 10.3
click at [359, 186] on mat-icon "add" at bounding box center [363, 189] width 9 height 9
click at [357, 201] on span at bounding box center [363, 205] width 17 height 17
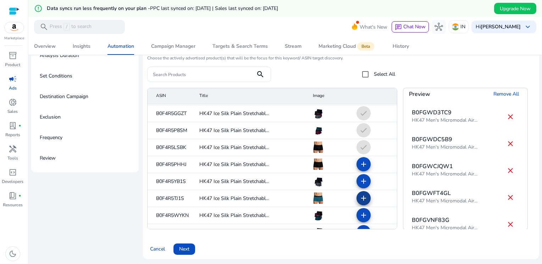
scroll to position [1134, 0]
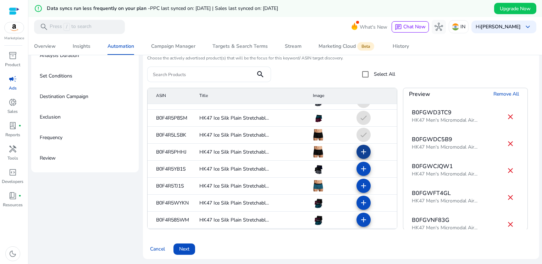
click at [360, 152] on mat-icon "add" at bounding box center [363, 152] width 9 height 9
click at [355, 167] on span at bounding box center [363, 169] width 17 height 17
click at [359, 184] on mat-icon "add" at bounding box center [363, 186] width 9 height 9
click at [359, 206] on mat-icon "add" at bounding box center [363, 203] width 9 height 9
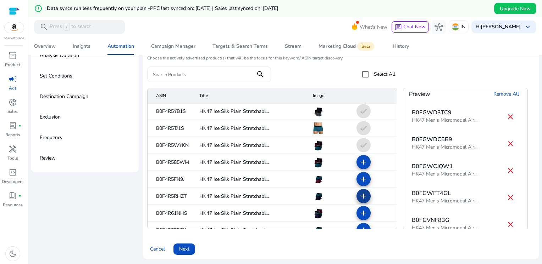
scroll to position [1205, 0]
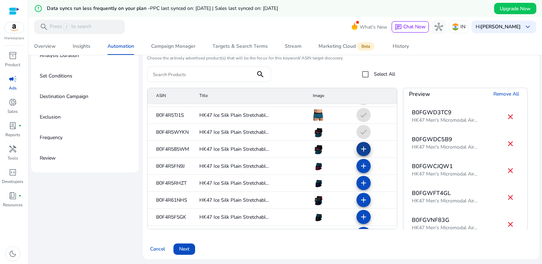
click at [359, 149] on mat-icon "add" at bounding box center [363, 149] width 9 height 9
click at [355, 163] on span at bounding box center [363, 166] width 17 height 17
click at [359, 182] on mat-icon "add" at bounding box center [363, 183] width 9 height 9
drag, startPoint x: 357, startPoint y: 197, endPoint x: 357, endPoint y: 203, distance: 6.4
click at [359, 198] on mat-icon "add" at bounding box center [363, 200] width 9 height 9
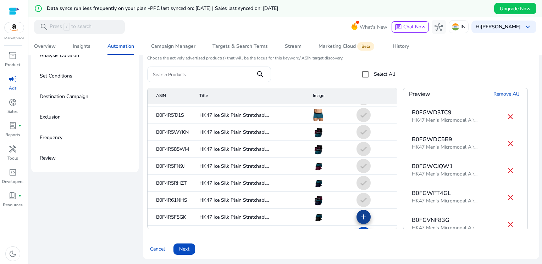
click at [356, 211] on span at bounding box center [363, 217] width 17 height 17
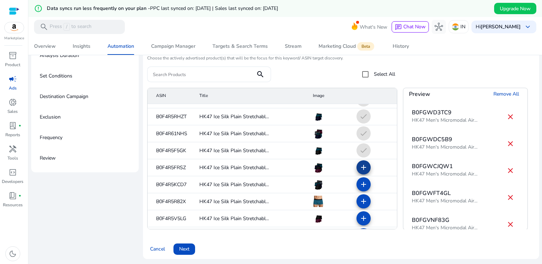
scroll to position [1276, 0]
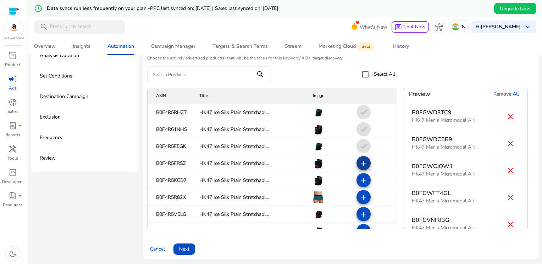
click at [359, 161] on mat-icon "add" at bounding box center [363, 163] width 9 height 9
click at [359, 179] on mat-icon "add" at bounding box center [363, 180] width 9 height 9
drag, startPoint x: 358, startPoint y: 195, endPoint x: 358, endPoint y: 202, distance: 6.7
click at [359, 197] on mat-icon "add" at bounding box center [363, 197] width 9 height 9
click at [359, 210] on mat-icon "add" at bounding box center [363, 214] width 9 height 9
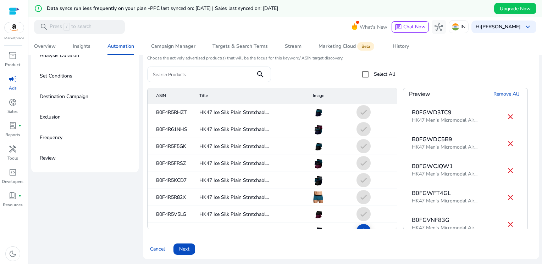
scroll to position [1347, 0]
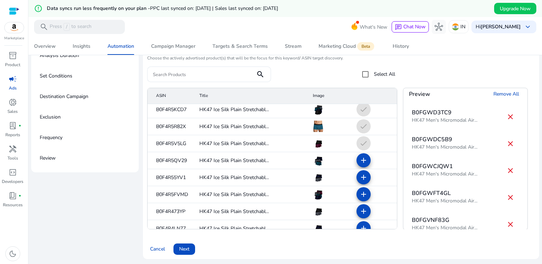
click at [359, 162] on mat-icon "add" at bounding box center [363, 160] width 9 height 9
click at [359, 178] on mat-icon "add" at bounding box center [363, 177] width 9 height 9
drag, startPoint x: 357, startPoint y: 192, endPoint x: 357, endPoint y: 196, distance: 4.3
click at [359, 193] on mat-icon "add" at bounding box center [363, 194] width 9 height 9
click at [359, 210] on mat-icon "add" at bounding box center [363, 211] width 9 height 9
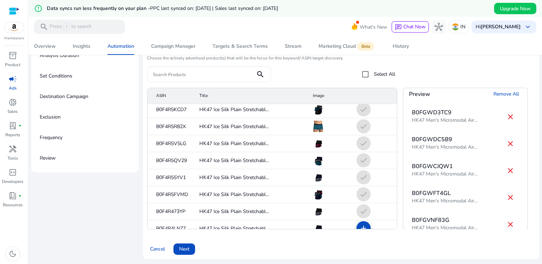
scroll to position [1418, 0]
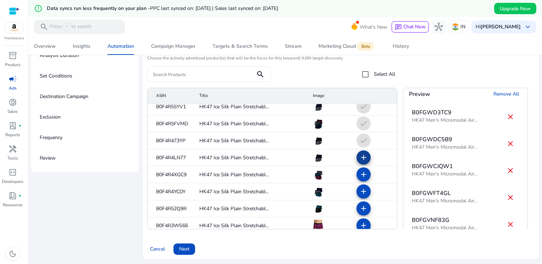
click at [359, 160] on mat-icon "add" at bounding box center [363, 158] width 9 height 9
drag, startPoint x: 360, startPoint y: 173, endPoint x: 360, endPoint y: 182, distance: 8.9
click at [360, 173] on mat-icon "add" at bounding box center [363, 175] width 9 height 9
drag, startPoint x: 360, startPoint y: 188, endPoint x: 360, endPoint y: 199, distance: 11.0
click at [360, 189] on mat-icon "add" at bounding box center [363, 192] width 9 height 9
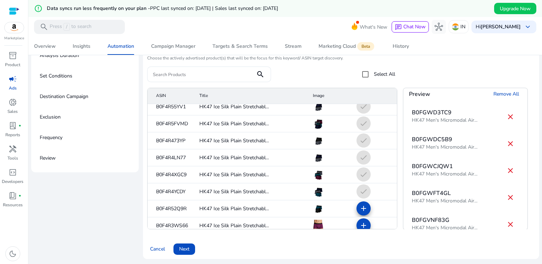
click at [359, 207] on mat-icon "add" at bounding box center [363, 209] width 9 height 9
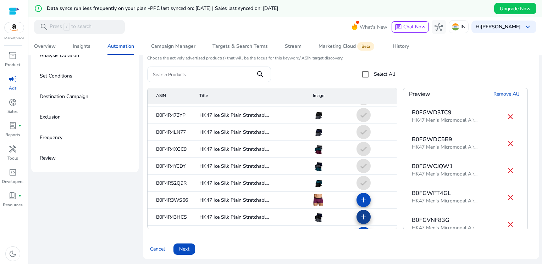
scroll to position [1489, 0]
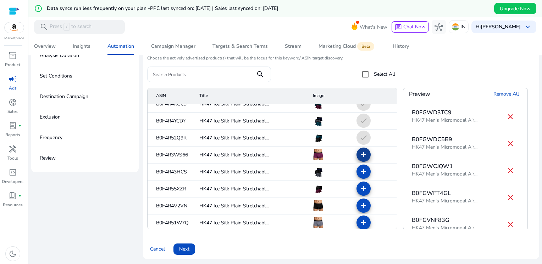
click at [359, 154] on mat-icon "add" at bounding box center [363, 155] width 9 height 9
click at [359, 168] on mat-icon "add" at bounding box center [363, 172] width 9 height 9
drag, startPoint x: 359, startPoint y: 182, endPoint x: 360, endPoint y: 192, distance: 10.7
click at [359, 182] on span at bounding box center [363, 188] width 17 height 17
click at [360, 195] on mat-cell "check" at bounding box center [374, 189] width 46 height 17
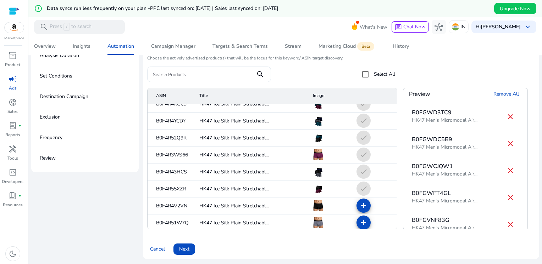
scroll to position [1524, 0]
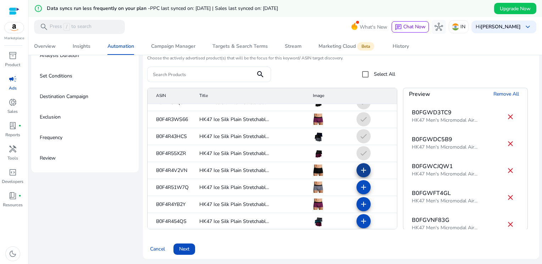
click at [359, 171] on mat-icon "add" at bounding box center [363, 170] width 9 height 9
click at [359, 185] on mat-icon "add" at bounding box center [363, 187] width 9 height 9
click at [361, 201] on mat-icon "add" at bounding box center [363, 204] width 9 height 9
click at [359, 219] on mat-icon "add" at bounding box center [363, 221] width 9 height 9
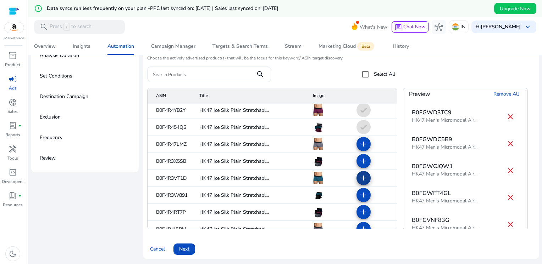
scroll to position [1631, 0]
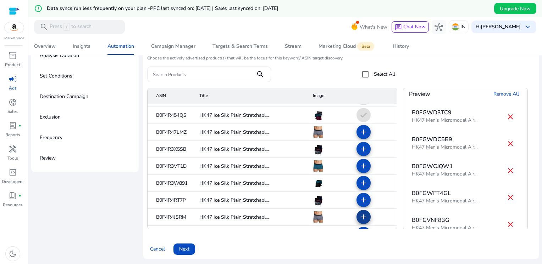
click at [359, 215] on mat-icon "add" at bounding box center [363, 217] width 9 height 9
click at [361, 198] on mat-icon "add" at bounding box center [363, 200] width 9 height 9
click at [359, 179] on mat-icon "add" at bounding box center [363, 183] width 9 height 9
click at [359, 166] on mat-icon "add" at bounding box center [363, 166] width 9 height 9
click at [359, 150] on mat-icon "add" at bounding box center [363, 149] width 9 height 9
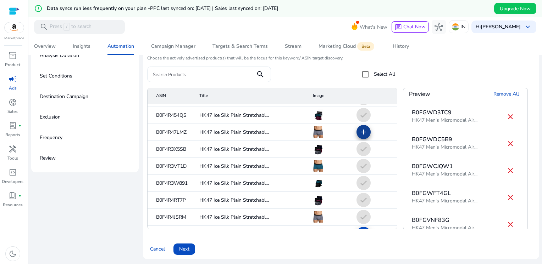
click at [359, 134] on mat-icon "add" at bounding box center [363, 132] width 9 height 9
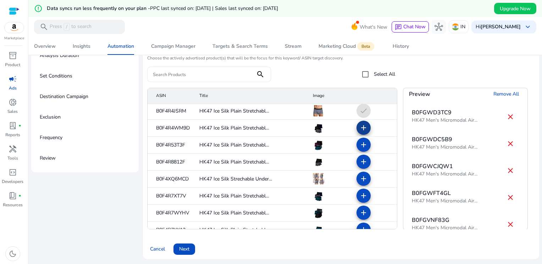
click at [359, 128] on mat-icon "add" at bounding box center [363, 128] width 9 height 9
click at [359, 145] on mat-icon "add" at bounding box center [363, 145] width 9 height 9
click at [359, 158] on mat-icon "add" at bounding box center [363, 162] width 9 height 9
click at [359, 177] on mat-icon "add" at bounding box center [363, 179] width 9 height 9
click at [359, 193] on mat-icon "add" at bounding box center [363, 196] width 9 height 9
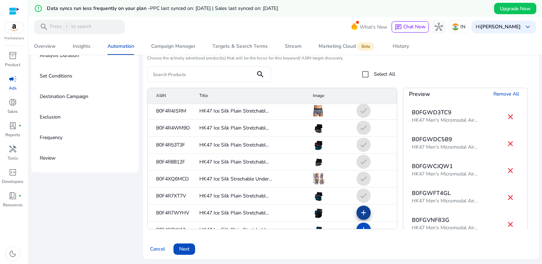
click at [359, 211] on mat-icon "add" at bounding box center [363, 213] width 9 height 9
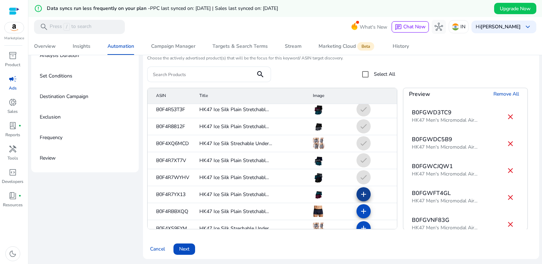
click at [359, 192] on mat-icon "add" at bounding box center [363, 194] width 9 height 9
click at [360, 205] on span at bounding box center [363, 211] width 17 height 17
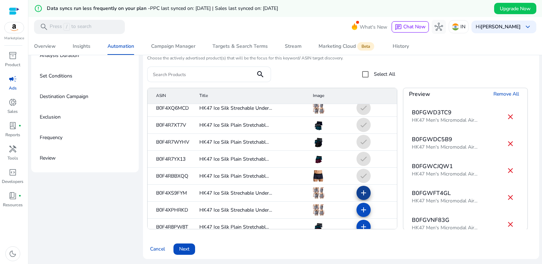
click at [360, 190] on mat-icon "add" at bounding box center [363, 193] width 9 height 9
click at [359, 209] on mat-icon "add" at bounding box center [363, 210] width 9 height 9
click at [359, 209] on mat-cell "check" at bounding box center [374, 210] width 46 height 17
click at [357, 209] on mat-cell "check" at bounding box center [374, 210] width 46 height 17
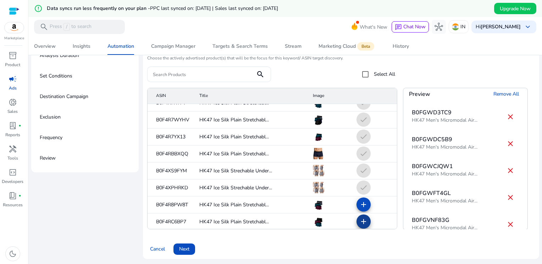
scroll to position [1879, 0]
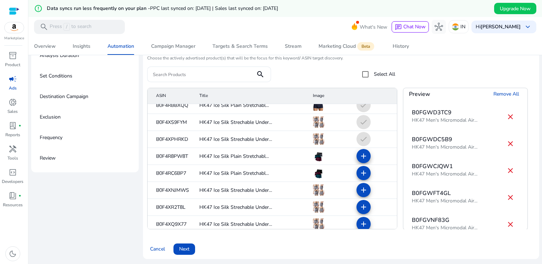
click at [360, 154] on mat-icon "add" at bounding box center [363, 156] width 9 height 9
click at [359, 172] on mat-icon "add" at bounding box center [363, 173] width 9 height 9
click at [359, 185] on span at bounding box center [363, 190] width 17 height 17
click at [359, 206] on mat-icon "add" at bounding box center [363, 207] width 9 height 9
click at [359, 218] on span at bounding box center [363, 224] width 17 height 17
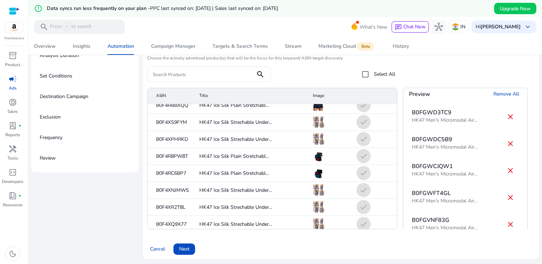
scroll to position [1950, 0]
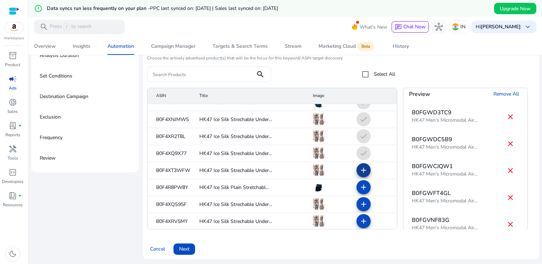
click at [359, 171] on mat-icon "add" at bounding box center [363, 170] width 9 height 9
click at [359, 188] on mat-icon "add" at bounding box center [363, 187] width 9 height 9
click at [359, 204] on mat-icon "add" at bounding box center [363, 204] width 9 height 9
drag, startPoint x: 359, startPoint y: 216, endPoint x: 358, endPoint y: 204, distance: 12.1
click at [358, 216] on span at bounding box center [363, 221] width 17 height 17
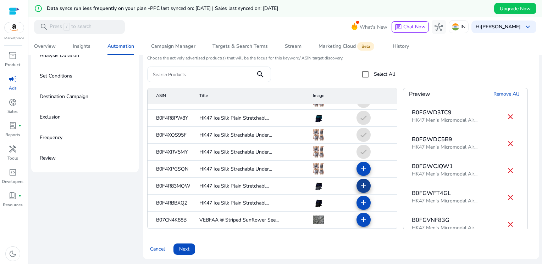
scroll to position [2021, 0]
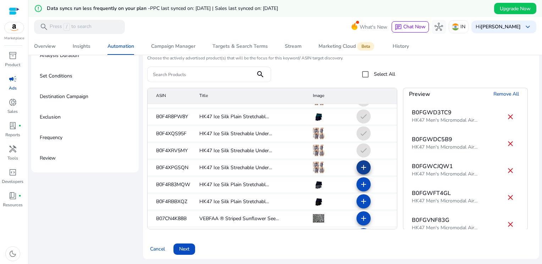
click at [359, 166] on mat-icon "add" at bounding box center [363, 167] width 9 height 9
click at [359, 183] on mat-icon "add" at bounding box center [363, 184] width 9 height 9
drag, startPoint x: 359, startPoint y: 199, endPoint x: 359, endPoint y: 211, distance: 12.4
click at [359, 200] on mat-icon "add" at bounding box center [363, 201] width 9 height 9
click at [359, 214] on mat-icon "add" at bounding box center [363, 218] width 9 height 9
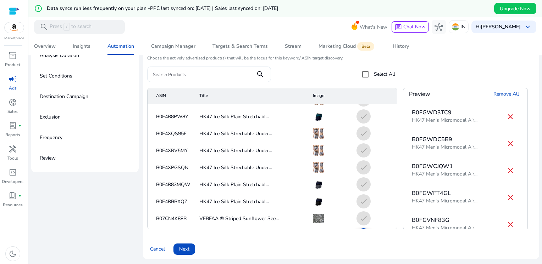
scroll to position [2092, 0]
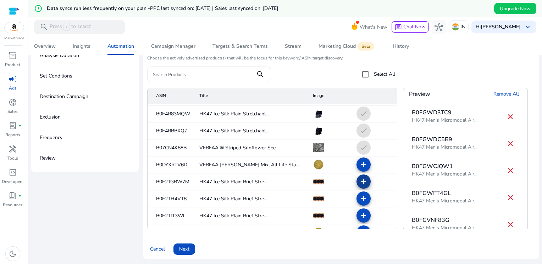
click at [359, 184] on mat-icon "add" at bounding box center [363, 182] width 9 height 9
click at [357, 204] on span at bounding box center [363, 198] width 17 height 17
click at [359, 214] on mat-icon "add" at bounding box center [363, 216] width 9 height 9
click at [356, 145] on mat-cell "check" at bounding box center [374, 148] width 46 height 17
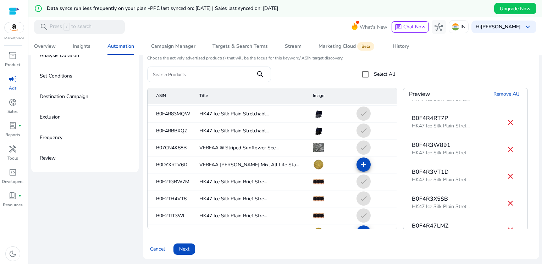
scroll to position [3353, 0]
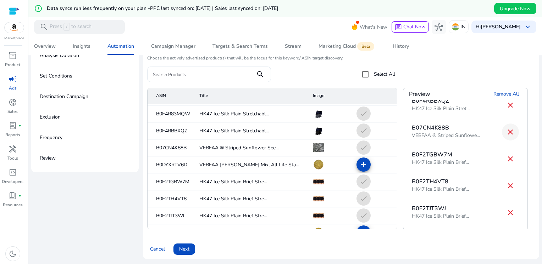
click at [506, 132] on mat-icon "close" at bounding box center [510, 132] width 9 height 9
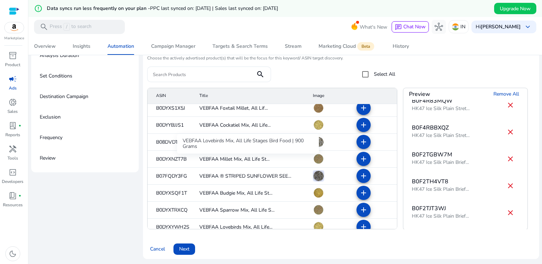
scroll to position [2325, 0]
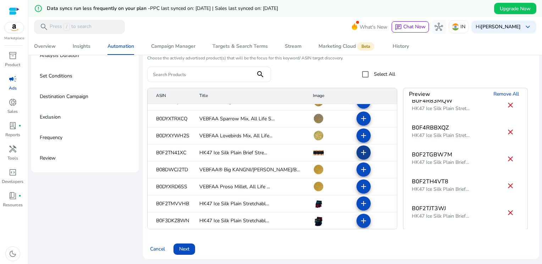
click at [359, 151] on mat-icon "add" at bounding box center [363, 153] width 9 height 9
click at [359, 206] on mat-icon "add" at bounding box center [363, 204] width 9 height 9
click at [359, 220] on mat-icon "add" at bounding box center [363, 221] width 9 height 9
click at [184, 246] on span "Next" at bounding box center [184, 249] width 10 height 7
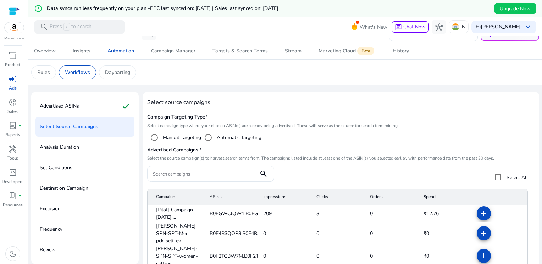
scroll to position [0, 0]
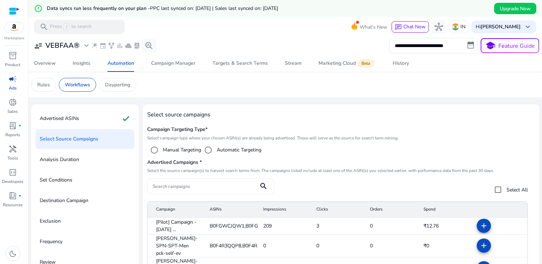
click at [165, 188] on input "Search campaigns" at bounding box center [203, 187] width 100 height 8
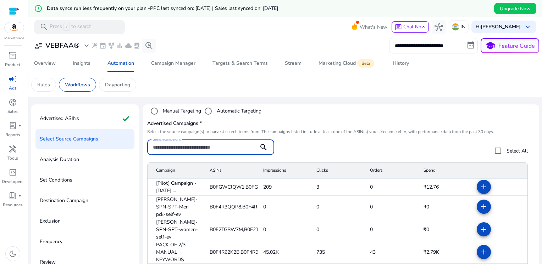
scroll to position [87, 0]
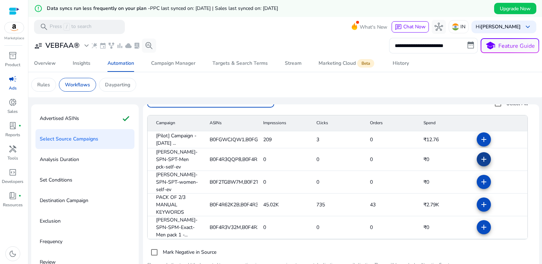
click at [479, 158] on mat-icon "add" at bounding box center [483, 159] width 9 height 9
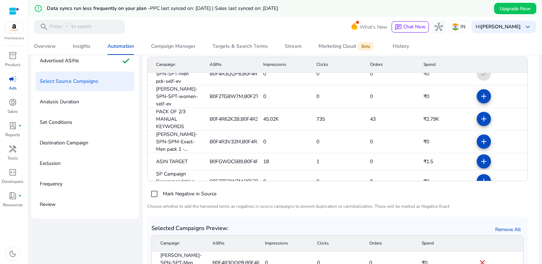
scroll to position [104, 0]
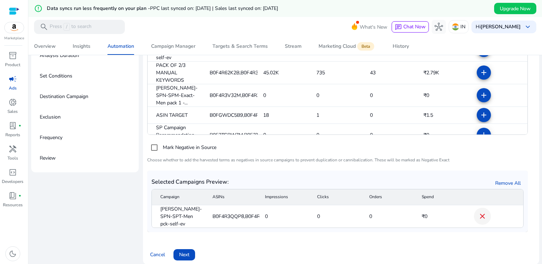
click at [479, 212] on mat-icon "close" at bounding box center [482, 216] width 9 height 9
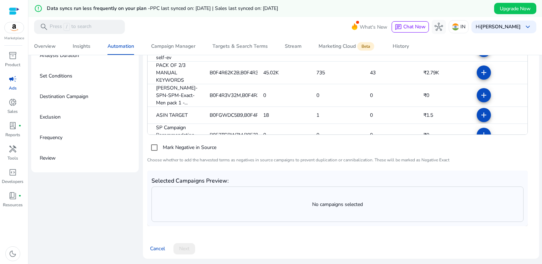
scroll to position [87, 0]
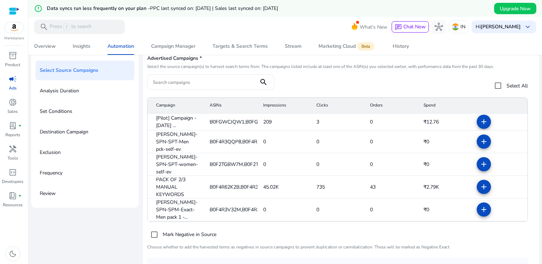
scroll to position [71, 0]
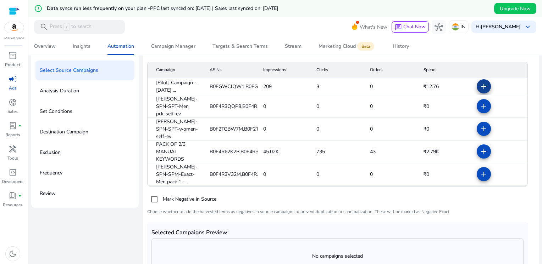
click at [479, 88] on mat-icon "add" at bounding box center [483, 86] width 9 height 9
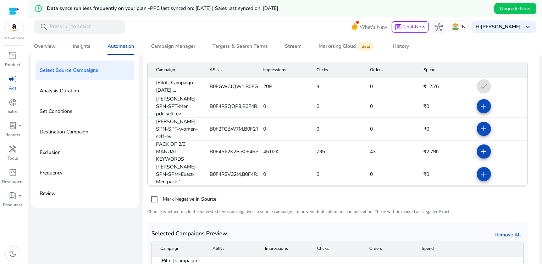
click at [472, 86] on mat-cell "check" at bounding box center [499, 86] width 56 height 17
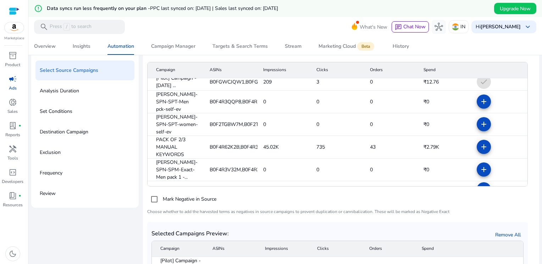
scroll to position [0, 0]
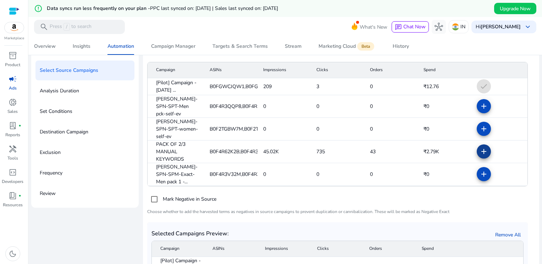
click at [479, 147] on mat-icon "add" at bounding box center [483, 151] width 9 height 9
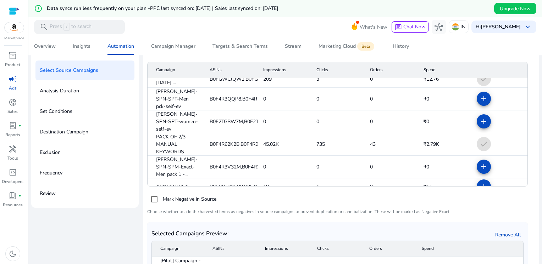
scroll to position [27, 0]
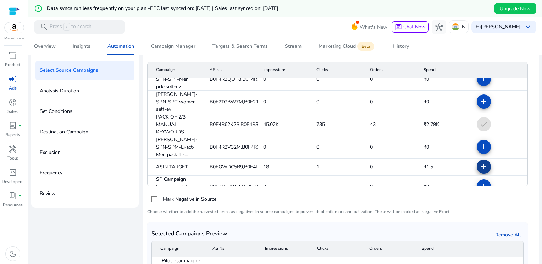
click at [479, 163] on mat-icon "add" at bounding box center [483, 167] width 9 height 9
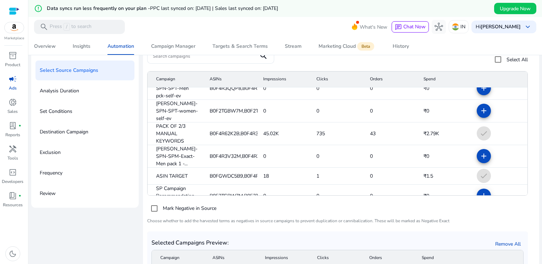
scroll to position [0, 0]
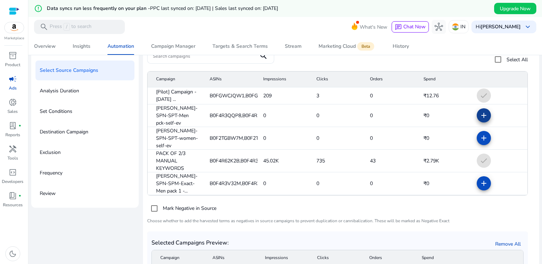
click at [479, 111] on mat-icon "add" at bounding box center [483, 115] width 9 height 9
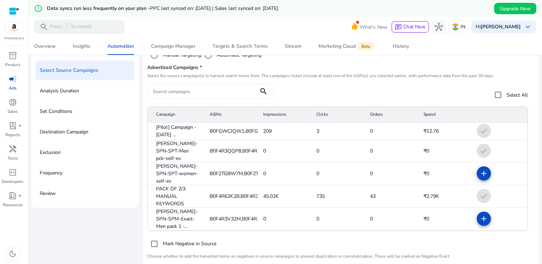
scroll to position [133, 0]
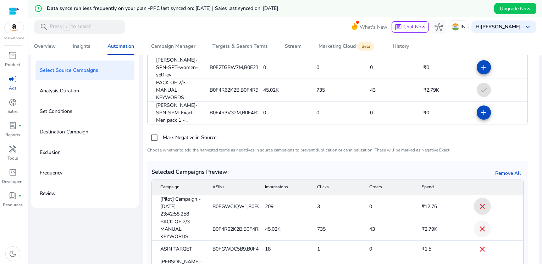
click at [478, 206] on mat-icon "close" at bounding box center [482, 206] width 9 height 9
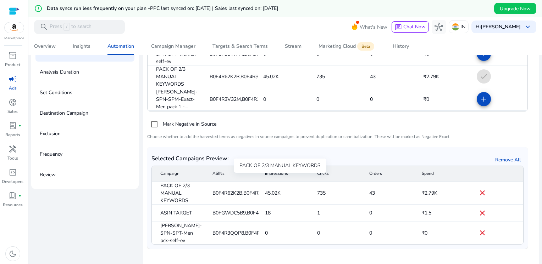
scroll to position [104, 0]
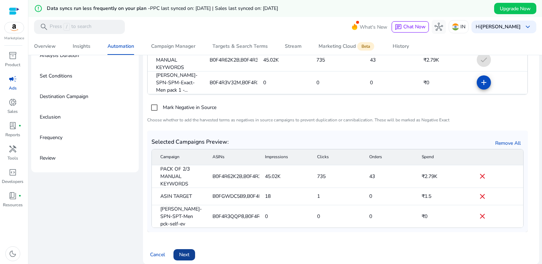
click at [184, 251] on span "Next" at bounding box center [184, 254] width 10 height 7
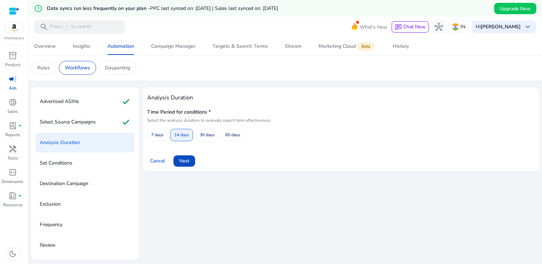
scroll to position [17, 0]
click at [191, 162] on span at bounding box center [184, 161] width 22 height 17
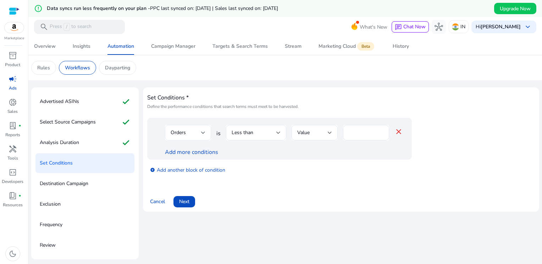
click at [201, 133] on div at bounding box center [203, 133] width 4 height 3
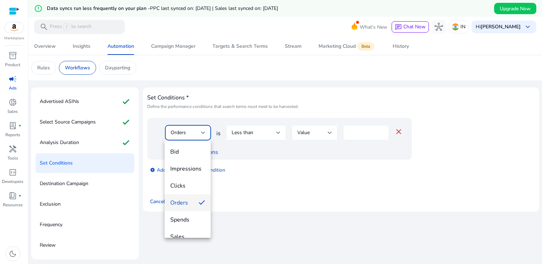
click at [309, 95] on div at bounding box center [271, 132] width 542 height 264
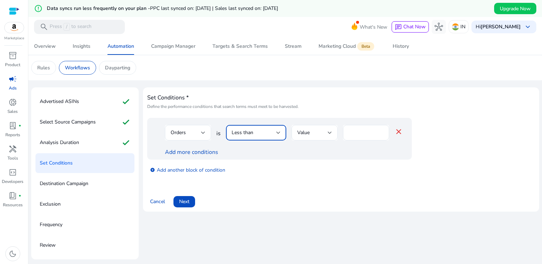
click at [277, 132] on div at bounding box center [278, 133] width 4 height 3
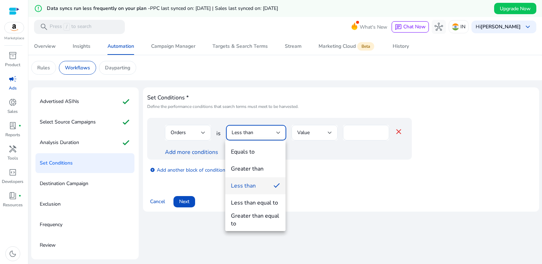
click at [304, 188] on div at bounding box center [271, 132] width 542 height 264
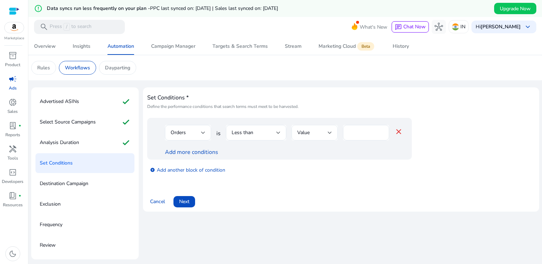
click at [332, 132] on div "Value" at bounding box center [314, 133] width 46 height 16
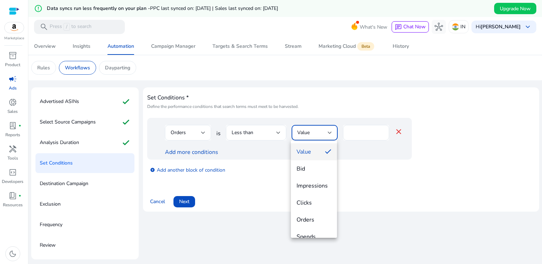
click at [341, 180] on div at bounding box center [271, 132] width 542 height 264
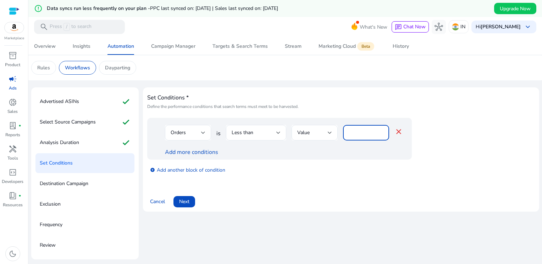
click at [356, 130] on input "*" at bounding box center [366, 133] width 35 height 8
click at [277, 133] on div at bounding box center [278, 133] width 4 height 3
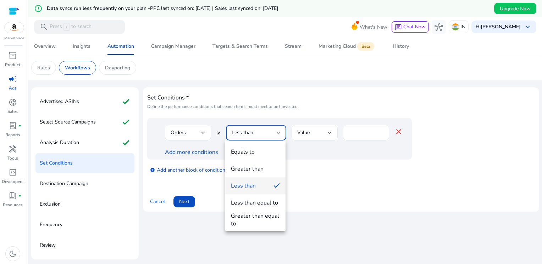
click at [313, 133] on div at bounding box center [271, 132] width 542 height 264
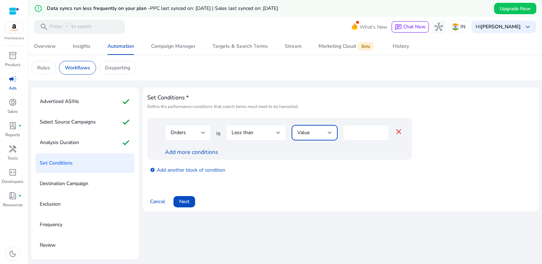
click at [328, 133] on div at bounding box center [330, 133] width 4 height 3
click at [242, 153] on div at bounding box center [271, 132] width 542 height 264
click at [201, 134] on div at bounding box center [203, 133] width 4 height 9
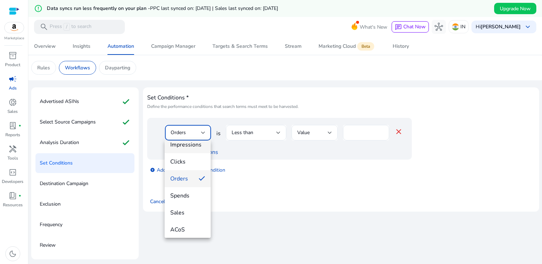
scroll to position [35, 0]
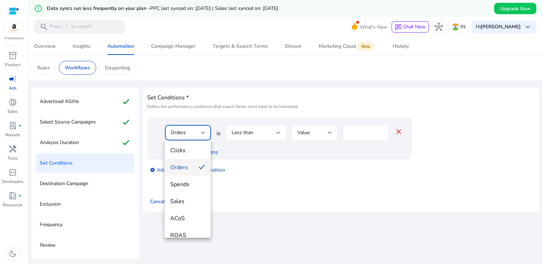
click at [318, 103] on div at bounding box center [271, 132] width 542 height 264
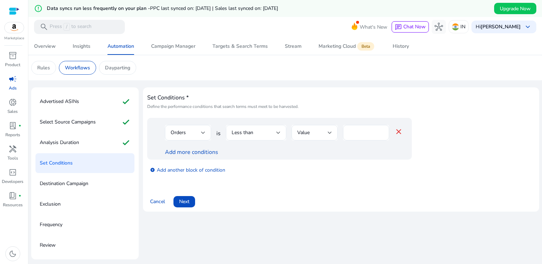
click at [276, 134] on div at bounding box center [278, 133] width 4 height 9
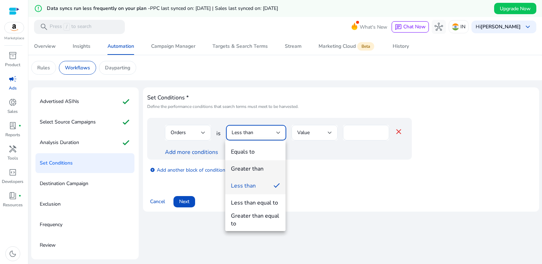
click at [266, 167] on span "Greater than" at bounding box center [255, 169] width 49 height 8
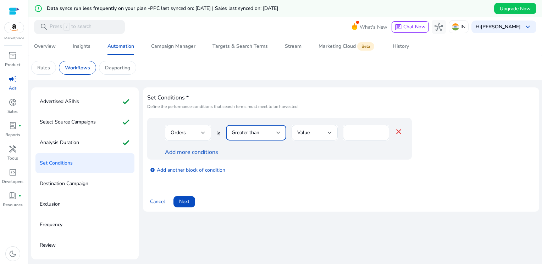
click at [292, 99] on h4 "Set Conditions *" at bounding box center [341, 98] width 388 height 7
click at [330, 129] on div at bounding box center [330, 133] width 4 height 9
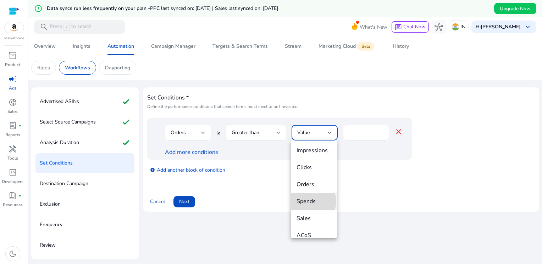
click at [312, 202] on span "Spends" at bounding box center [313, 202] width 35 height 8
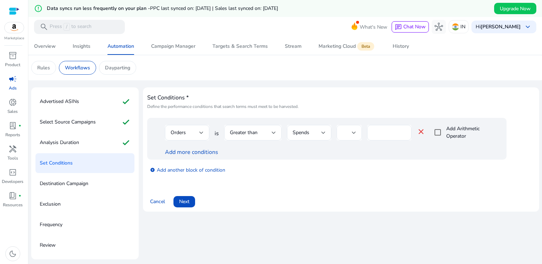
click at [355, 130] on div at bounding box center [349, 133] width 26 height 16
click at [345, 155] on span "+" at bounding box center [347, 152] width 14 height 8
click at [394, 133] on input "number" at bounding box center [389, 133] width 33 height 8
type input "*"
click at [399, 134] on input "*" at bounding box center [389, 133] width 33 height 8
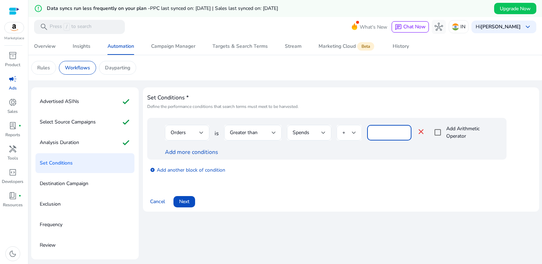
click at [349, 133] on div "+" at bounding box center [347, 133] width 10 height 8
click at [417, 133] on div at bounding box center [271, 132] width 542 height 264
click at [418, 132] on mat-icon "close" at bounding box center [421, 132] width 9 height 9
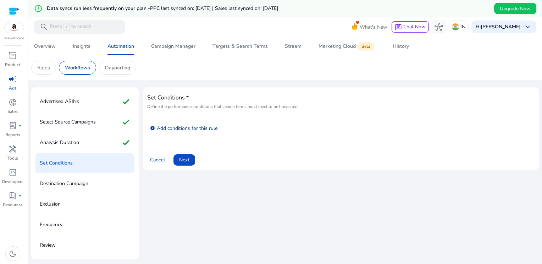
click at [168, 130] on link "add_circle Add conditions for this rule" at bounding box center [183, 128] width 67 height 8
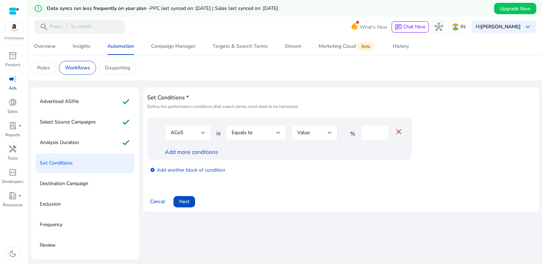
click at [200, 134] on div "ACoS" at bounding box center [186, 133] width 30 height 8
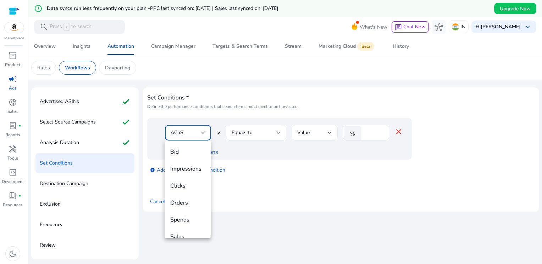
scroll to position [24, 0]
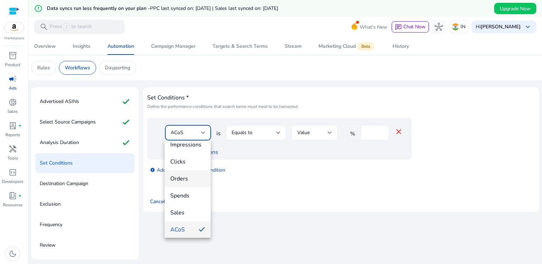
click at [190, 179] on span "Orders" at bounding box center [187, 179] width 35 height 8
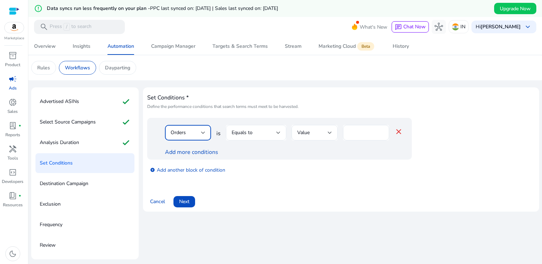
click at [278, 132] on div at bounding box center [278, 133] width 4 height 3
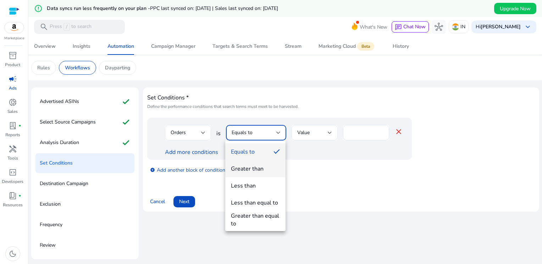
click at [264, 168] on span "Greater than" at bounding box center [255, 169] width 49 height 8
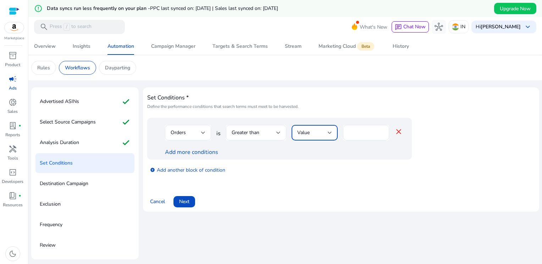
click at [315, 133] on div "Value" at bounding box center [312, 133] width 30 height 8
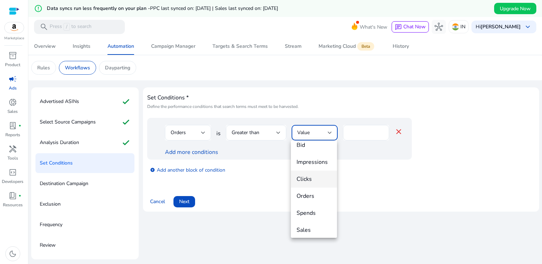
scroll to position [35, 0]
click at [309, 202] on span "Spends" at bounding box center [313, 202] width 35 height 8
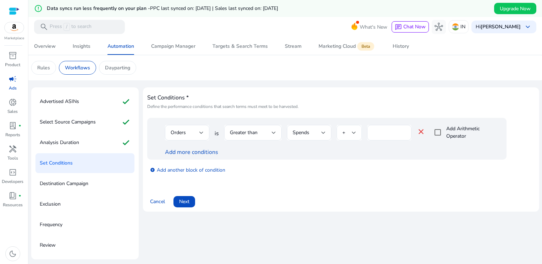
click at [347, 131] on div "+" at bounding box center [347, 133] width 10 height 8
click at [387, 182] on div at bounding box center [271, 132] width 542 height 264
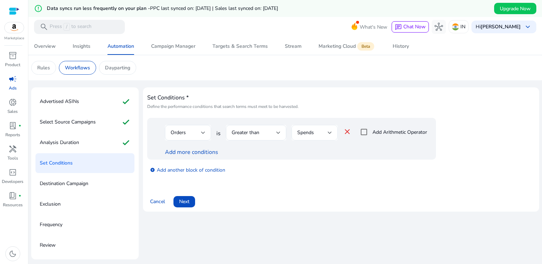
click at [329, 134] on div at bounding box center [330, 133] width 4 height 9
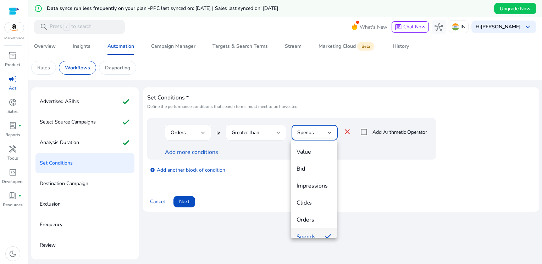
scroll to position [7, 0]
click at [323, 194] on span "Clicks" at bounding box center [313, 196] width 35 height 8
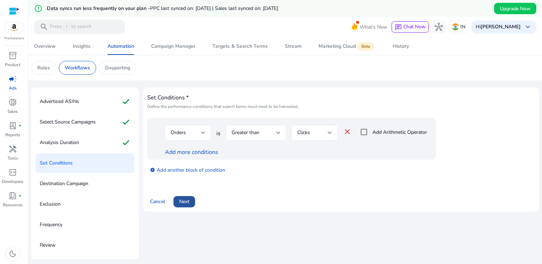
click at [186, 205] on span "Next" at bounding box center [184, 201] width 10 height 7
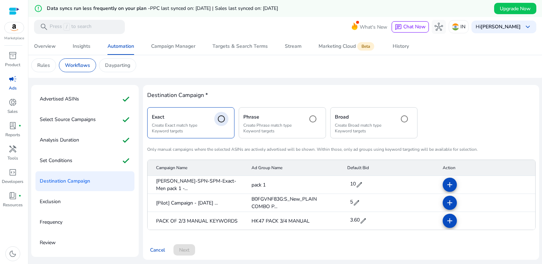
scroll to position [20, 0]
click at [446, 222] on mat-icon "add" at bounding box center [449, 221] width 9 height 9
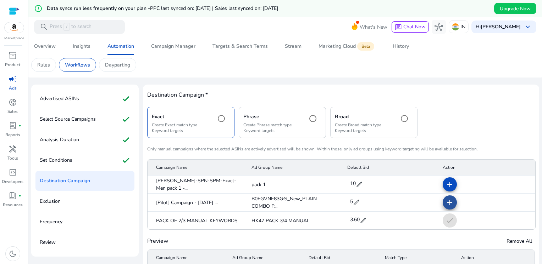
click at [447, 204] on mat-icon "add" at bounding box center [449, 203] width 9 height 9
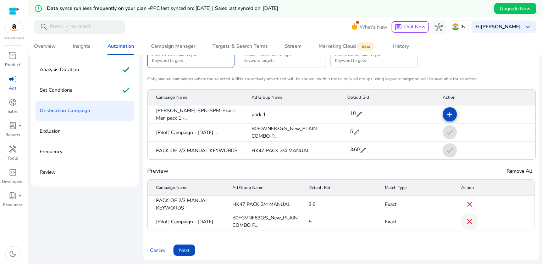
scroll to position [91, 0]
click at [311, 201] on mat-cell "3.6" at bounding box center [341, 203] width 76 height 17
click at [313, 202] on mat-cell "3.6" at bounding box center [341, 203] width 76 height 17
drag, startPoint x: 303, startPoint y: 205, endPoint x: 299, endPoint y: 205, distance: 4.3
click at [299, 205] on mat-row "PACK OF 2/3 MANUAL KEYWORDS HK47 PACK 3/4 MANUAL 3.6 Exact close" at bounding box center [340, 203] width 387 height 17
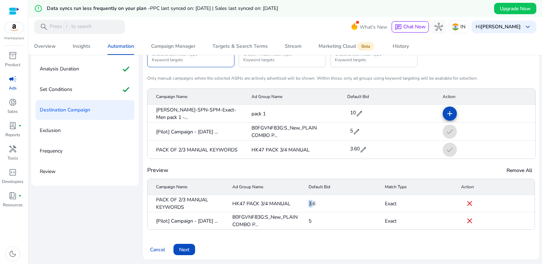
drag, startPoint x: 299, startPoint y: 205, endPoint x: 312, endPoint y: 204, distance: 12.8
click at [312, 204] on mat-cell "3.6" at bounding box center [341, 203] width 76 height 17
click at [313, 205] on mat-cell "3.6" at bounding box center [341, 203] width 76 height 17
click at [182, 249] on span "Next" at bounding box center [184, 249] width 10 height 7
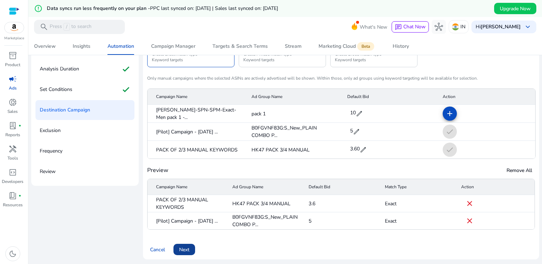
scroll to position [17, 0]
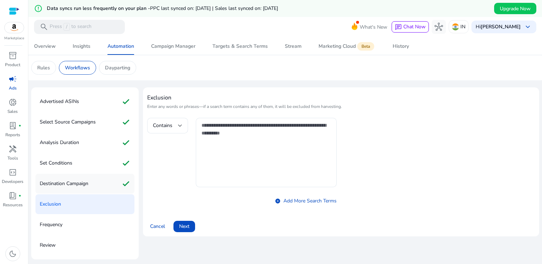
click at [70, 185] on p "Destination Campaign" at bounding box center [64, 183] width 49 height 11
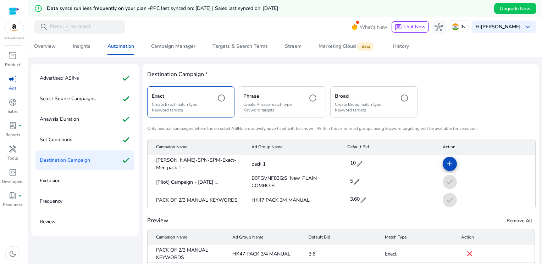
scroll to position [91, 0]
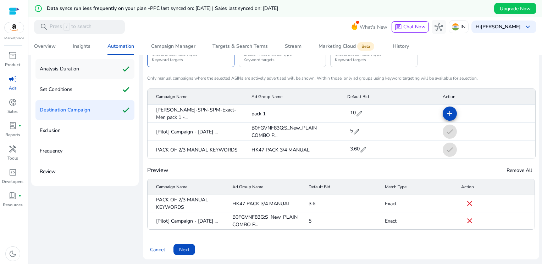
click at [63, 67] on p "Analysis Duration" at bounding box center [59, 68] width 39 height 11
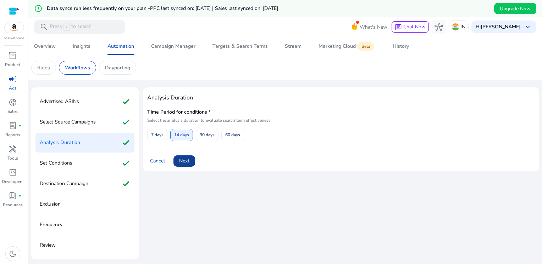
scroll to position [0, 0]
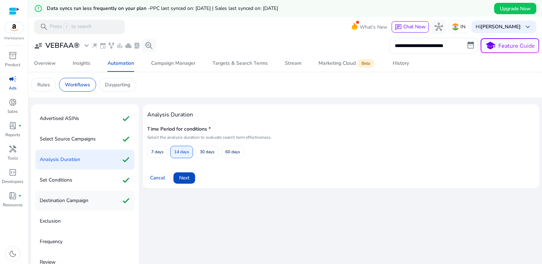
click at [79, 200] on p "Destination Campaign" at bounding box center [64, 200] width 49 height 11
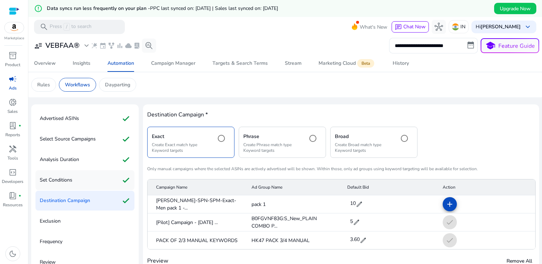
click at [74, 180] on div "Set Conditions check" at bounding box center [84, 181] width 99 height 20
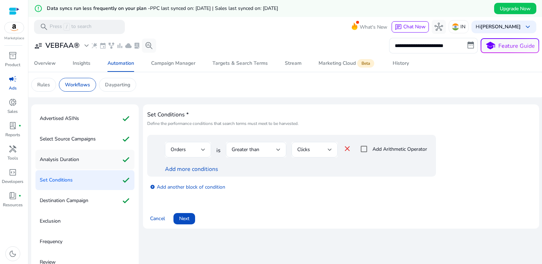
click at [66, 158] on p "Analysis Duration" at bounding box center [59, 159] width 39 height 11
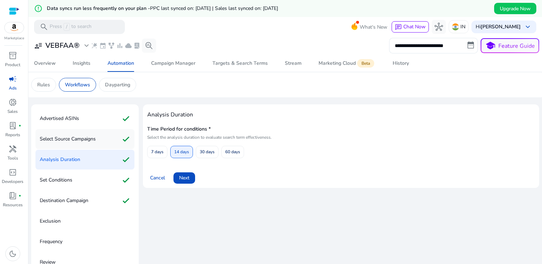
click at [53, 139] on p "Select Source Campaigns" at bounding box center [68, 139] width 56 height 11
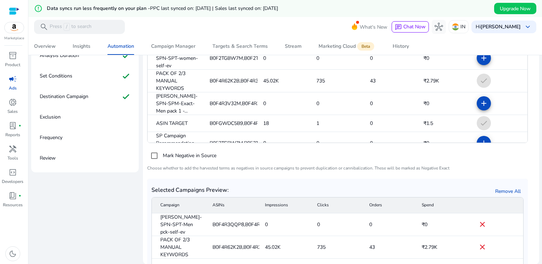
scroll to position [127, 0]
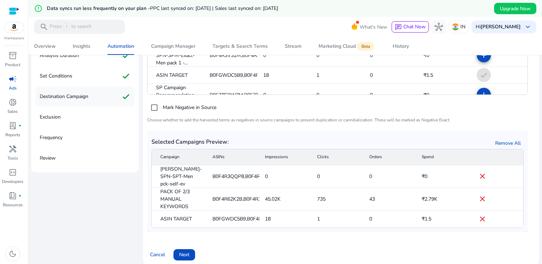
click at [84, 100] on p "Destination Campaign" at bounding box center [64, 96] width 49 height 11
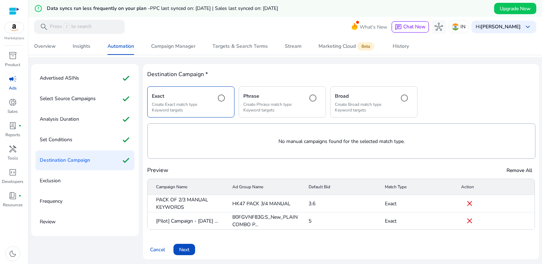
scroll to position [91, 0]
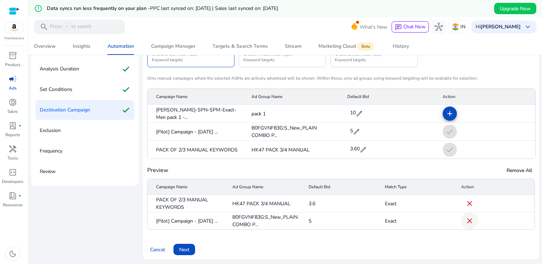
click at [467, 221] on mat-icon "close" at bounding box center [469, 221] width 9 height 9
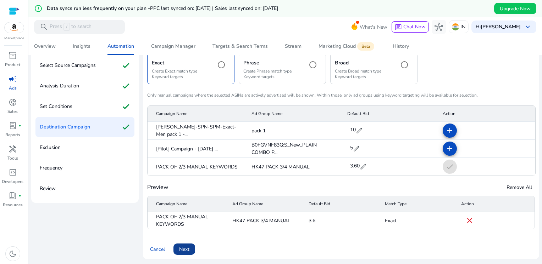
click at [181, 247] on span "Next" at bounding box center [184, 249] width 10 height 7
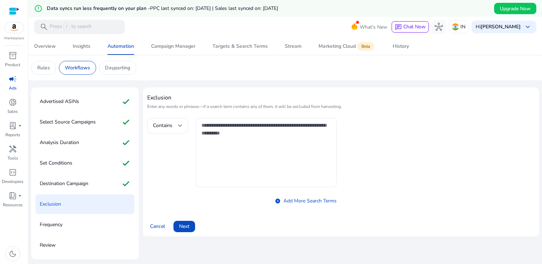
scroll to position [17, 0]
click at [184, 123] on div "Contains" at bounding box center [167, 126] width 40 height 16
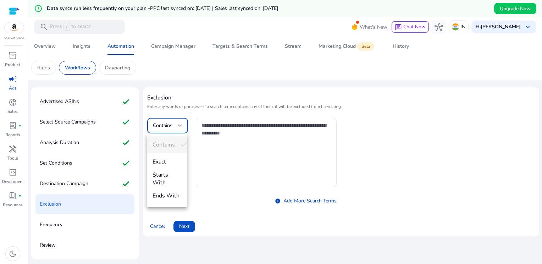
click at [205, 132] on div at bounding box center [271, 132] width 542 height 264
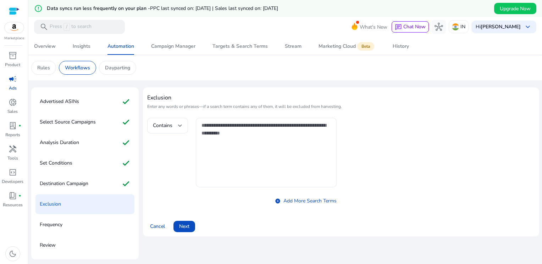
click at [207, 129] on textarea at bounding box center [265, 153] width 129 height 62
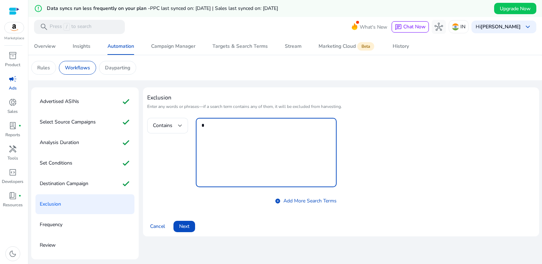
type textarea "**"
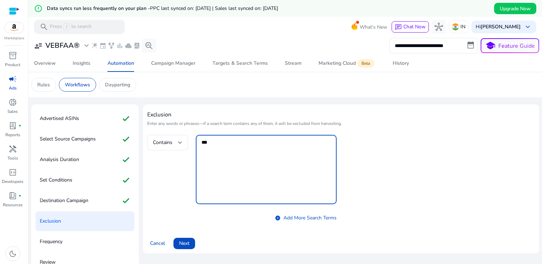
scroll to position [17, 0]
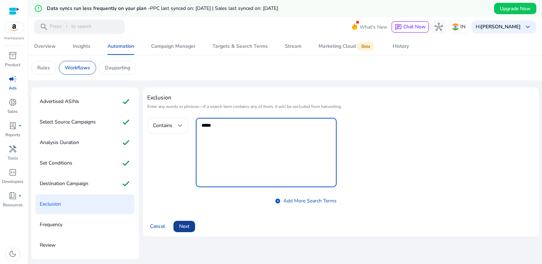
type textarea "*****"
click at [180, 225] on span "Next" at bounding box center [184, 226] width 10 height 7
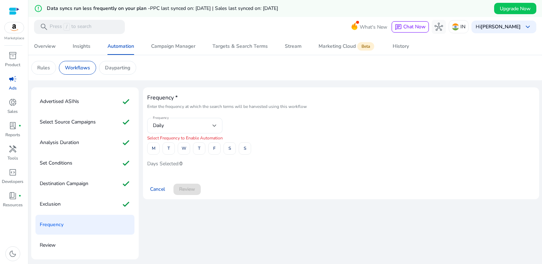
click at [204, 126] on div "Daily" at bounding box center [183, 126] width 60 height 8
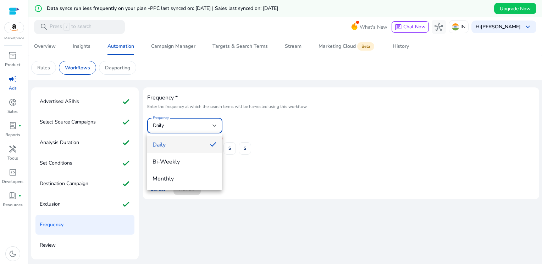
click at [312, 139] on div at bounding box center [271, 132] width 542 height 264
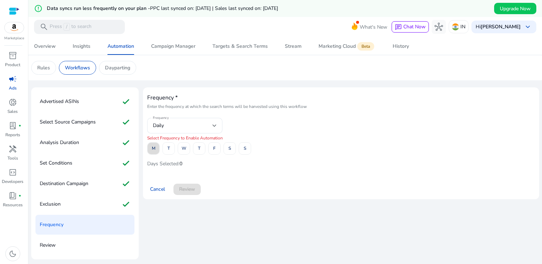
click at [153, 149] on span "M" at bounding box center [154, 149] width 4 height 12
click at [165, 150] on span at bounding box center [169, 148] width 12 height 17
click at [179, 151] on span at bounding box center [184, 148] width 12 height 17
click at [198, 150] on span "T" at bounding box center [199, 149] width 2 height 12
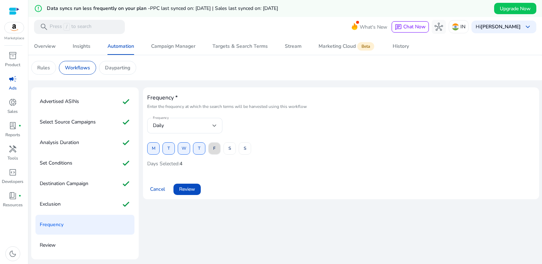
click at [214, 149] on span "F" at bounding box center [214, 149] width 2 height 12
click at [228, 150] on span "S" at bounding box center [229, 149] width 2 height 12
click at [244, 149] on span "S" at bounding box center [245, 149] width 2 height 12
click at [191, 189] on span "Review" at bounding box center [187, 189] width 16 height 7
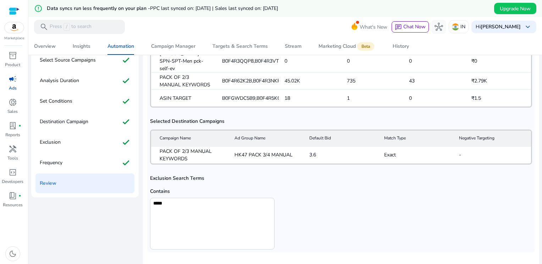
scroll to position [104, 0]
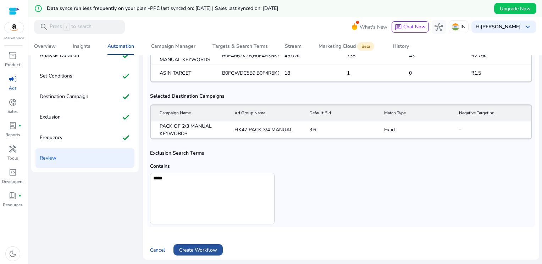
click at [201, 250] on span "Create Workflow" at bounding box center [198, 250] width 38 height 7
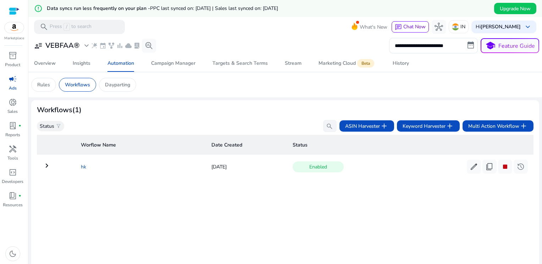
click at [82, 167] on td "hk" at bounding box center [140, 167] width 131 height 18
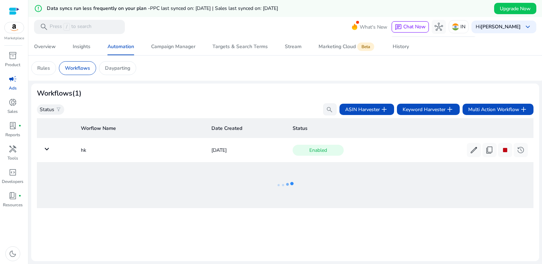
scroll to position [17, 0]
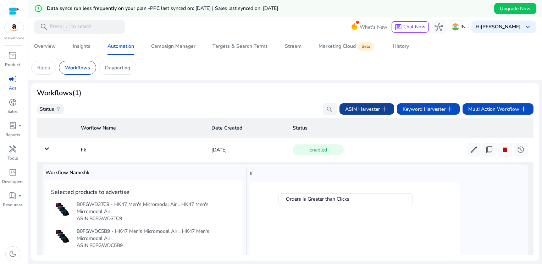
click at [364, 110] on span "ASIN Harvester add" at bounding box center [366, 109] width 43 height 9
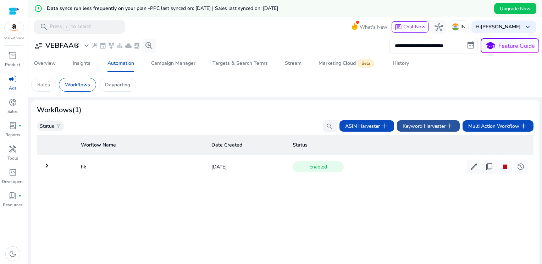
click at [447, 126] on span "add" at bounding box center [449, 126] width 9 height 9
click at [114, 87] on p "Dayparting" at bounding box center [117, 84] width 25 height 7
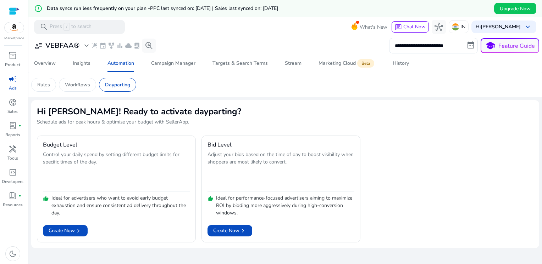
scroll to position [17, 0]
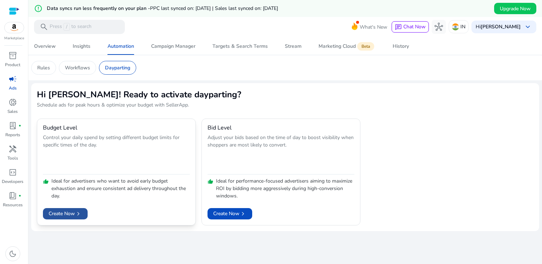
click at [67, 215] on span "Create Now chevron_right" at bounding box center [65, 213] width 33 height 7
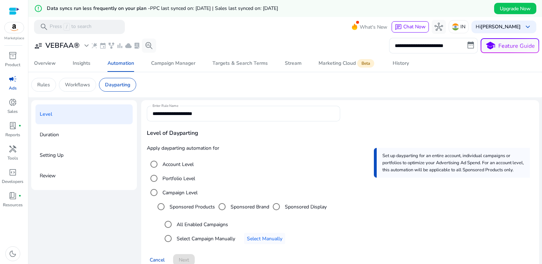
scroll to position [17, 0]
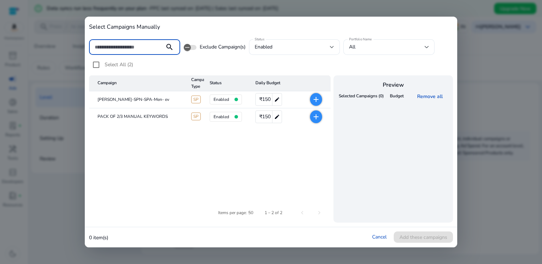
click at [315, 117] on mat-icon "add" at bounding box center [316, 117] width 9 height 9
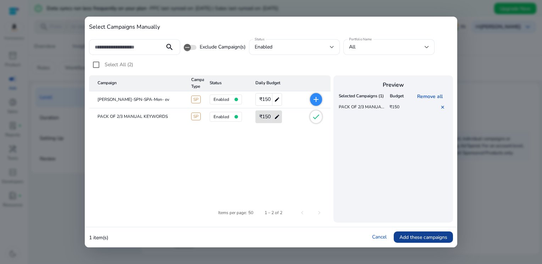
click at [408, 240] on span "Add these campaigns" at bounding box center [423, 237] width 48 height 7
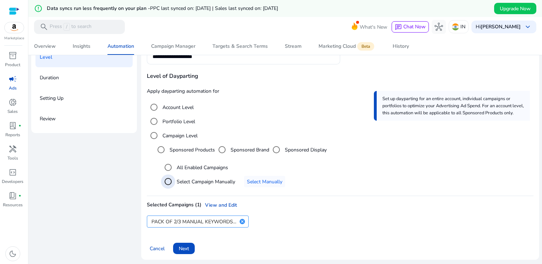
scroll to position [58, 0]
click at [188, 246] on span "Next" at bounding box center [184, 247] width 10 height 7
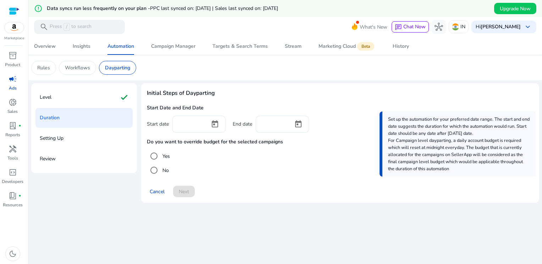
scroll to position [17, 0]
click at [180, 127] on input at bounding box center [191, 124] width 26 height 8
click at [216, 127] on span "Open calendar" at bounding box center [214, 124] width 17 height 17
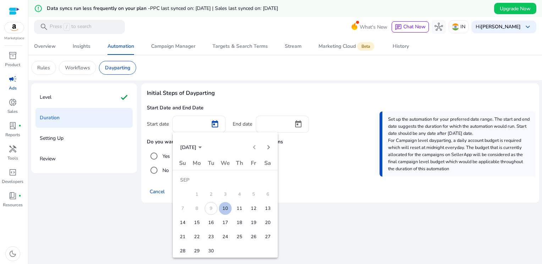
click at [225, 207] on span "10" at bounding box center [225, 208] width 13 height 13
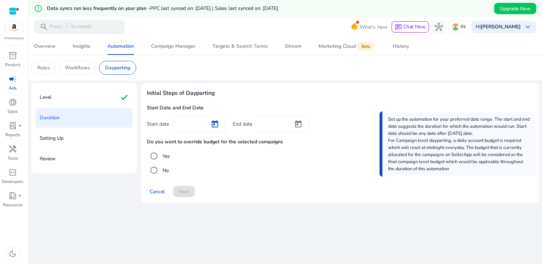
type input "*********"
click at [275, 127] on input at bounding box center [274, 124] width 26 height 8
click at [299, 124] on span "Open calendar" at bounding box center [298, 124] width 17 height 17
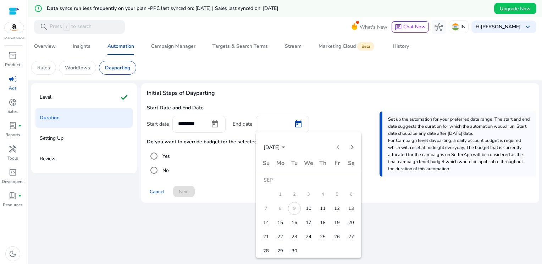
click at [292, 224] on span "16" at bounding box center [294, 223] width 13 height 13
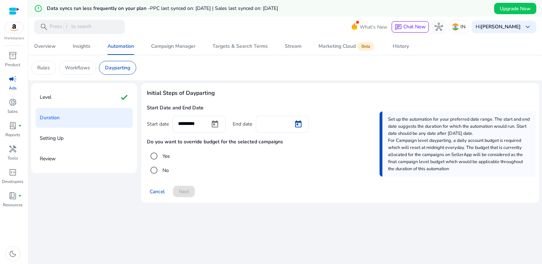
type input "*********"
click at [187, 190] on span "Next" at bounding box center [184, 191] width 10 height 7
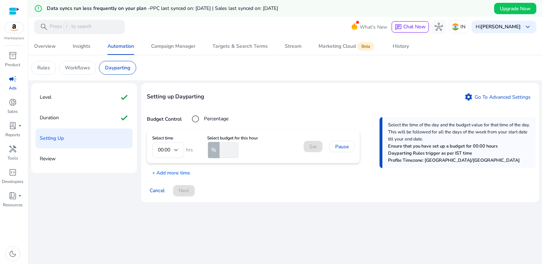
click at [234, 172] on div "Select time 00:00 hrs Select budget for this hour % Set Pause + Add more time" at bounding box center [340, 153] width 386 height 46
click at [328, 128] on div "Setting up Dayparting settings Go To Advanced Settings Budget Control Percentag…" at bounding box center [340, 142] width 398 height 119
click at [315, 145] on div "Set Pause" at bounding box center [328, 146] width 51 height 11
click at [212, 150] on span "%" at bounding box center [213, 150] width 5 height 9
click at [224, 150] on input "number" at bounding box center [228, 151] width 20 height 16
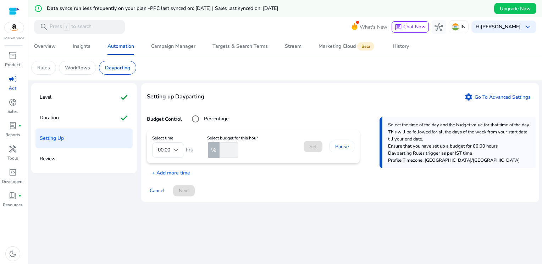
click at [235, 147] on input "*" at bounding box center [228, 151] width 20 height 16
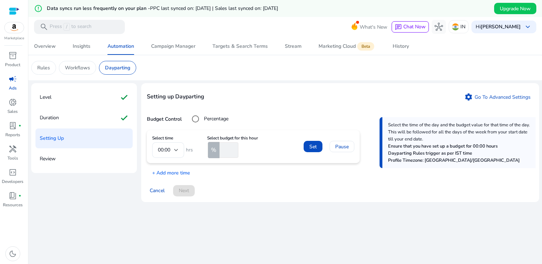
click at [235, 147] on input "*" at bounding box center [228, 151] width 20 height 16
click at [235, 147] on input "**" at bounding box center [228, 151] width 20 height 16
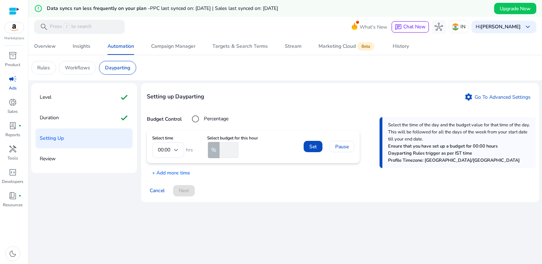
click at [235, 147] on input "**" at bounding box center [228, 151] width 20 height 16
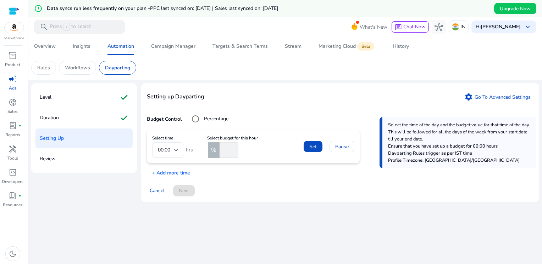
click at [235, 147] on input "**" at bounding box center [228, 151] width 20 height 16
type input "**"
click at [235, 147] on input "**" at bounding box center [228, 151] width 20 height 16
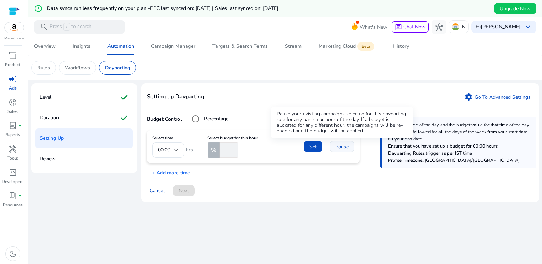
click at [340, 146] on span "Pause" at bounding box center [341, 146] width 13 height 7
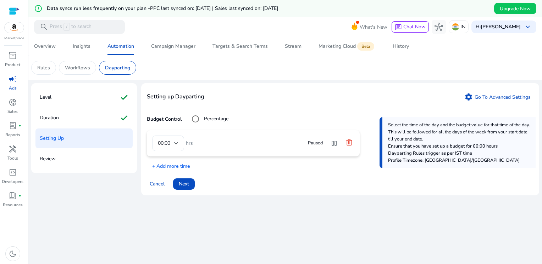
click at [349, 142] on icon at bounding box center [348, 142] width 7 height 7
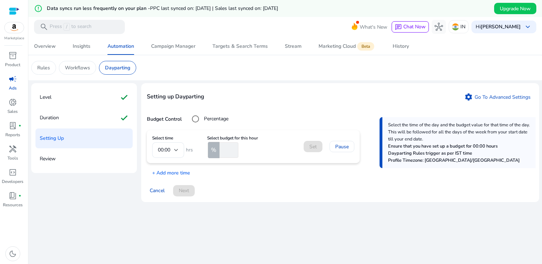
click at [178, 147] on mat-form-field "00:00" at bounding box center [168, 151] width 32 height 16
click at [175, 148] on mat-form-field "00:00" at bounding box center [168, 151] width 32 height 16
click at [169, 151] on mat-form-field "00:00" at bounding box center [168, 151] width 32 height 16
click at [159, 150] on mat-form-field "00:00" at bounding box center [168, 151] width 32 height 16
click at [160, 150] on mat-form-field "00:00" at bounding box center [168, 151] width 32 height 16
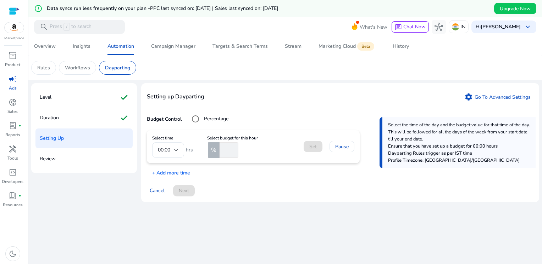
click at [163, 150] on mat-form-field "00:00" at bounding box center [168, 151] width 32 height 16
drag, startPoint x: 169, startPoint y: 150, endPoint x: 176, endPoint y: 150, distance: 7.1
click at [169, 150] on mat-form-field "00:00" at bounding box center [168, 151] width 32 height 16
click at [176, 150] on mat-form-field "00:00" at bounding box center [168, 151] width 32 height 16
click at [176, 152] on mat-form-field "00:00" at bounding box center [168, 151] width 32 height 16
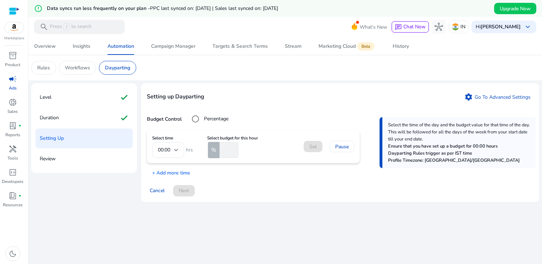
click at [174, 150] on mat-form-field "00:00" at bounding box center [168, 151] width 32 height 16
click at [164, 149] on mat-form-field "00:00" at bounding box center [168, 151] width 32 height 16
drag, startPoint x: 164, startPoint y: 149, endPoint x: 172, endPoint y: 147, distance: 8.3
click at [165, 149] on mat-form-field "00:00" at bounding box center [168, 151] width 32 height 16
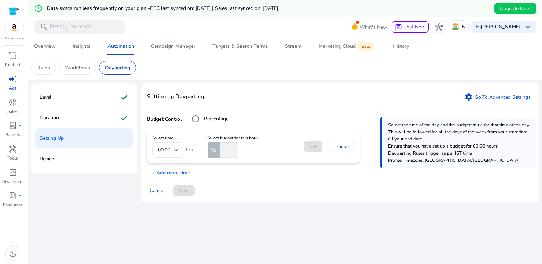
click at [174, 147] on mat-form-field "00:00" at bounding box center [168, 151] width 32 height 16
click at [191, 151] on span "hrs" at bounding box center [188, 149] width 9 height 7
drag, startPoint x: 189, startPoint y: 150, endPoint x: 185, endPoint y: 151, distance: 4.3
drag, startPoint x: 169, startPoint y: 150, endPoint x: 163, endPoint y: 150, distance: 6.4
drag, startPoint x: 159, startPoint y: 147, endPoint x: 172, endPoint y: 147, distance: 13.5
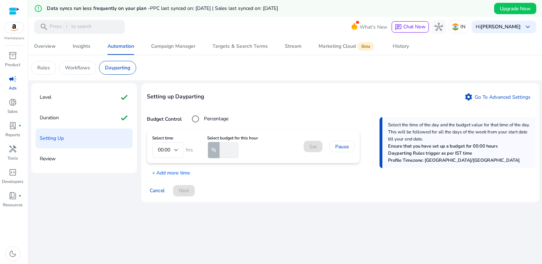
click at [161, 151] on mat-form-field "00:00" at bounding box center [168, 151] width 32 height 16
click at [168, 149] on mat-form-field "00:00" at bounding box center [168, 151] width 32 height 16
click at [229, 145] on input "number" at bounding box center [228, 151] width 20 height 16
type input "*"
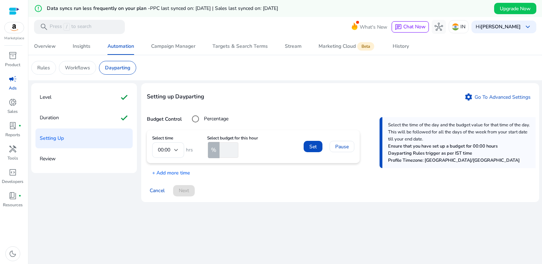
click at [167, 149] on mat-form-field "00:00" at bounding box center [168, 151] width 32 height 16
click at [314, 147] on span "Set" at bounding box center [312, 146] width 7 height 7
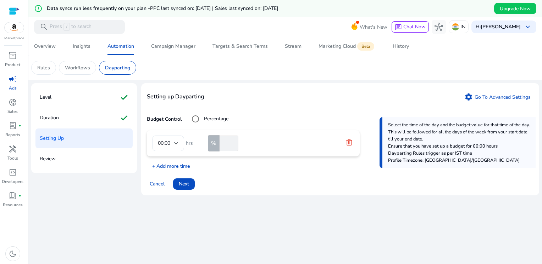
click at [176, 165] on p "+ Add more time" at bounding box center [168, 164] width 43 height 11
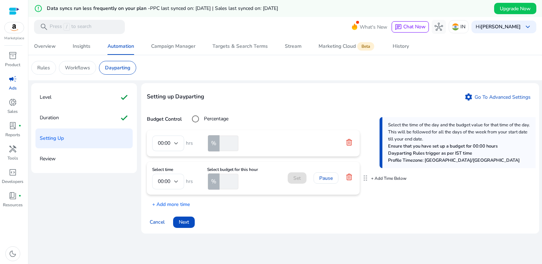
click at [174, 182] on div at bounding box center [176, 181] width 4 height 3
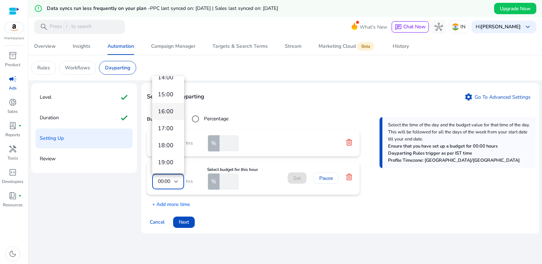
scroll to position [284, 0]
click at [167, 159] on span "21:00" at bounding box center [168, 161] width 21 height 8
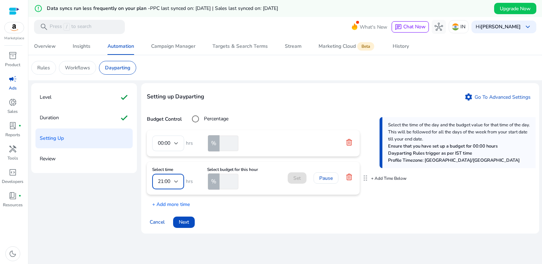
click at [225, 179] on input "number" at bounding box center [228, 182] width 20 height 16
type input "*"
click at [294, 177] on span "Set" at bounding box center [296, 178] width 7 height 7
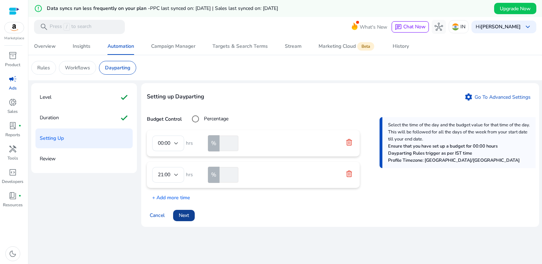
click at [181, 218] on span "Next" at bounding box center [184, 215] width 10 height 7
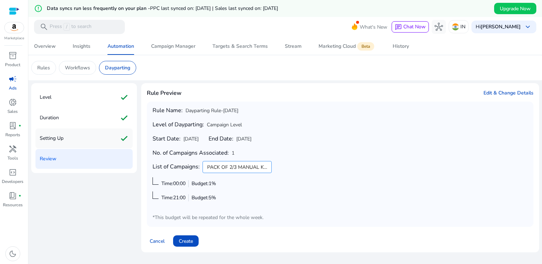
click at [64, 135] on div "Setting Up check" at bounding box center [83, 139] width 97 height 20
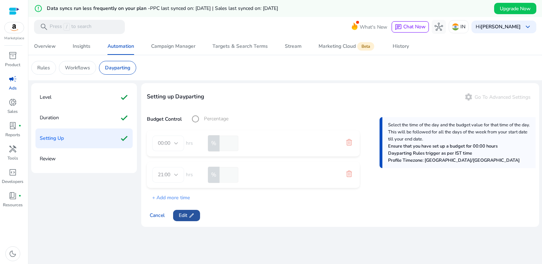
click at [178, 215] on span at bounding box center [186, 215] width 27 height 17
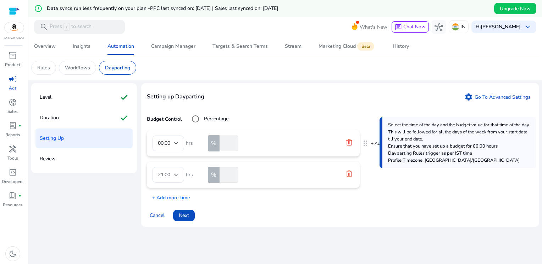
click at [347, 142] on icon at bounding box center [349, 142] width 6 height 6
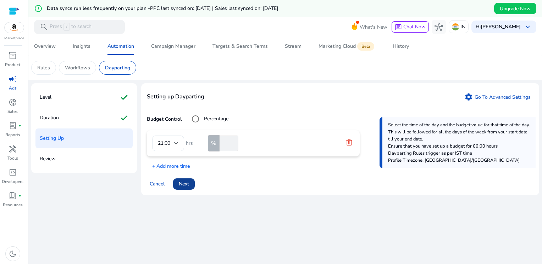
click at [182, 184] on span "Next" at bounding box center [184, 183] width 10 height 7
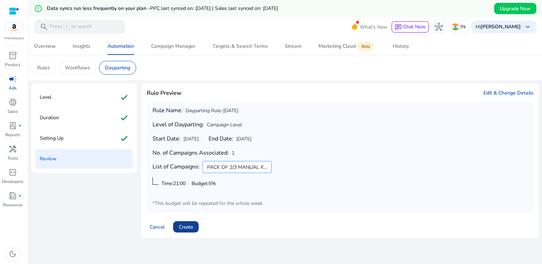
click at [189, 228] on span "Create" at bounding box center [186, 227] width 14 height 7
click at [61, 117] on div "Duration check" at bounding box center [83, 118] width 97 height 20
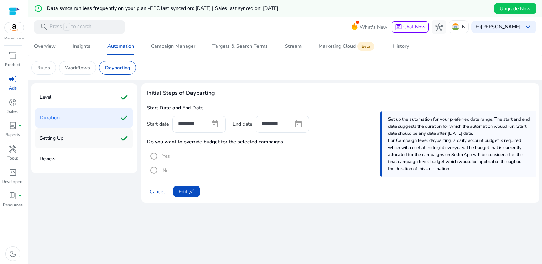
click at [57, 142] on p "Setting Up" at bounding box center [52, 138] width 24 height 11
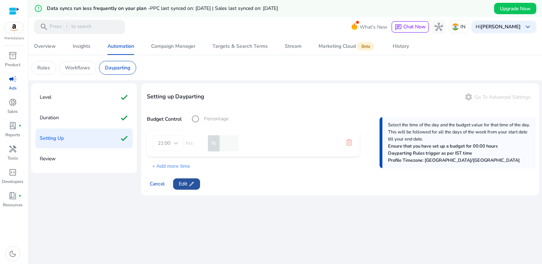
click at [194, 183] on span "edit" at bounding box center [192, 185] width 6 height 6
click at [170, 144] on mat-form-field "21:00" at bounding box center [168, 144] width 32 height 16
click at [171, 165] on p "+ Add more time" at bounding box center [168, 164] width 43 height 11
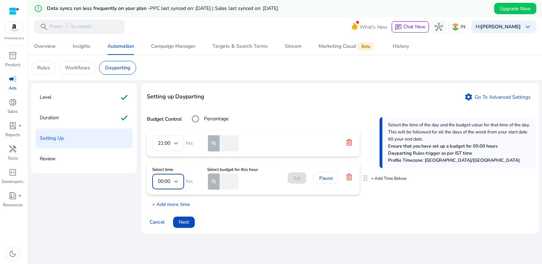
click at [176, 182] on div at bounding box center [176, 181] width 4 height 3
click at [351, 142] on div at bounding box center [271, 132] width 542 height 264
click at [349, 142] on icon at bounding box center [349, 142] width 6 height 6
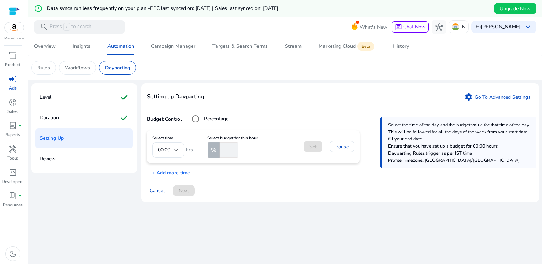
click at [173, 149] on mat-form-field "00:00" at bounding box center [168, 151] width 32 height 16
drag, startPoint x: 174, startPoint y: 151, endPoint x: 166, endPoint y: 151, distance: 7.8
click at [173, 151] on mat-form-field "00:00" at bounding box center [168, 151] width 32 height 16
click at [166, 151] on mat-form-field "00:00" at bounding box center [168, 151] width 32 height 16
click at [229, 147] on input "number" at bounding box center [228, 151] width 20 height 16
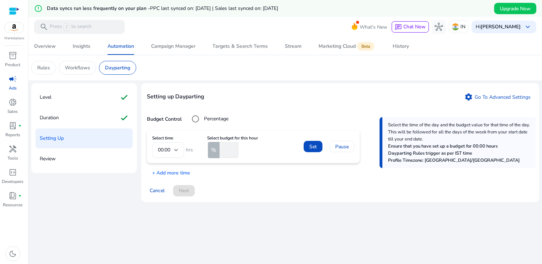
type input "*"
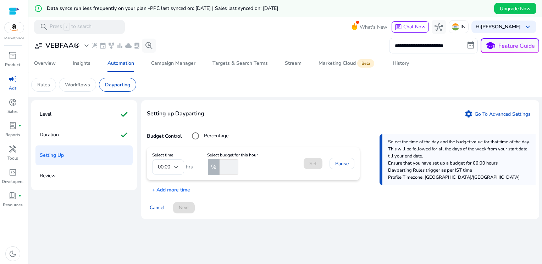
scroll to position [17, 0]
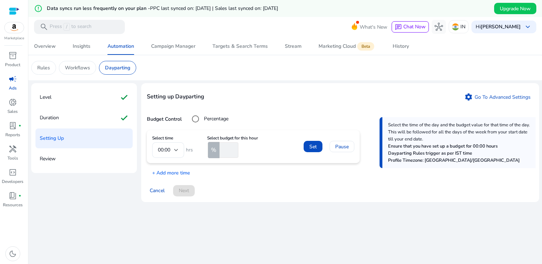
type input "**"
click at [173, 150] on mat-form-field "00:00" at bounding box center [168, 151] width 32 height 16
click at [165, 150] on mat-form-field "00:00" at bounding box center [168, 151] width 32 height 16
click at [308, 147] on span at bounding box center [312, 146] width 19 height 17
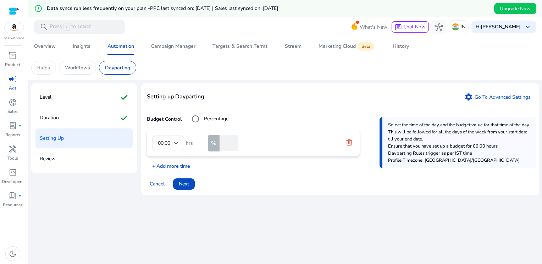
click at [172, 166] on p "+ Add more time" at bounding box center [168, 164] width 43 height 11
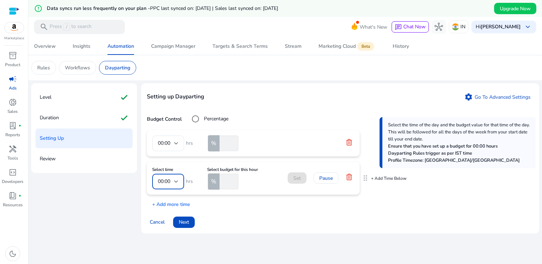
click at [166, 182] on span "00:00" at bounding box center [164, 181] width 12 height 7
click at [169, 159] on span "21:00" at bounding box center [168, 161] width 21 height 8
click at [225, 180] on input "number" at bounding box center [228, 182] width 20 height 16
type input "**"
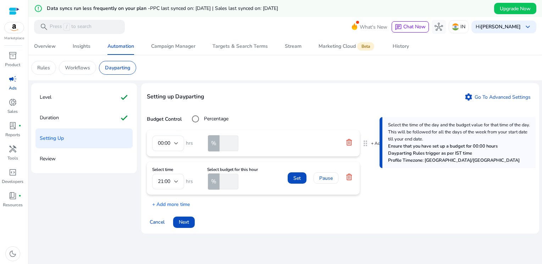
click at [172, 144] on mat-form-field "00:00" at bounding box center [168, 144] width 32 height 16
click at [350, 142] on icon at bounding box center [349, 142] width 6 height 6
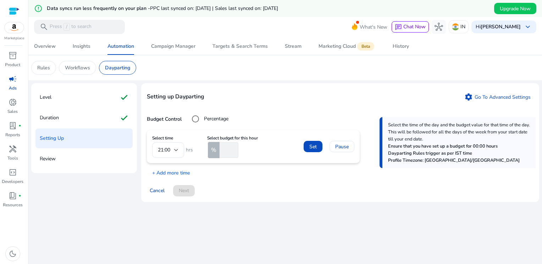
click at [172, 150] on mat-form-field "21:00" at bounding box center [168, 151] width 32 height 16
click at [167, 150] on mat-form-field "21:00" at bounding box center [168, 151] width 32 height 16
click at [166, 149] on mat-form-field "21:00" at bounding box center [168, 151] width 32 height 16
click at [163, 174] on p "+ Add more time" at bounding box center [168, 171] width 43 height 11
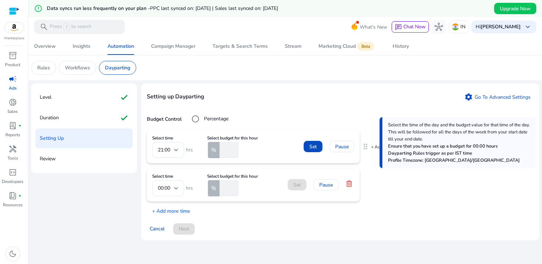
click at [169, 151] on mat-form-field "21:00" at bounding box center [168, 151] width 32 height 16
click at [174, 189] on div at bounding box center [176, 188] width 4 height 3
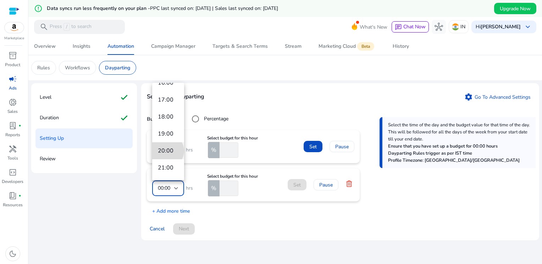
click at [166, 151] on span "20:00" at bounding box center [168, 151] width 21 height 8
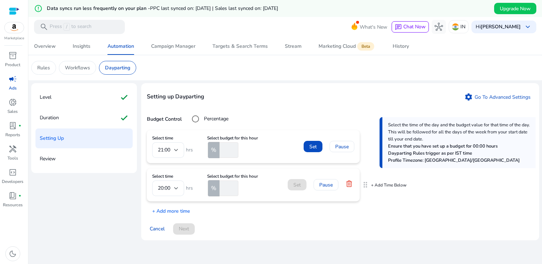
click at [223, 185] on input "number" at bounding box center [228, 189] width 20 height 16
type input "**"
click at [298, 184] on span "Set" at bounding box center [296, 185] width 7 height 7
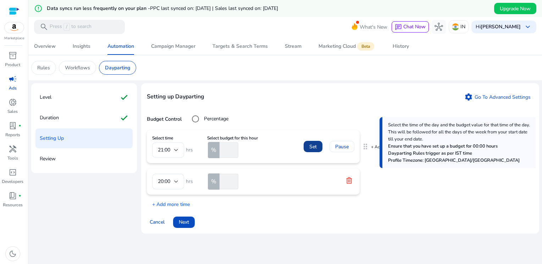
click at [312, 143] on span "Set" at bounding box center [312, 146] width 7 height 7
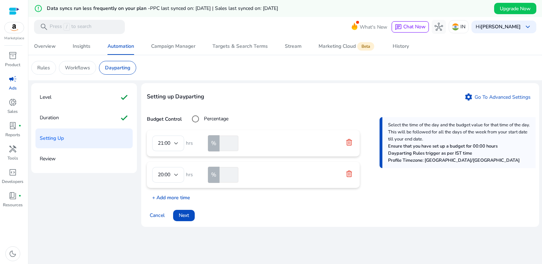
click at [160, 198] on p "+ Add more time" at bounding box center [168, 196] width 43 height 11
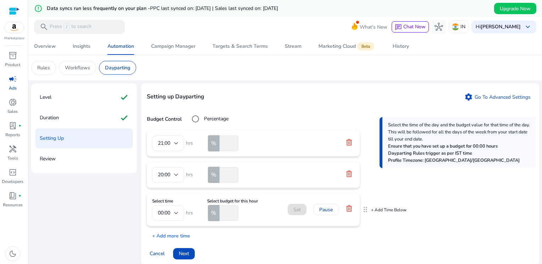
click at [177, 211] on div at bounding box center [176, 213] width 4 height 9
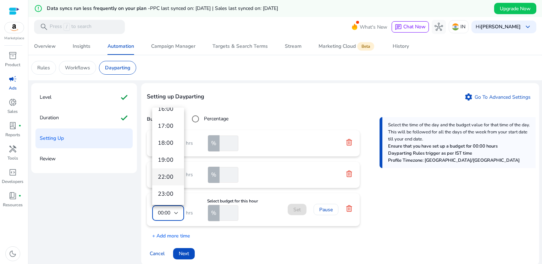
click at [167, 177] on span "22:00" at bounding box center [168, 177] width 21 height 8
click at [224, 213] on input "number" at bounding box center [228, 214] width 20 height 16
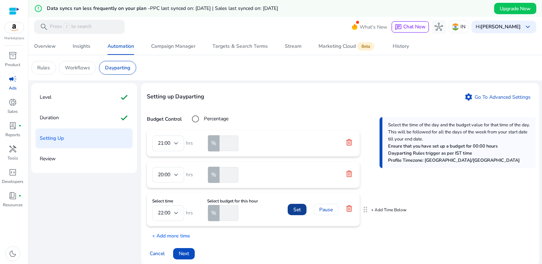
type input "**"
click at [298, 207] on span "Set" at bounding box center [296, 209] width 7 height 7
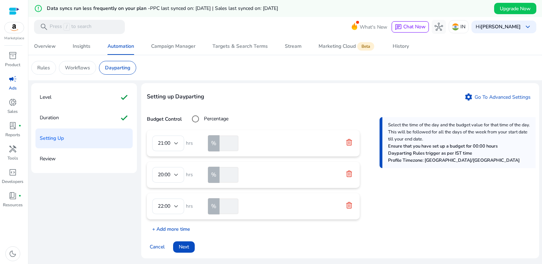
click at [166, 225] on p "+ Add more time" at bounding box center [168, 227] width 43 height 11
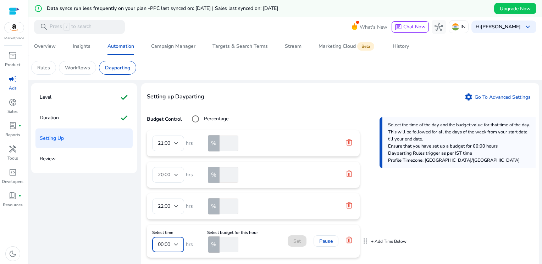
click at [173, 242] on div "00:00" at bounding box center [166, 245] width 16 height 8
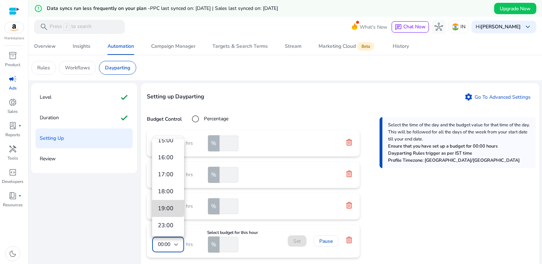
click at [167, 207] on span "19:00" at bounding box center [168, 209] width 21 height 8
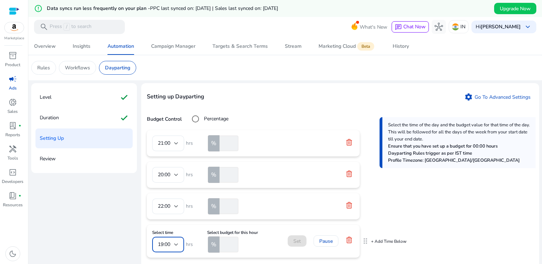
click at [226, 244] on input "number" at bounding box center [228, 245] width 20 height 16
type input "**"
click at [295, 240] on span "Set" at bounding box center [296, 241] width 7 height 7
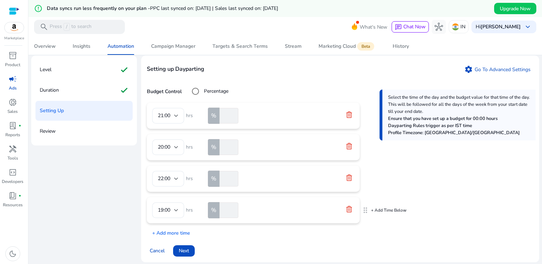
scroll to position [48, 0]
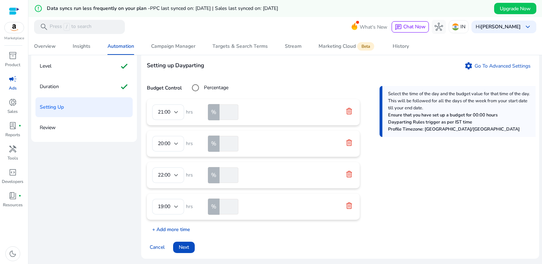
click at [159, 229] on p "+ Add more time" at bounding box center [168, 228] width 43 height 11
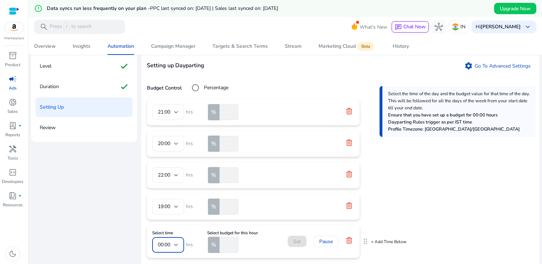
click at [176, 243] on div at bounding box center [176, 245] width 4 height 9
click at [167, 204] on mat-option "18:00" at bounding box center [168, 209] width 32 height 17
click at [224, 246] on input "number" at bounding box center [228, 246] width 20 height 16
type input "**"
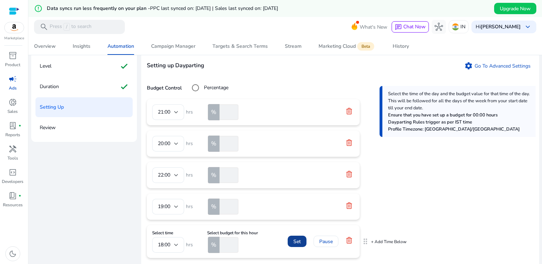
click at [299, 238] on span "Set" at bounding box center [296, 241] width 7 height 7
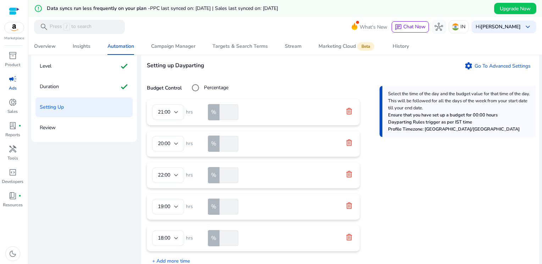
scroll to position [79, 0]
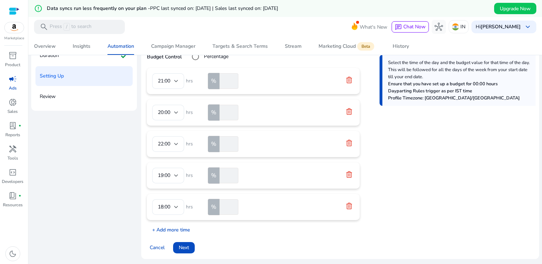
click at [167, 229] on p "+ Add more time" at bounding box center [168, 228] width 43 height 11
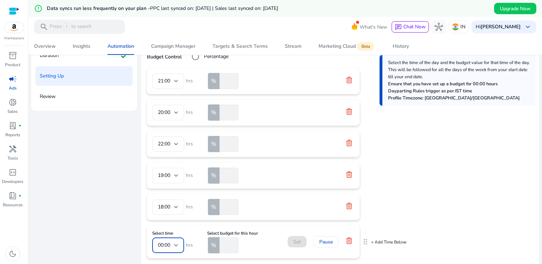
click at [178, 244] on div at bounding box center [176, 245] width 4 height 3
click at [167, 198] on span "11:00" at bounding box center [168, 197] width 21 height 8
click at [224, 243] on input "number" at bounding box center [228, 246] width 20 height 16
type input "**"
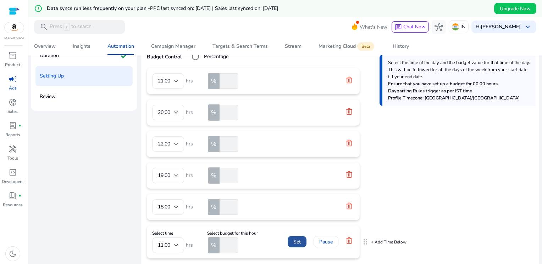
click at [302, 242] on span at bounding box center [297, 242] width 19 height 17
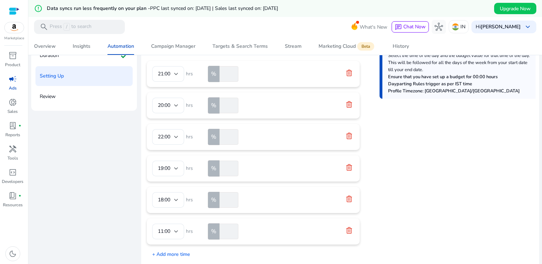
scroll to position [11, 0]
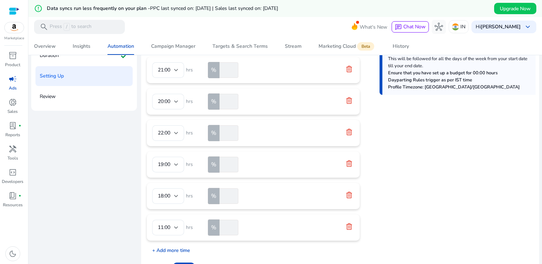
click at [181, 250] on p "+ Add more time" at bounding box center [168, 249] width 43 height 11
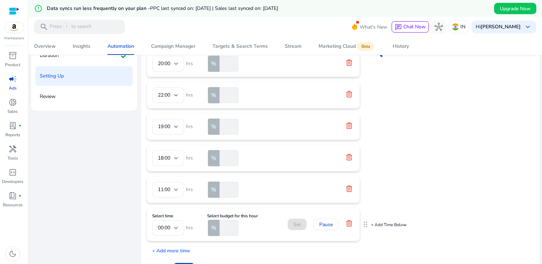
scroll to position [49, 0]
click at [174, 225] on div at bounding box center [176, 228] width 4 height 9
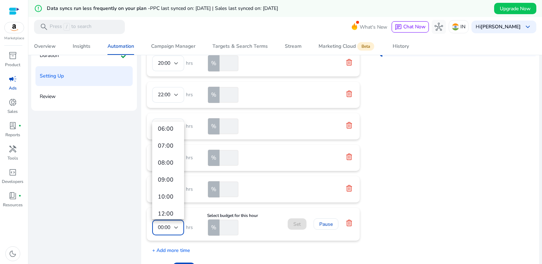
scroll to position [142, 0]
click at [168, 179] on span "12:00" at bounding box center [168, 179] width 21 height 8
click at [225, 229] on input "number" at bounding box center [228, 228] width 20 height 16
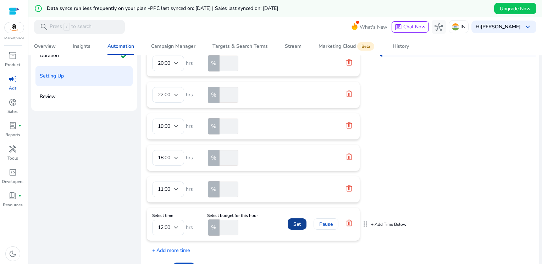
type input "**"
click at [296, 221] on span "Set" at bounding box center [296, 224] width 7 height 7
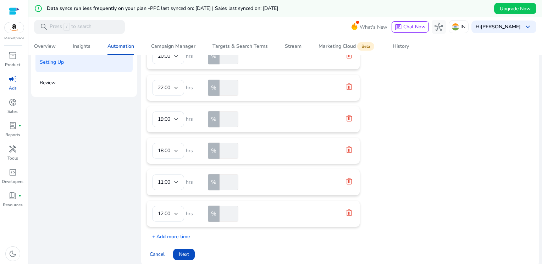
scroll to position [100, 0]
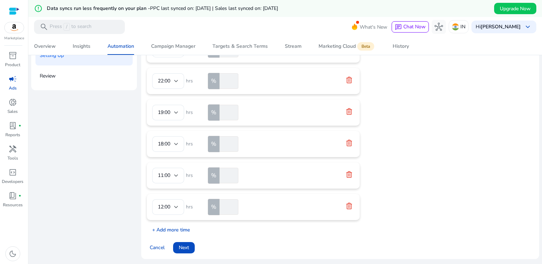
click at [173, 228] on p "+ Add more time" at bounding box center [168, 228] width 43 height 11
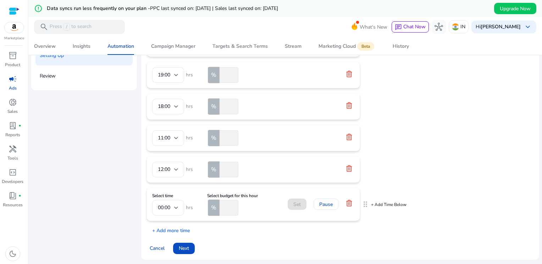
scroll to position [81, 0]
click at [171, 204] on div "00:00" at bounding box center [166, 208] width 16 height 8
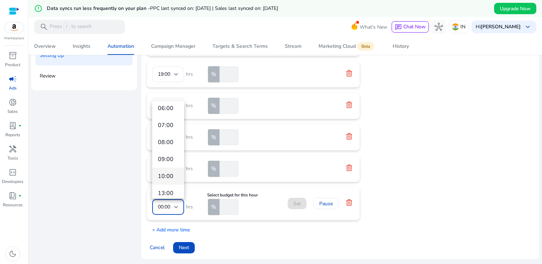
scroll to position [142, 0]
click at [167, 160] on span "13:00" at bounding box center [168, 158] width 21 height 8
click at [222, 202] on input "number" at bounding box center [228, 208] width 20 height 16
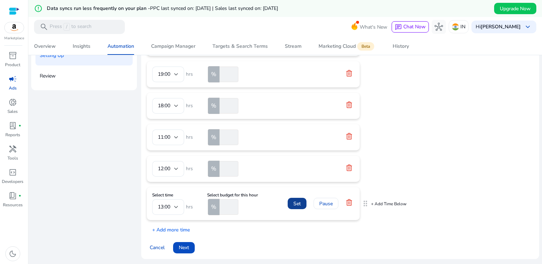
type input "**"
click at [299, 203] on span "Set" at bounding box center [296, 203] width 7 height 7
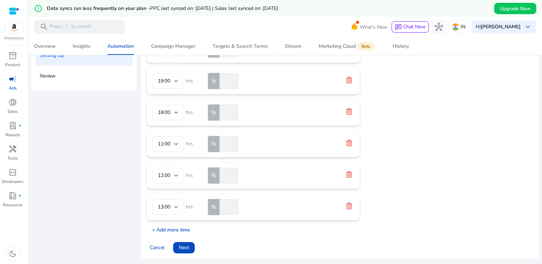
click at [179, 227] on p "+ Add more time" at bounding box center [168, 228] width 43 height 11
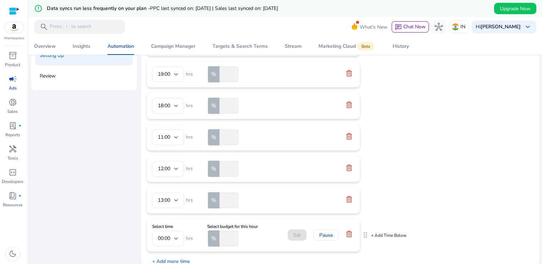
click at [169, 239] on span "00:00" at bounding box center [164, 238] width 12 height 7
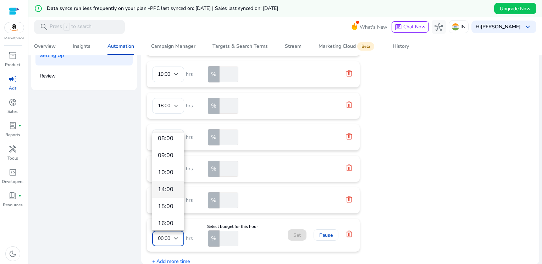
click at [165, 191] on span "14:00" at bounding box center [168, 190] width 21 height 8
click at [224, 240] on input "number" at bounding box center [228, 239] width 20 height 16
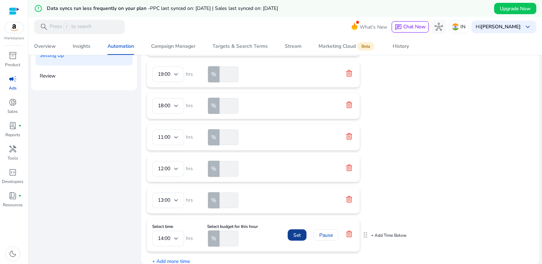
type input "**"
click at [295, 234] on span "Set" at bounding box center [296, 235] width 7 height 7
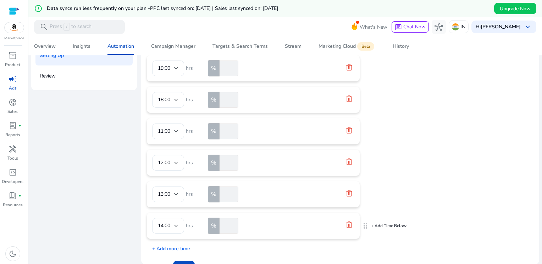
scroll to position [106, 0]
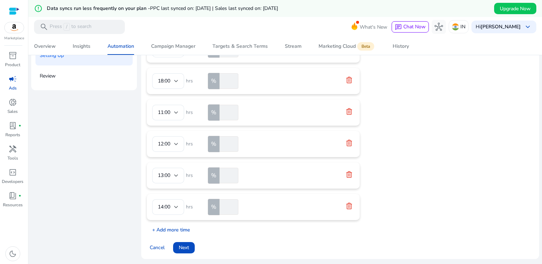
click at [166, 231] on p "+ Add more time" at bounding box center [168, 228] width 43 height 11
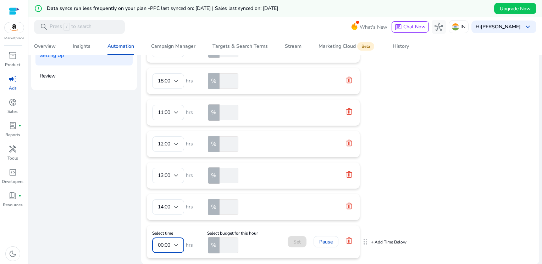
click at [172, 242] on div "00:00" at bounding box center [166, 246] width 16 height 8
click at [167, 199] on span "15:00" at bounding box center [168, 197] width 21 height 8
click at [226, 246] on input "number" at bounding box center [228, 246] width 20 height 16
type input "**"
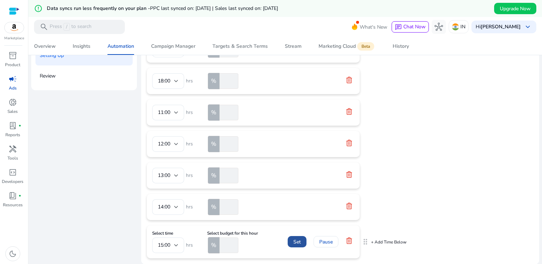
click at [299, 239] on span "Set" at bounding box center [296, 242] width 7 height 7
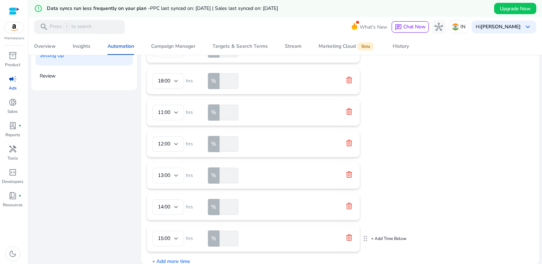
scroll to position [137, 0]
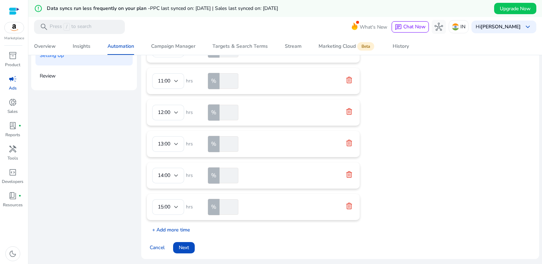
click at [175, 227] on p "+ Add more time" at bounding box center [168, 228] width 43 height 11
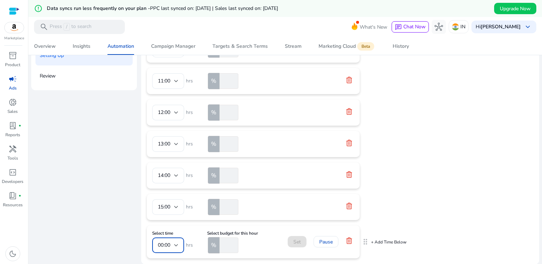
click at [174, 245] on div at bounding box center [176, 245] width 4 height 3
click at [168, 197] on span "16:00" at bounding box center [168, 197] width 21 height 8
click at [225, 247] on input "number" at bounding box center [228, 246] width 20 height 16
type input "**"
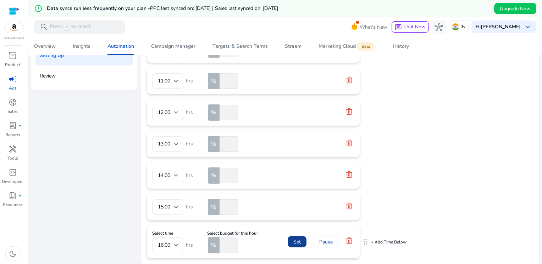
click at [296, 242] on span "Set" at bounding box center [296, 242] width 7 height 7
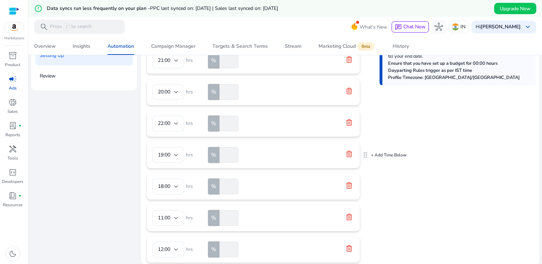
scroll to position [0, 0]
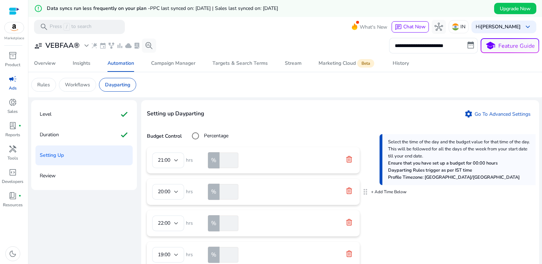
click at [364, 193] on mat-icon "drag_indicator" at bounding box center [365, 192] width 9 height 10
click at [373, 193] on p "+ Add Time Below" at bounding box center [388, 192] width 35 height 6
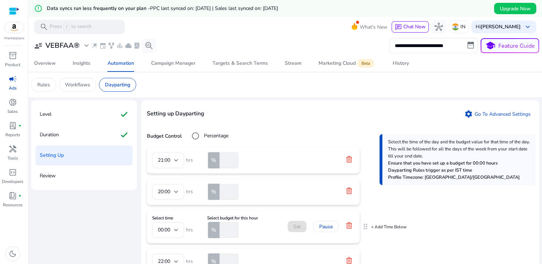
click at [350, 226] on icon at bounding box center [348, 225] width 7 height 7
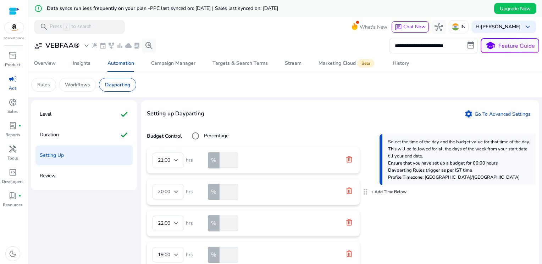
drag, startPoint x: 246, startPoint y: 220, endPoint x: 251, endPoint y: 187, distance: 33.6
drag, startPoint x: 191, startPoint y: 219, endPoint x: 191, endPoint y: 196, distance: 23.0
drag, startPoint x: 191, startPoint y: 196, endPoint x: 248, endPoint y: 216, distance: 61.0
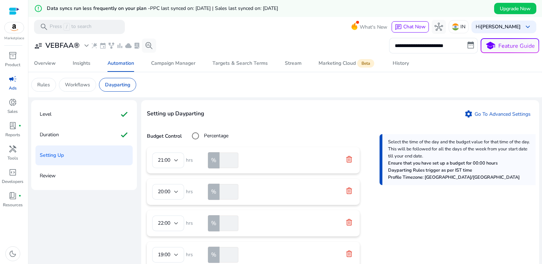
click at [248, 216] on div "% **" at bounding box center [228, 224] width 43 height 16
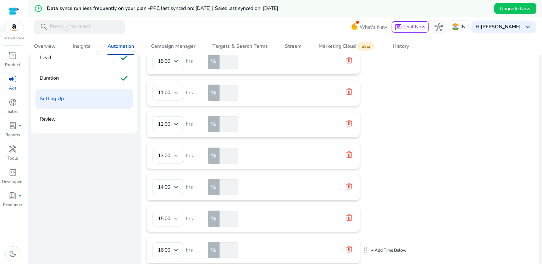
scroll to position [100, 0]
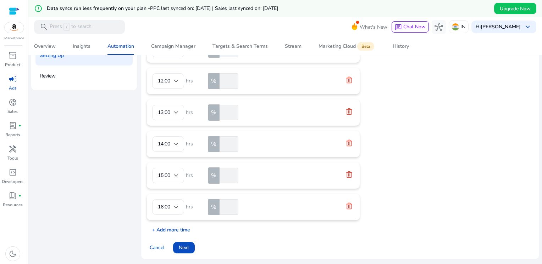
click at [169, 230] on p "+ Add more time" at bounding box center [168, 228] width 43 height 11
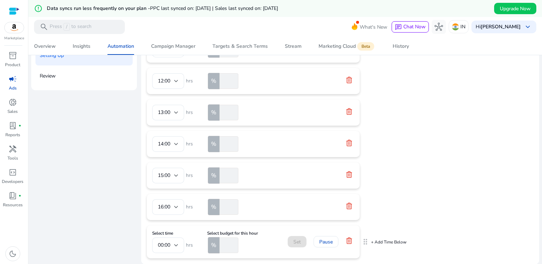
click at [225, 243] on input "number" at bounding box center [228, 246] width 20 height 16
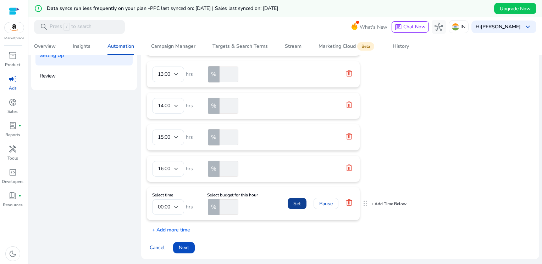
type input "**"
click at [294, 202] on span "Set" at bounding box center [296, 203] width 7 height 7
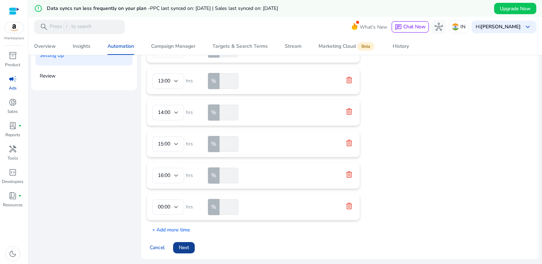
click at [184, 249] on span "Next" at bounding box center [184, 247] width 10 height 7
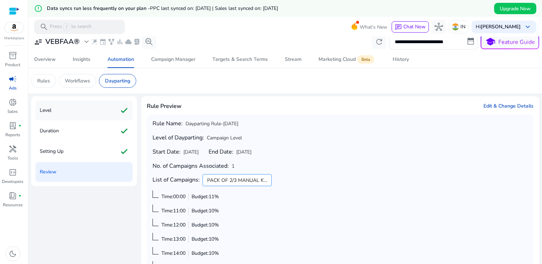
scroll to position [0, 0]
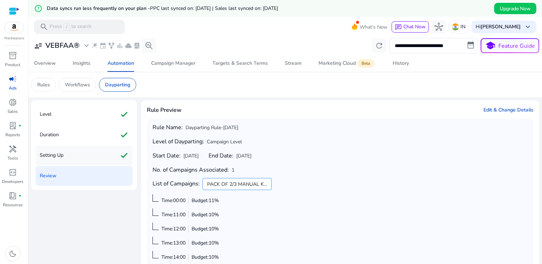
click at [74, 158] on div "Setting Up check" at bounding box center [83, 156] width 97 height 20
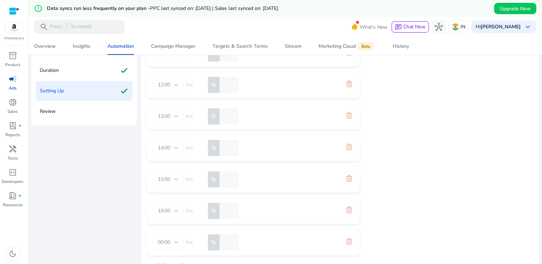
scroll to position [100, 0]
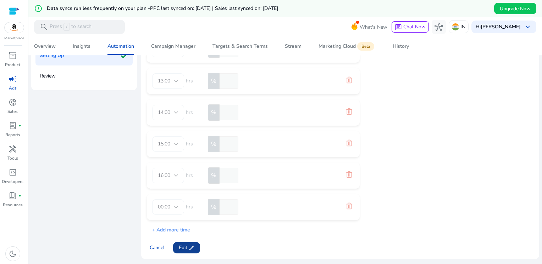
click at [186, 247] on span "Edit edit" at bounding box center [187, 247] width 16 height 7
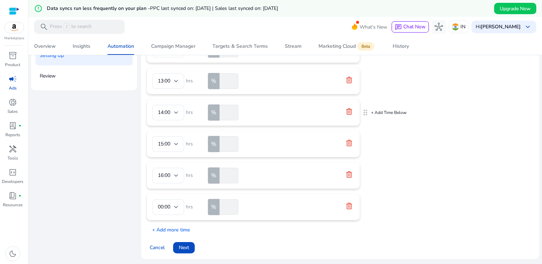
scroll to position [165, 0]
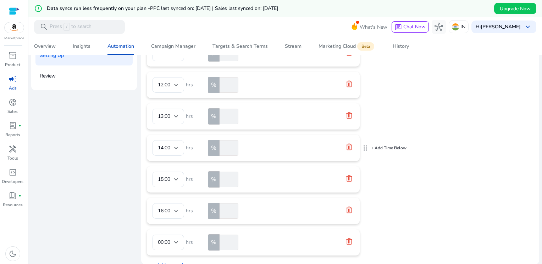
click at [349, 146] on icon at bounding box center [348, 147] width 7 height 7
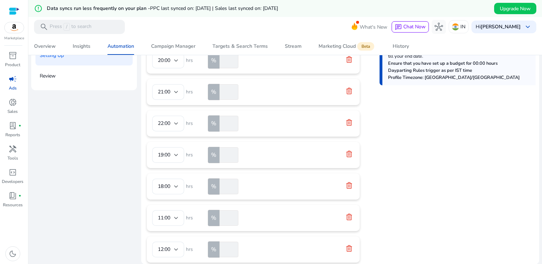
scroll to position [169, 0]
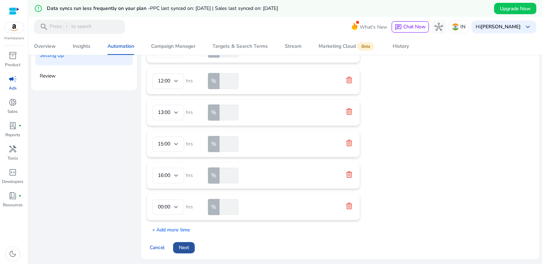
click at [185, 251] on span "Next" at bounding box center [184, 247] width 10 height 7
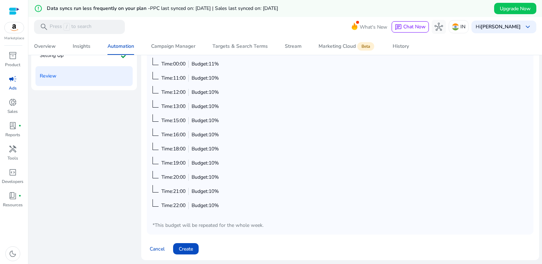
scroll to position [38, 0]
click at [192, 247] on span "Create" at bounding box center [186, 248] width 14 height 7
click at [181, 247] on icon at bounding box center [181, 248] width 4 height 4
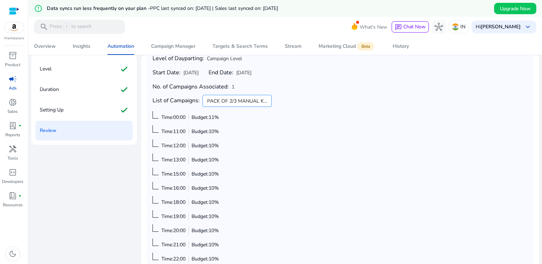
scroll to position [100, 0]
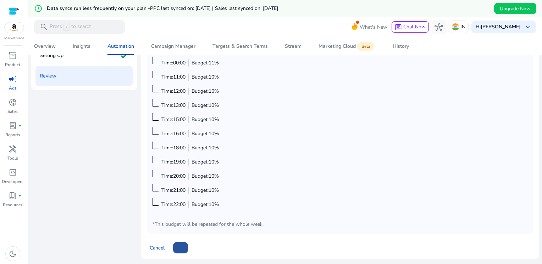
click at [180, 249] on icon at bounding box center [181, 248] width 4 height 4
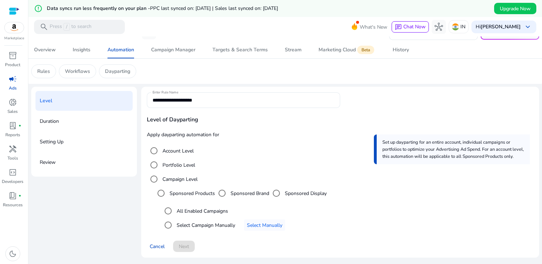
scroll to position [17, 0]
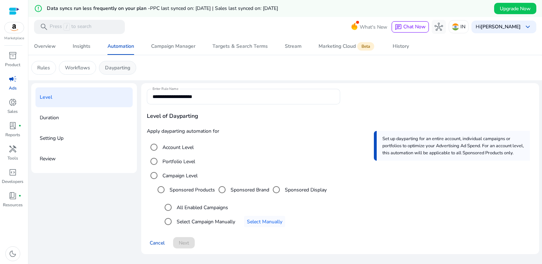
click at [123, 69] on p "Dayparting" at bounding box center [117, 67] width 25 height 7
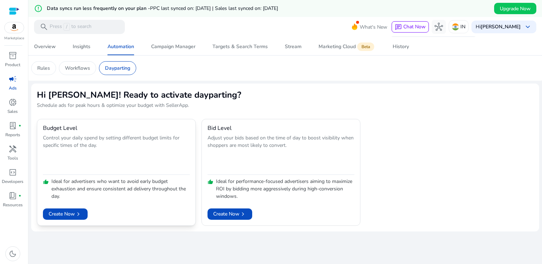
scroll to position [17, 0]
click at [68, 215] on span "Create Now chevron_right" at bounding box center [65, 213] width 33 height 7
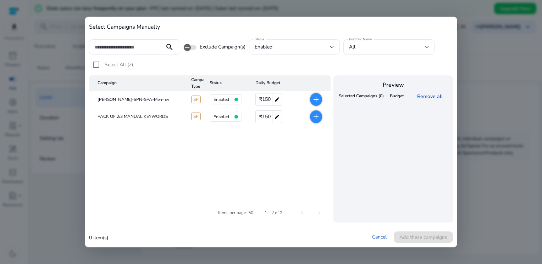
click at [268, 115] on span "₹150" at bounding box center [264, 117] width 11 height 11
click at [273, 118] on input "***" at bounding box center [270, 116] width 16 height 11
click at [273, 117] on input "***" at bounding box center [270, 116] width 16 height 11
click at [316, 118] on mat-icon "add" at bounding box center [317, 117] width 9 height 9
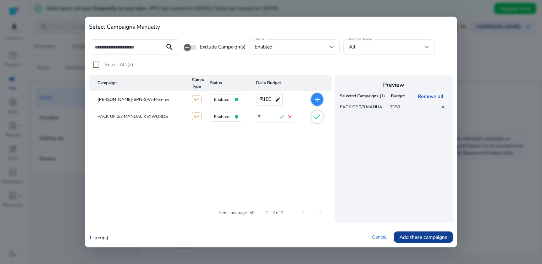
click at [419, 241] on span "Add these campaigns" at bounding box center [423, 237] width 48 height 7
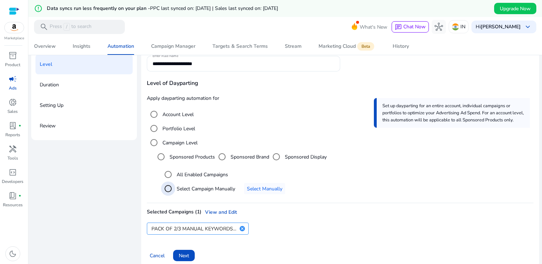
scroll to position [58, 0]
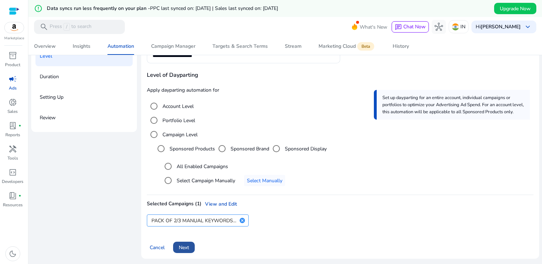
click at [191, 245] on span at bounding box center [184, 247] width 22 height 17
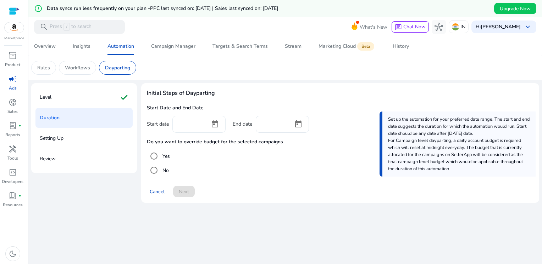
click at [185, 127] on div at bounding box center [191, 124] width 26 height 16
click at [214, 124] on span "Open calendar" at bounding box center [214, 124] width 17 height 17
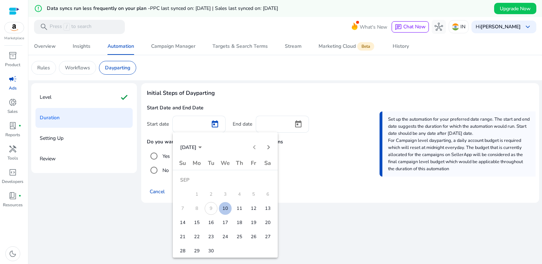
click at [225, 206] on span "10" at bounding box center [225, 208] width 13 height 13
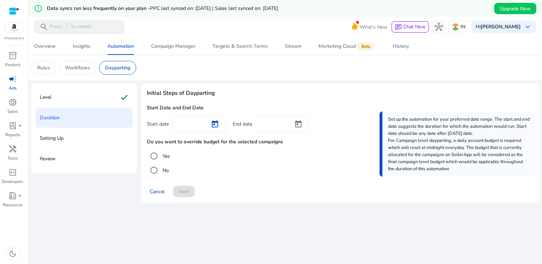
type input "*********"
click at [254, 124] on div "End date" at bounding box center [271, 124] width 76 height 17
click at [264, 126] on input at bounding box center [274, 124] width 26 height 8
click at [297, 124] on span "Open calendar" at bounding box center [298, 124] width 17 height 17
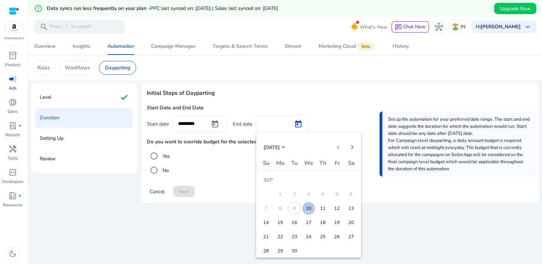
click at [310, 223] on span "17" at bounding box center [308, 223] width 13 height 13
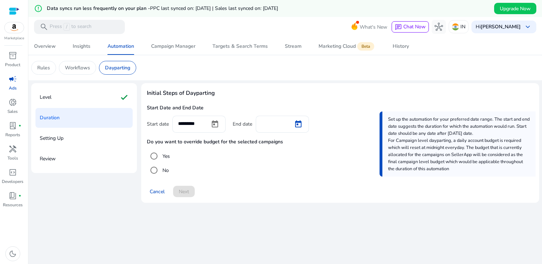
type input "*********"
click at [187, 191] on span "Next" at bounding box center [184, 191] width 10 height 7
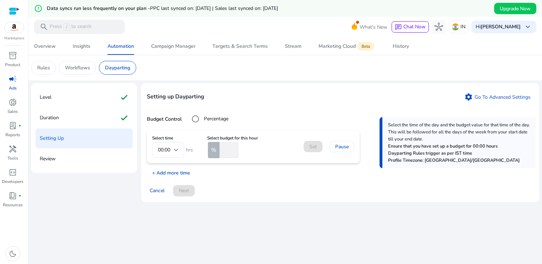
click at [179, 172] on p "+ Add more time" at bounding box center [168, 171] width 43 height 11
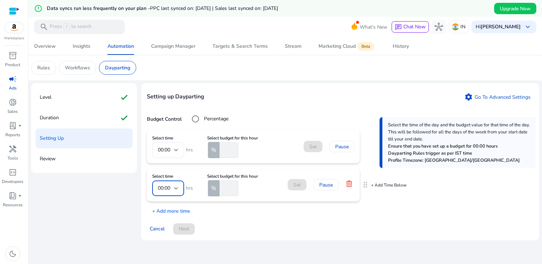
click at [172, 188] on div "00:00" at bounding box center [166, 189] width 16 height 8
click at [168, 108] on mat-option "11:00" at bounding box center [168, 104] width 32 height 17
click at [222, 187] on input "number" at bounding box center [228, 189] width 20 height 16
type input "*"
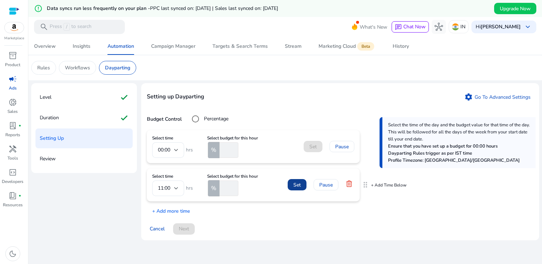
click at [292, 185] on span at bounding box center [297, 185] width 19 height 17
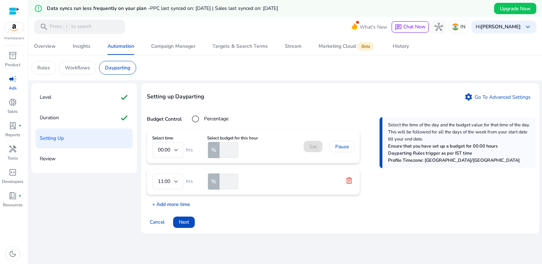
click at [182, 205] on p "+ Add more time" at bounding box center [168, 202] width 43 height 11
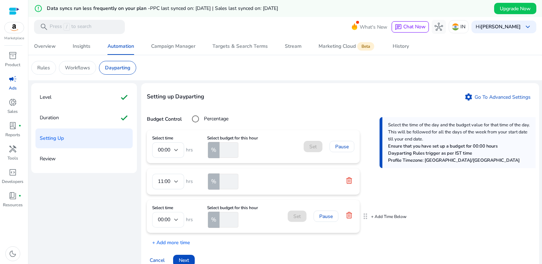
click at [174, 219] on div at bounding box center [176, 220] width 4 height 3
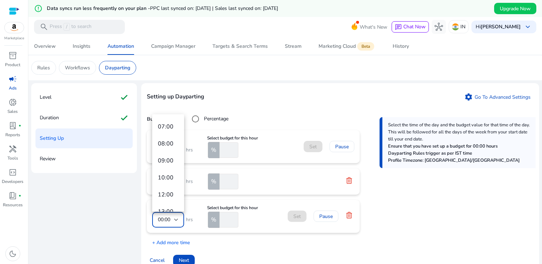
scroll to position [142, 0]
click at [172, 174] on span "12:00" at bounding box center [168, 171] width 21 height 8
click at [225, 219] on input "number" at bounding box center [228, 220] width 20 height 16
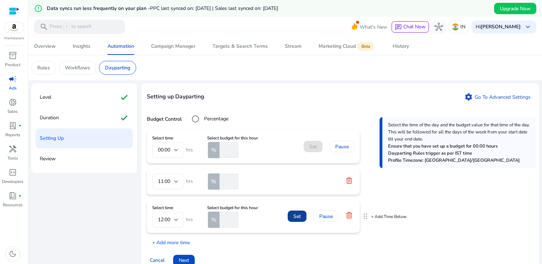
type input "*"
click at [295, 216] on span "Set" at bounding box center [296, 216] width 7 height 7
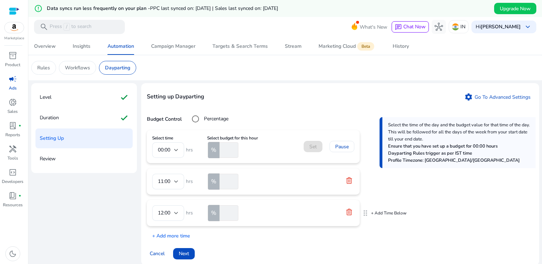
scroll to position [23, 0]
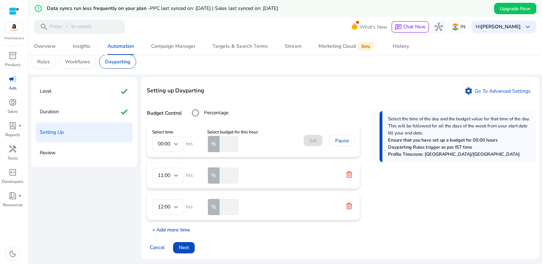
click at [173, 228] on p "+ Add more time" at bounding box center [168, 228] width 43 height 11
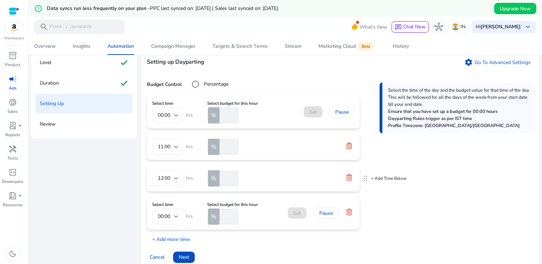
scroll to position [58, 0]
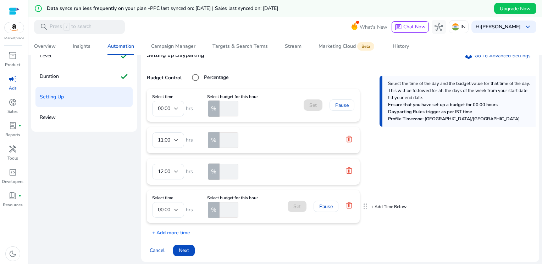
click at [175, 211] on div at bounding box center [176, 210] width 4 height 9
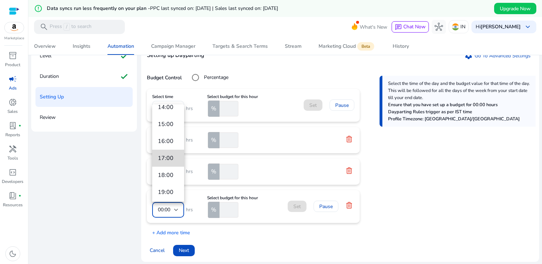
click at [169, 162] on mat-option "17:00" at bounding box center [168, 158] width 32 height 17
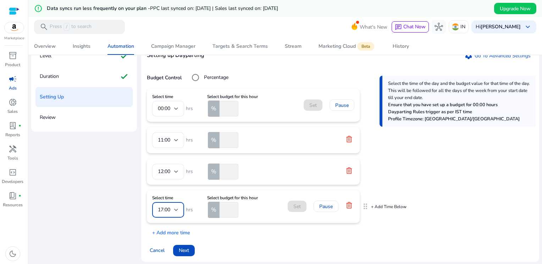
click at [224, 213] on input "number" at bounding box center [228, 210] width 20 height 16
type input "*"
click at [290, 207] on span at bounding box center [297, 206] width 19 height 17
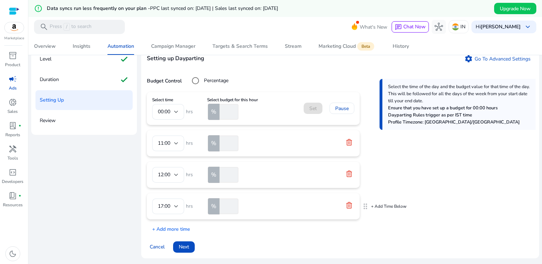
scroll to position [55, 0]
click at [170, 230] on p "+ Add more time" at bounding box center [168, 228] width 43 height 11
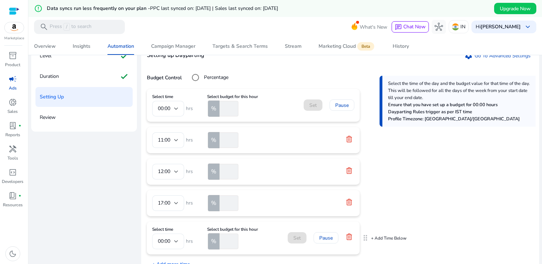
scroll to position [93, 0]
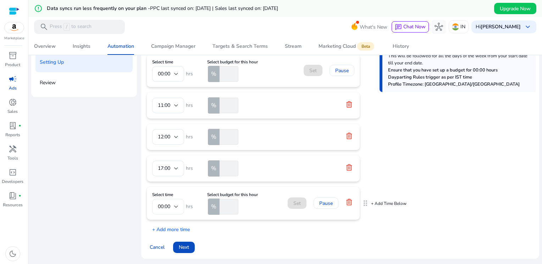
click at [174, 209] on div at bounding box center [176, 207] width 4 height 9
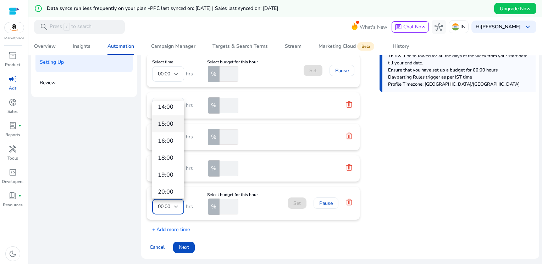
scroll to position [213, 0]
click at [171, 157] on span "18:00" at bounding box center [168, 155] width 21 height 8
click at [226, 208] on input "number" at bounding box center [228, 207] width 20 height 16
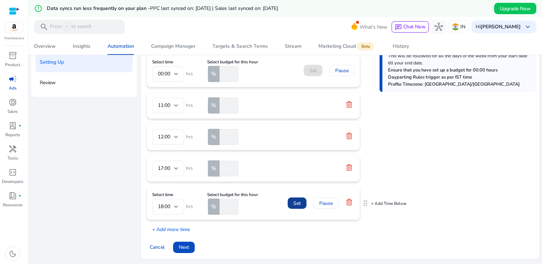
type input "*"
click at [292, 203] on span at bounding box center [297, 203] width 19 height 17
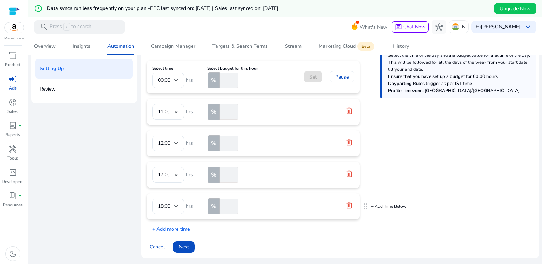
scroll to position [87, 0]
click at [169, 231] on p "+ Add more time" at bounding box center [168, 228] width 43 height 11
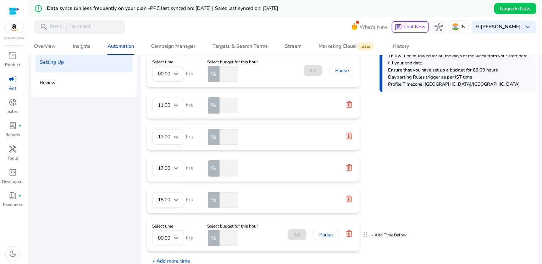
click at [170, 235] on span "00:00" at bounding box center [164, 238] width 12 height 7
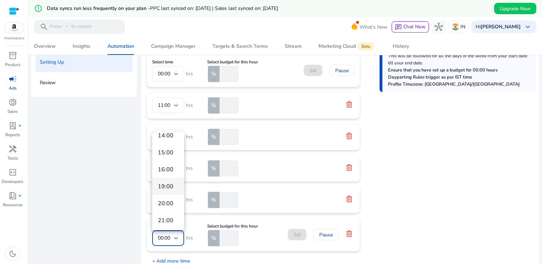
click at [167, 190] on span "19:00" at bounding box center [168, 187] width 21 height 8
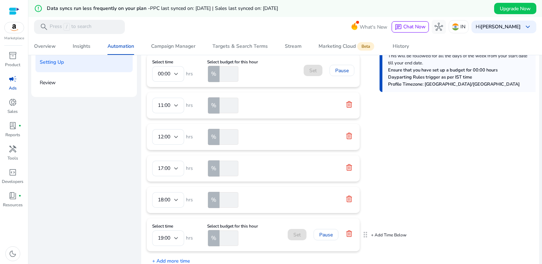
click at [221, 240] on input "number" at bounding box center [228, 239] width 20 height 16
type input "*"
click at [296, 235] on span "Set" at bounding box center [296, 235] width 7 height 7
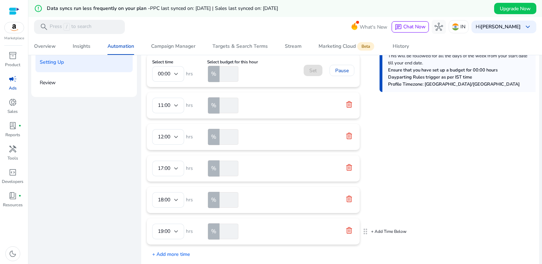
scroll to position [18, 0]
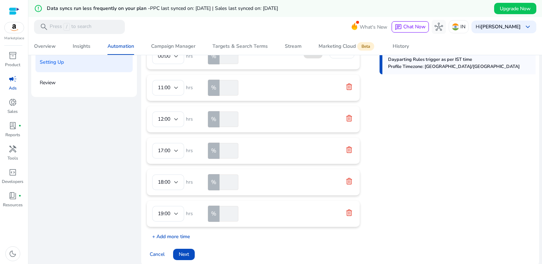
click at [175, 236] on p "+ Add more time" at bounding box center [168, 235] width 43 height 11
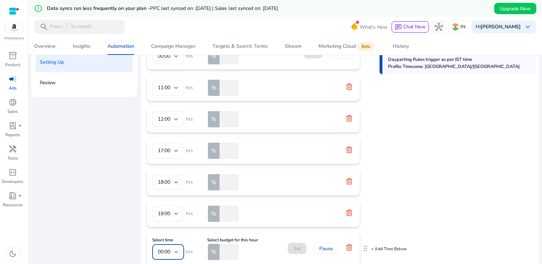
click at [176, 250] on div at bounding box center [176, 252] width 4 height 9
click at [169, 202] on span "20:00" at bounding box center [168, 201] width 21 height 8
click at [222, 251] on input "number" at bounding box center [228, 253] width 20 height 16
type input "*"
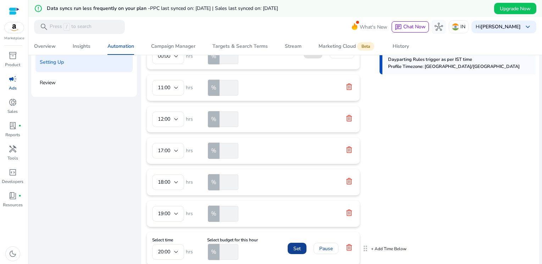
click at [296, 245] on span "Set" at bounding box center [296, 248] width 7 height 7
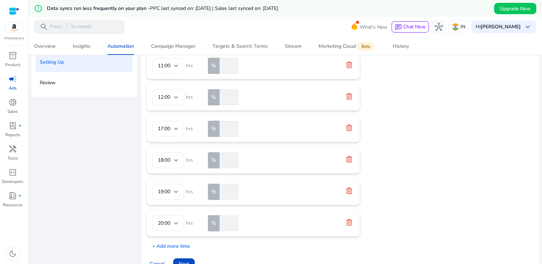
scroll to position [49, 0]
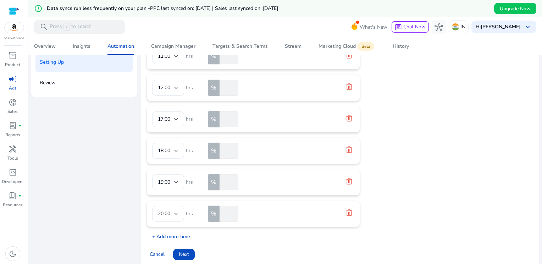
click at [160, 238] on p "+ Add more time" at bounding box center [168, 235] width 43 height 11
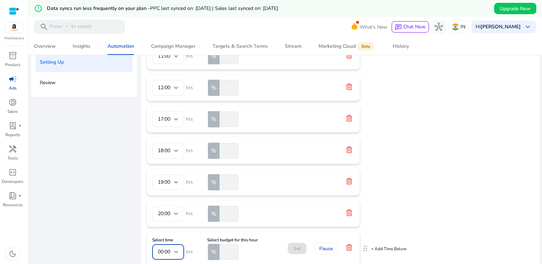
click at [169, 252] on span "00:00" at bounding box center [164, 252] width 12 height 7
click at [169, 204] on mat-option "21:00" at bounding box center [168, 199] width 32 height 17
click at [224, 250] on input "number" at bounding box center [228, 253] width 20 height 16
type input "*"
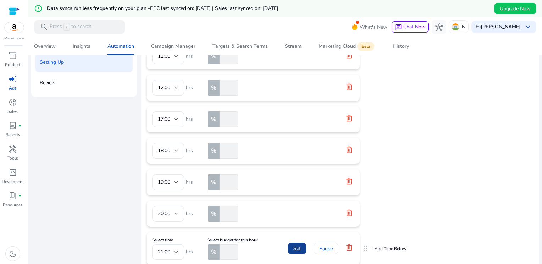
click at [294, 249] on span "Set" at bounding box center [296, 248] width 7 height 7
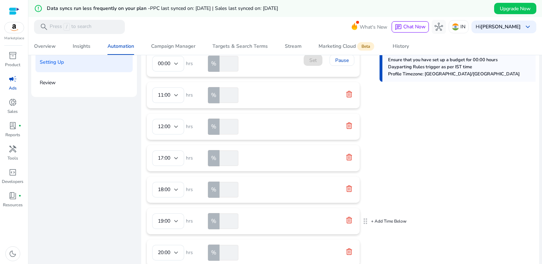
scroll to position [0, 0]
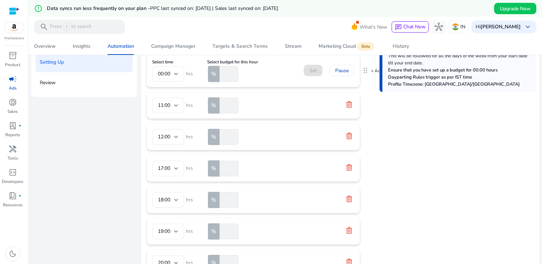
click at [227, 77] on input "number" at bounding box center [228, 74] width 20 height 16
type input "**"
click at [124, 124] on div "Level check Duration check Setting Up Review Setting up Dayparting settings Go …" at bounding box center [285, 139] width 508 height 264
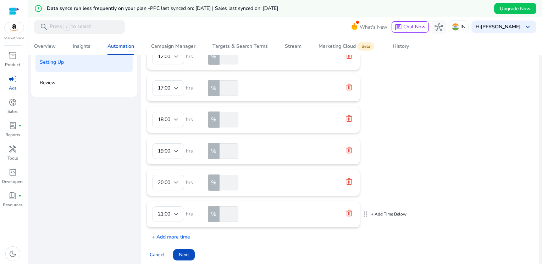
scroll to position [81, 0]
click at [180, 235] on p "+ Add more time" at bounding box center [168, 235] width 43 height 11
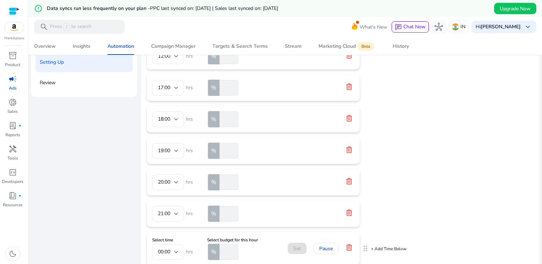
click at [171, 249] on div "00:00" at bounding box center [166, 253] width 16 height 8
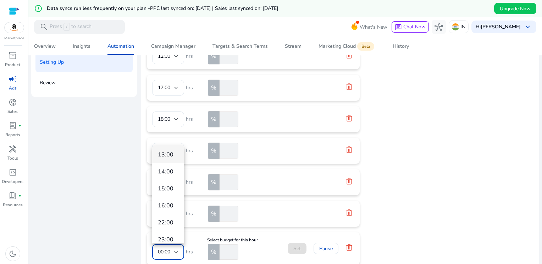
scroll to position [197, 0]
click at [166, 216] on span "22:00" at bounding box center [168, 216] width 21 height 8
click at [225, 252] on input "number" at bounding box center [228, 253] width 20 height 16
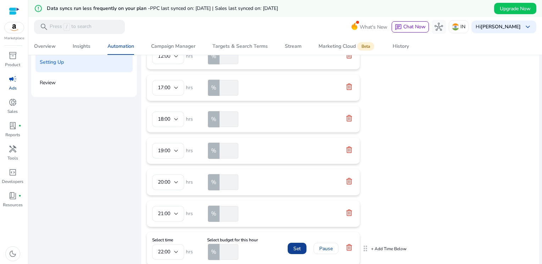
type input "**"
click at [300, 247] on span "Set" at bounding box center [296, 248] width 7 height 7
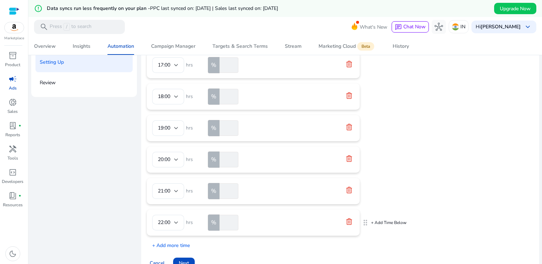
scroll to position [112, 0]
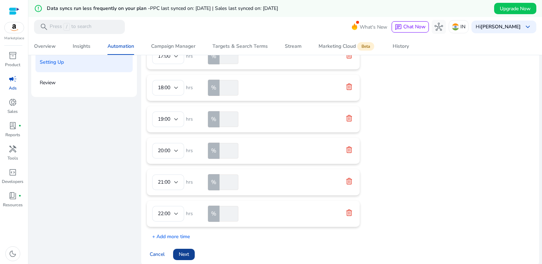
click at [186, 251] on span "Next" at bounding box center [184, 254] width 10 height 7
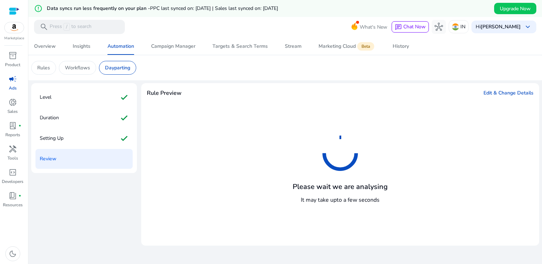
scroll to position [93, 0]
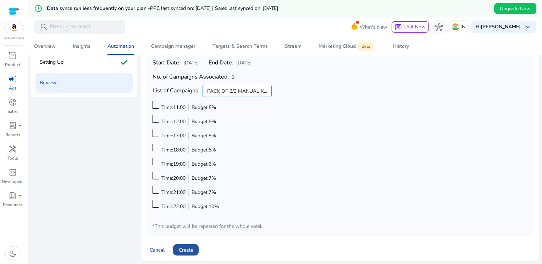
click at [189, 247] on span "Create" at bounding box center [186, 250] width 14 height 7
click at [182, 252] on span at bounding box center [180, 250] width 15 height 17
click at [181, 249] on icon at bounding box center [181, 251] width 4 height 4
click at [181, 249] on div at bounding box center [180, 250] width 5 height 5
click at [181, 249] on icon at bounding box center [180, 250] width 5 height 5
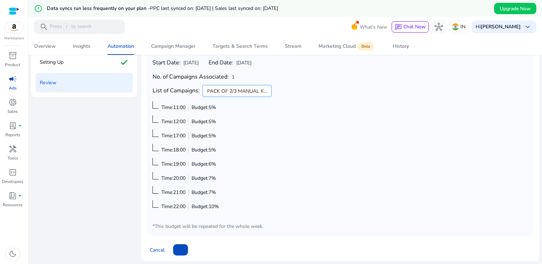
scroll to position [0, 0]
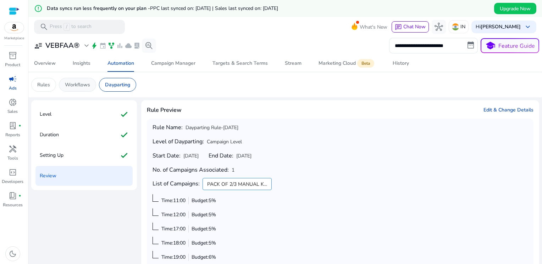
click at [79, 85] on p "Workflows" at bounding box center [77, 84] width 25 height 7
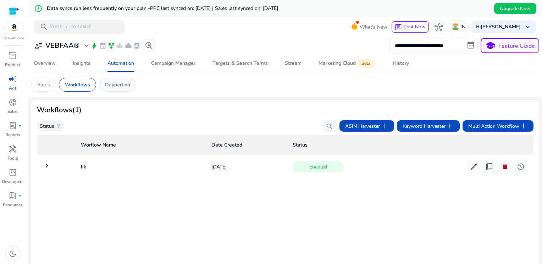
click at [113, 85] on p "Dayparting" at bounding box center [117, 84] width 25 height 7
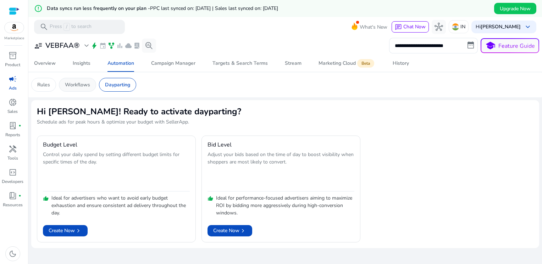
click at [76, 89] on div "Workflows" at bounding box center [77, 85] width 37 height 14
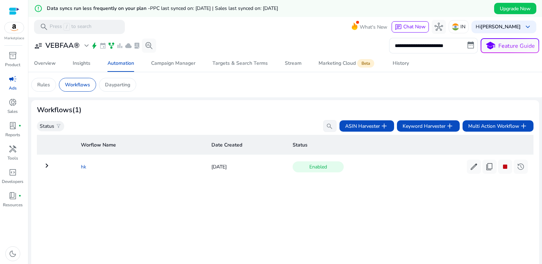
click at [80, 168] on td "hk" at bounding box center [140, 167] width 131 height 18
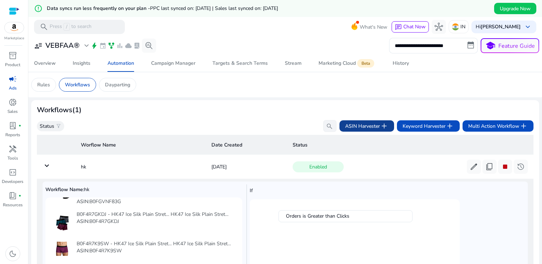
click at [381, 124] on span "add" at bounding box center [384, 126] width 9 height 9
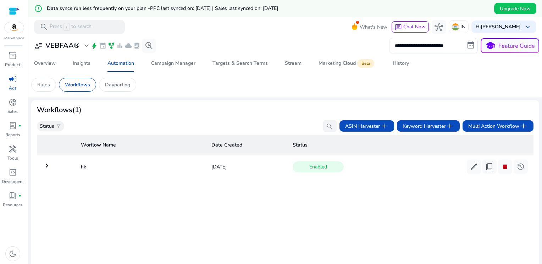
click at [45, 166] on mat-icon "keyboard_arrow_right" at bounding box center [47, 166] width 9 height 9
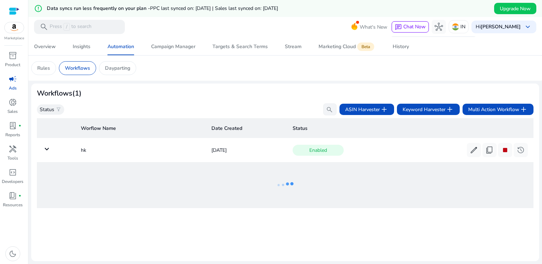
scroll to position [17, 0]
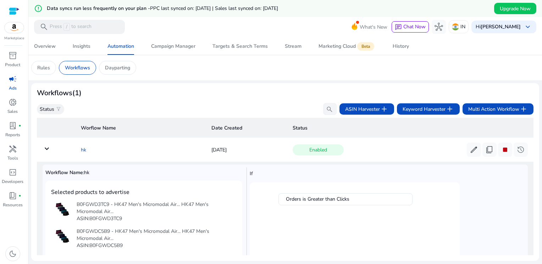
click at [82, 150] on td "hk" at bounding box center [140, 150] width 131 height 18
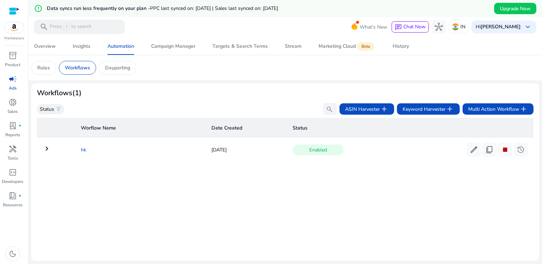
click at [83, 149] on td "hk" at bounding box center [140, 150] width 131 height 18
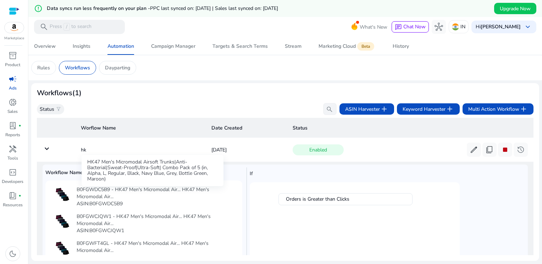
scroll to position [0, 0]
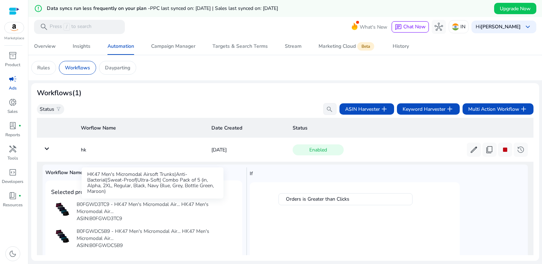
click at [144, 207] on div "B0FGWD3TC9 - HK47 Men's Micromodal Air... HK47 Men's Micromodal Air..." at bounding box center [155, 208] width 157 height 14
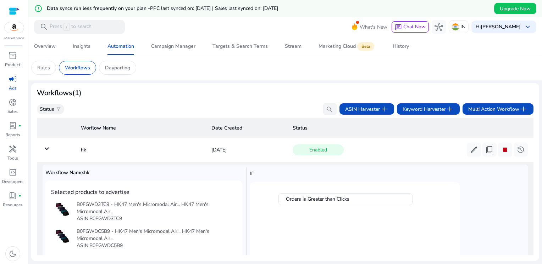
click at [61, 208] on img at bounding box center [62, 210] width 14 height 14
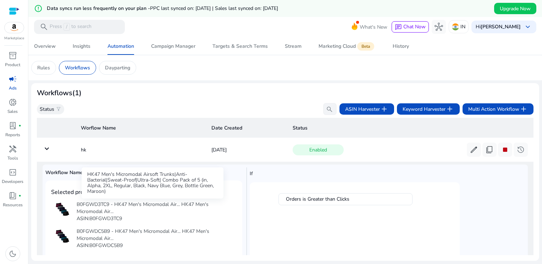
click at [94, 205] on div "B0FGWD3TC9 - HK47 Men's Micromodal Air... HK47 Men's Micromodal Air..." at bounding box center [155, 208] width 157 height 14
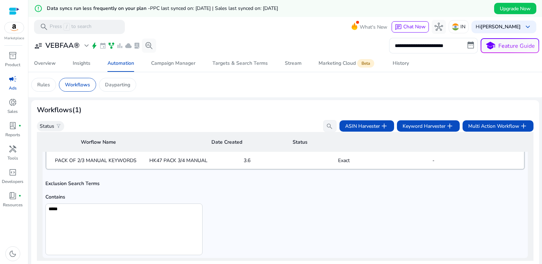
scroll to position [361, 0]
click at [48, 88] on p "Rules" at bounding box center [43, 84] width 13 height 7
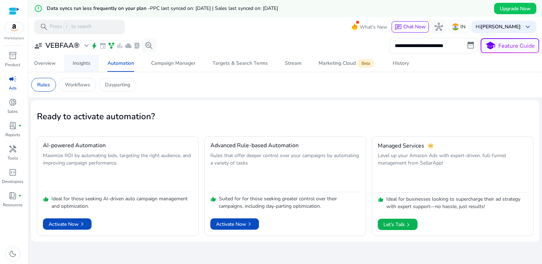
click at [89, 66] on div "Insights" at bounding box center [82, 63] width 18 height 5
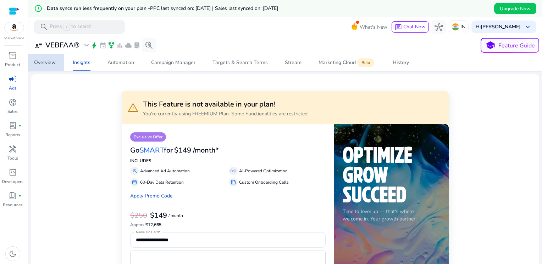
click at [52, 64] on div "Overview" at bounding box center [45, 62] width 22 height 5
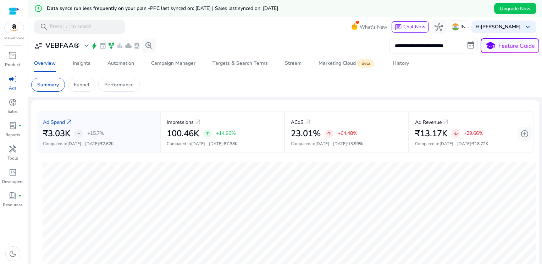
click at [10, 10] on div at bounding box center [14, 11] width 11 height 8
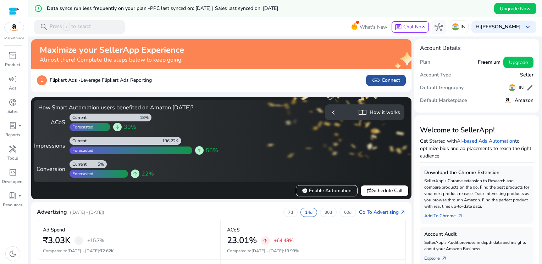
click at [380, 82] on span "link Connect" at bounding box center [386, 80] width 28 height 9
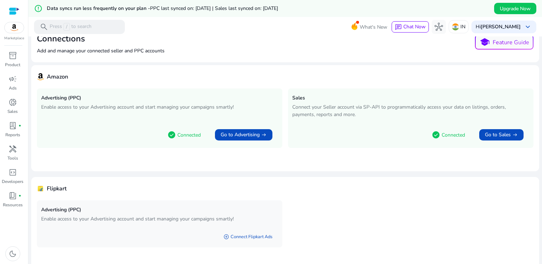
scroll to position [39, 0]
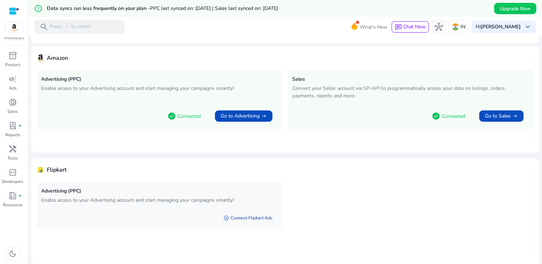
click at [250, 218] on link "add_circle Connect Flipkart Ads" at bounding box center [248, 218] width 60 height 13
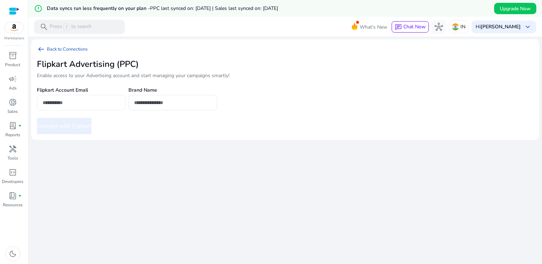
click at [56, 106] on input "email" at bounding box center [81, 103] width 77 height 8
type input "**********"
click at [152, 102] on input "text" at bounding box center [172, 103] width 77 height 8
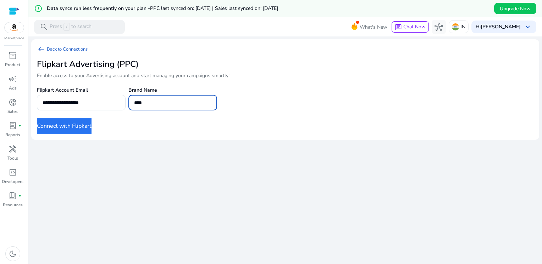
type input "****"
click at [65, 126] on button "Connect with Flipkart" at bounding box center [64, 126] width 55 height 16
click at [13, 11] on div at bounding box center [14, 11] width 11 height 8
